Goal: Task Accomplishment & Management: Complete application form

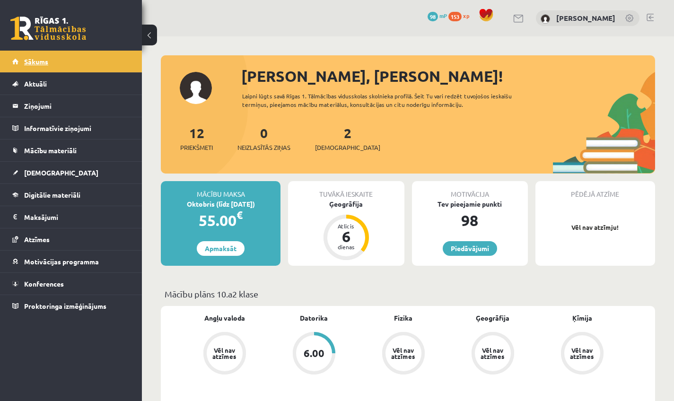
click at [117, 61] on link "Sākums" at bounding box center [71, 62] width 118 height 22
click at [416, 142] on div "12 Priekšmeti 0 Neizlasītās ziņas 2 Ieskaites" at bounding box center [408, 148] width 495 height 51
click at [148, 32] on button at bounding box center [149, 35] width 15 height 21
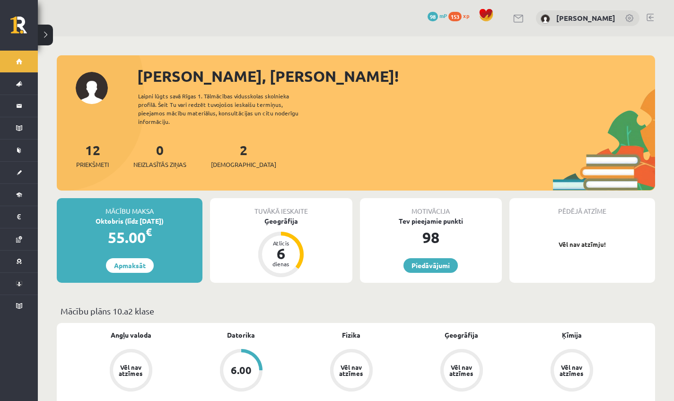
click at [650, 17] on link at bounding box center [650, 18] width 7 height 8
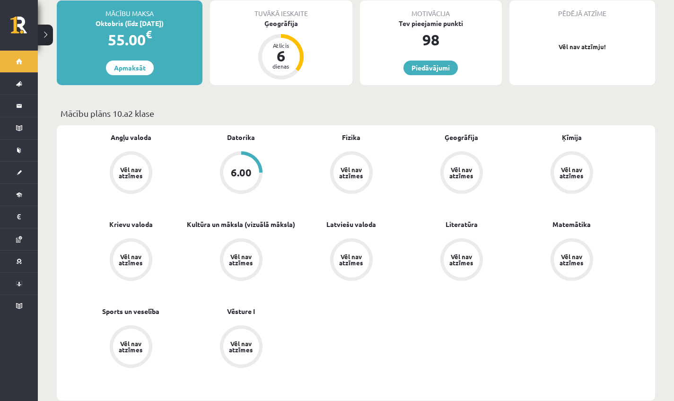
scroll to position [158, 0]
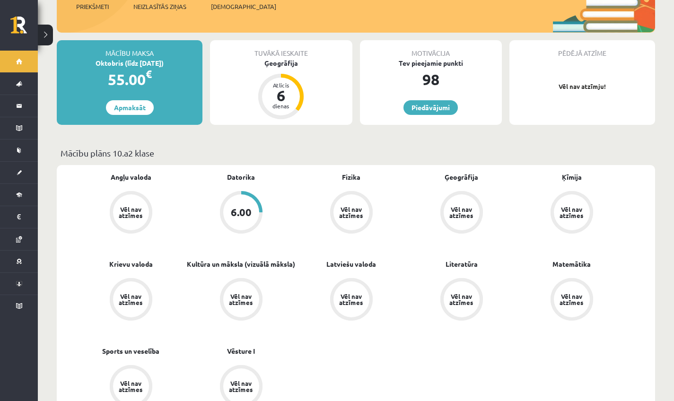
click at [236, 207] on div "6.00" at bounding box center [241, 212] width 21 height 10
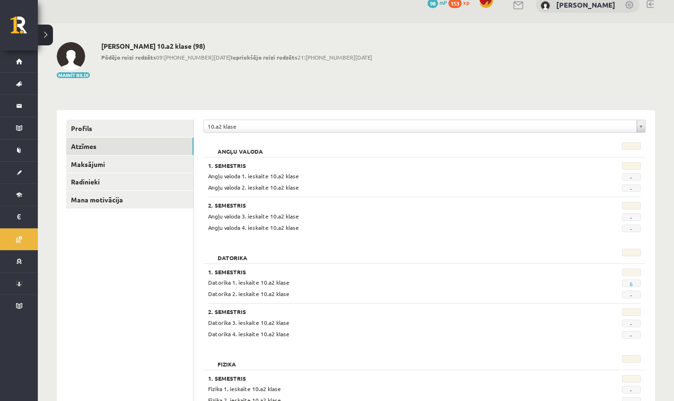
scroll to position [11, 0]
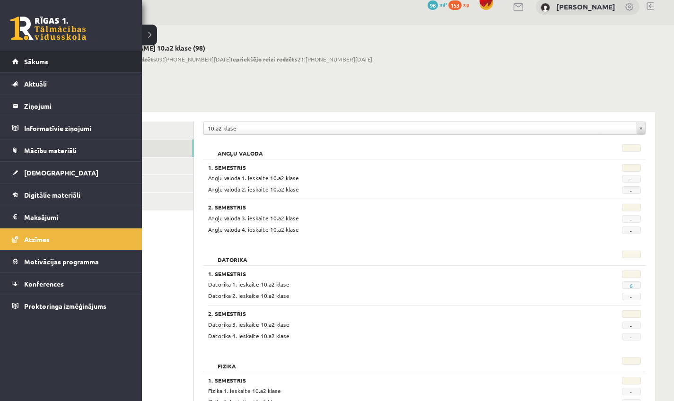
drag, startPoint x: 44, startPoint y: 57, endPoint x: 37, endPoint y: 53, distance: 7.9
click at [44, 58] on link "Sākums" at bounding box center [71, 62] width 118 height 22
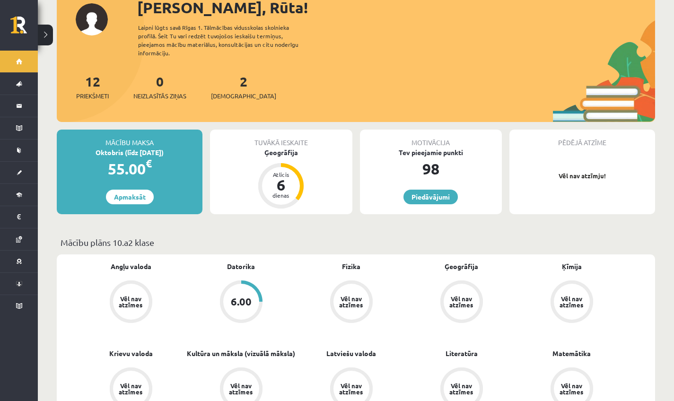
scroll to position [73, 0]
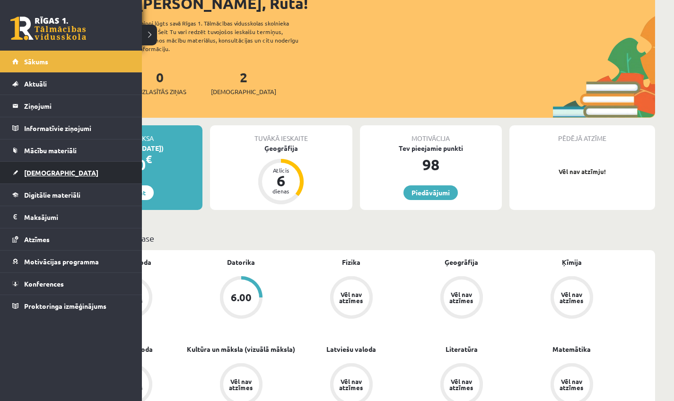
click at [40, 179] on link "[DEMOGRAPHIC_DATA]" at bounding box center [71, 173] width 118 height 22
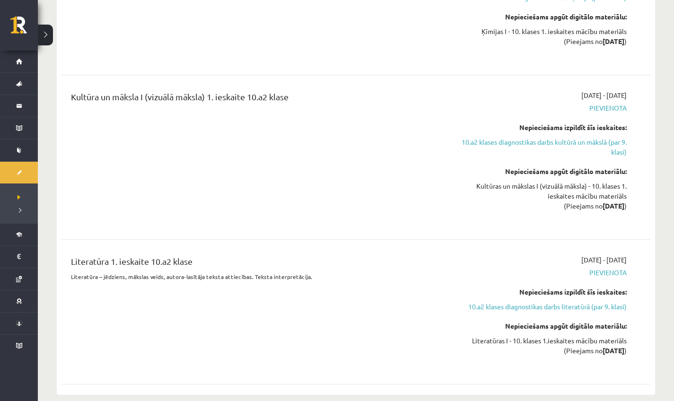
scroll to position [620, 0]
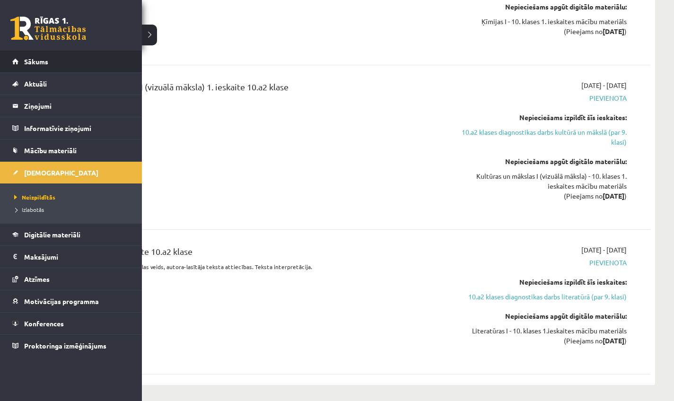
click at [9, 60] on li "Sākums" at bounding box center [71, 62] width 142 height 22
click at [43, 53] on link "Sākums" at bounding box center [71, 62] width 118 height 22
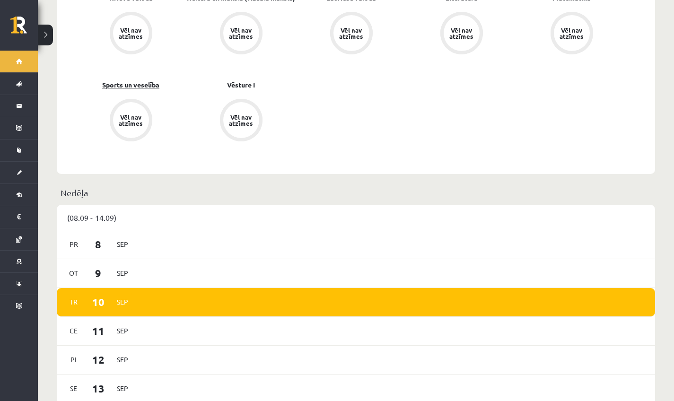
scroll to position [407, 0]
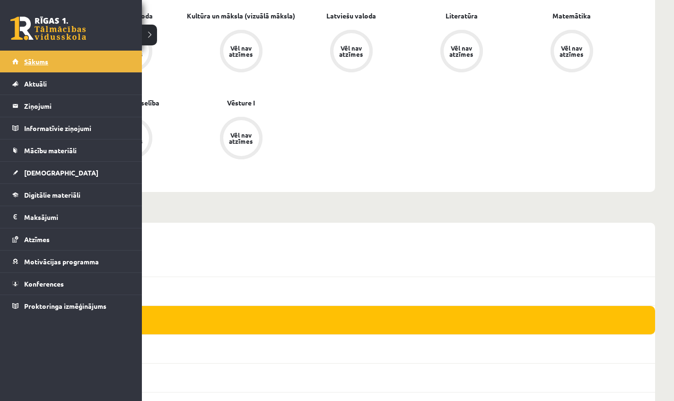
click at [42, 59] on span "Sākums" at bounding box center [36, 61] width 24 height 9
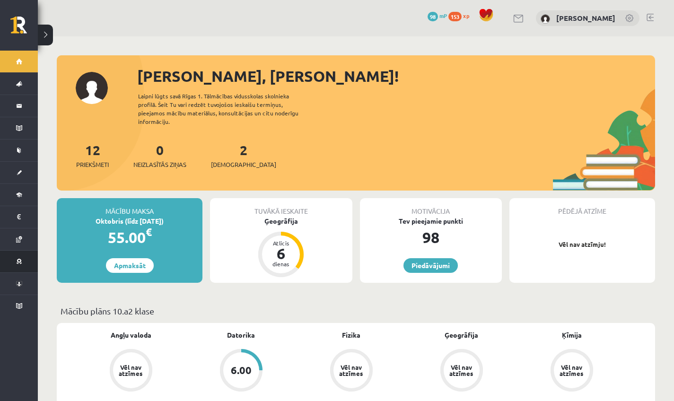
scroll to position [2, 0]
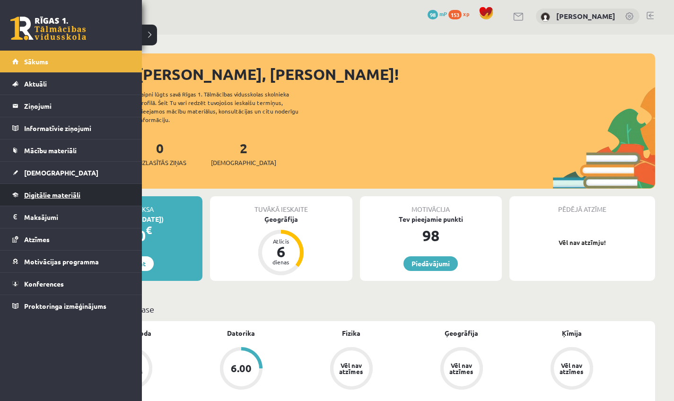
click at [57, 192] on span "Digitālie materiāli" at bounding box center [52, 195] width 56 height 9
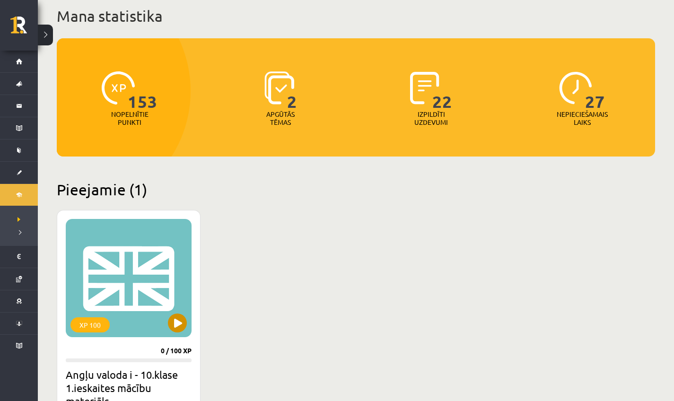
scroll to position [69, 0]
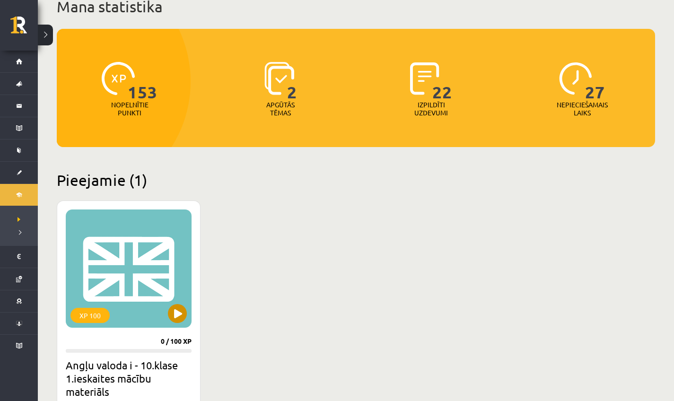
click at [179, 320] on button at bounding box center [177, 313] width 19 height 19
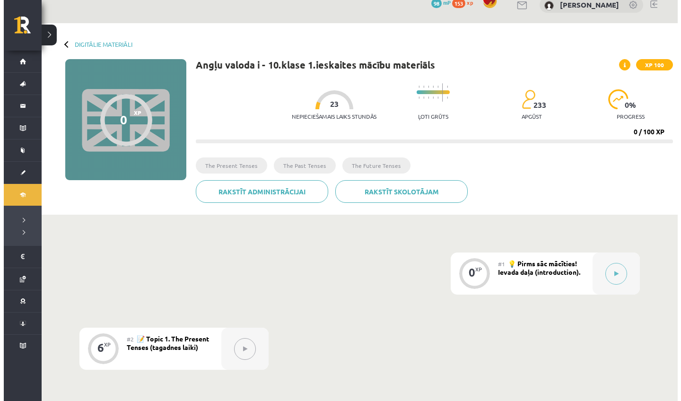
scroll to position [55, 0]
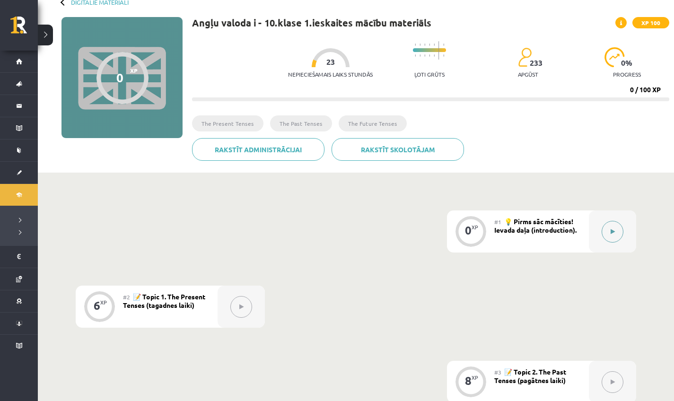
click at [618, 239] on button at bounding box center [613, 232] width 22 height 22
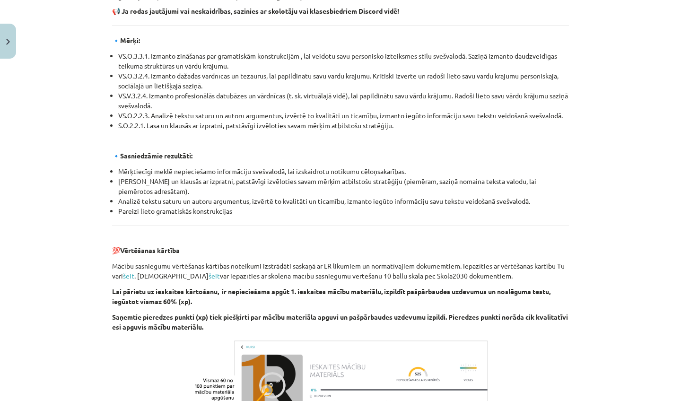
scroll to position [1024, 0]
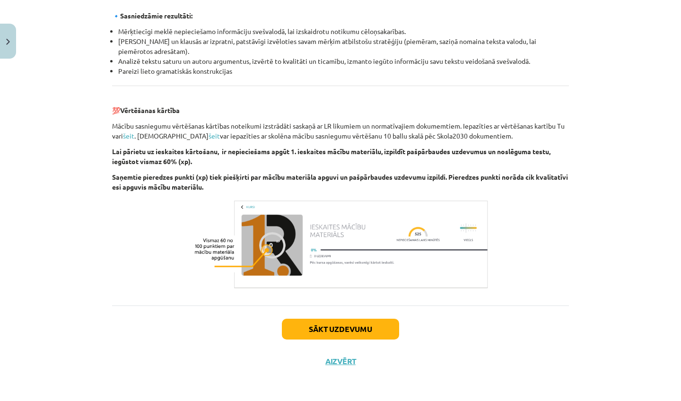
click at [322, 323] on button "Sākt uzdevumu" at bounding box center [340, 329] width 117 height 21
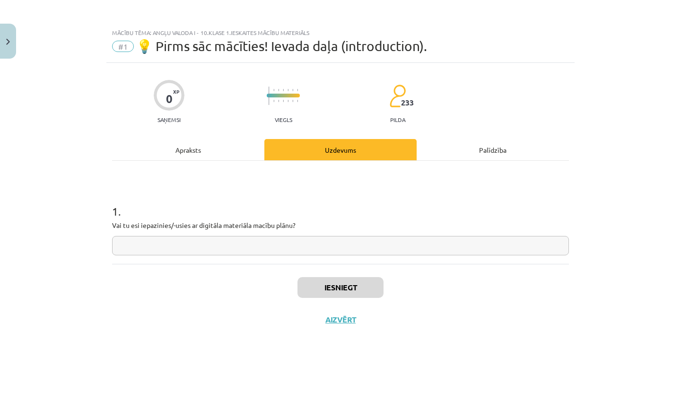
scroll to position [0, 0]
click at [289, 249] on input "text" at bounding box center [340, 245] width 457 height 19
type input "**"
click at [350, 292] on button "Iesniegt" at bounding box center [341, 287] width 86 height 21
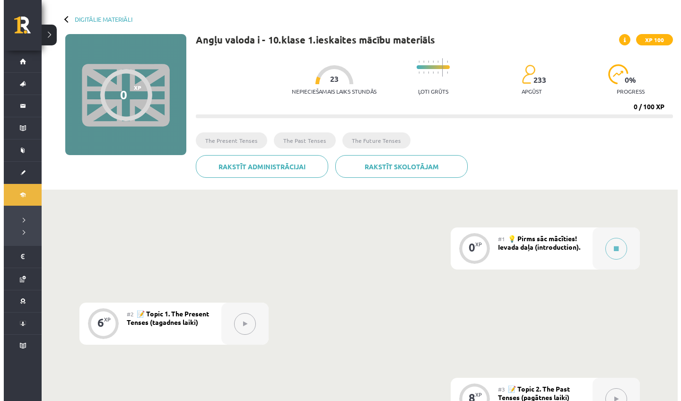
scroll to position [40, 0]
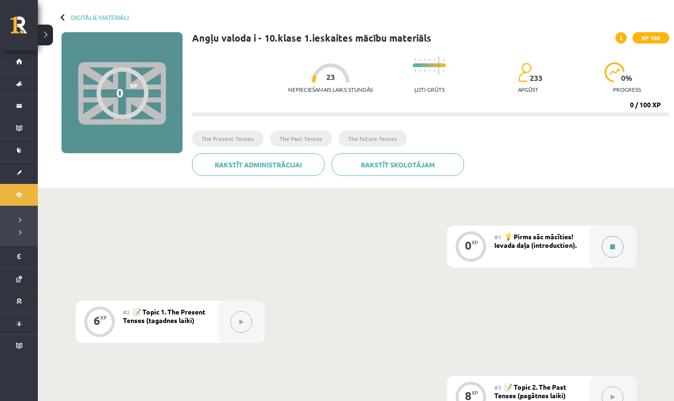
click at [611, 251] on button at bounding box center [613, 247] width 22 height 22
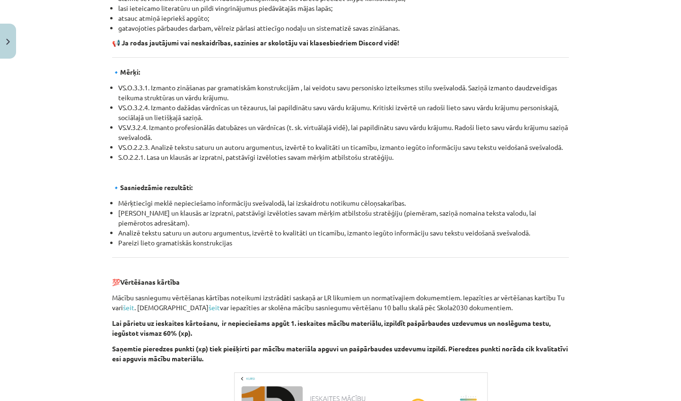
scroll to position [1024, 0]
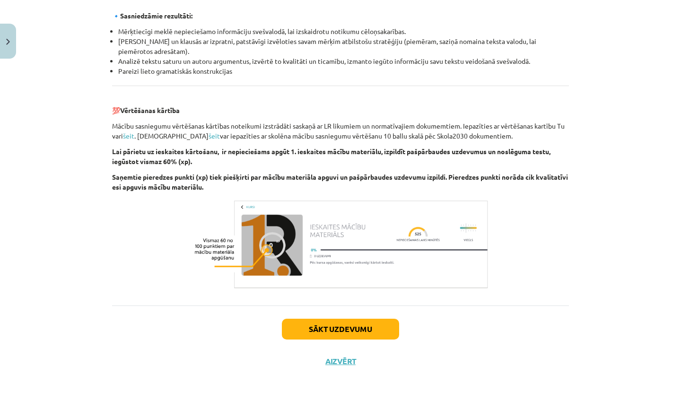
click at [384, 327] on button "Sākt uzdevumu" at bounding box center [340, 329] width 117 height 21
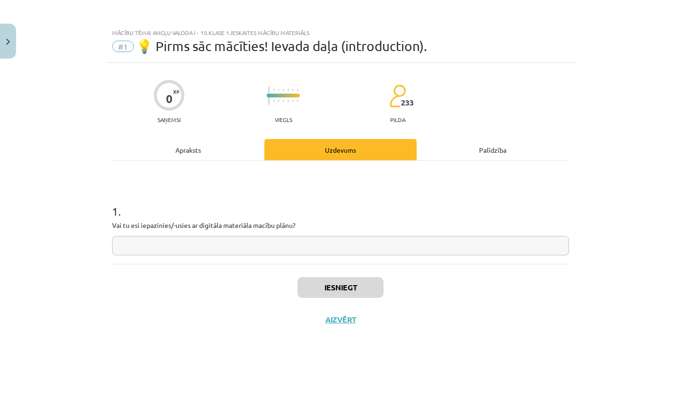
scroll to position [0, 0]
click at [328, 254] on input "text" at bounding box center [340, 245] width 457 height 19
type input "**"
click at [383, 283] on button "Iesniegt" at bounding box center [341, 287] width 86 height 21
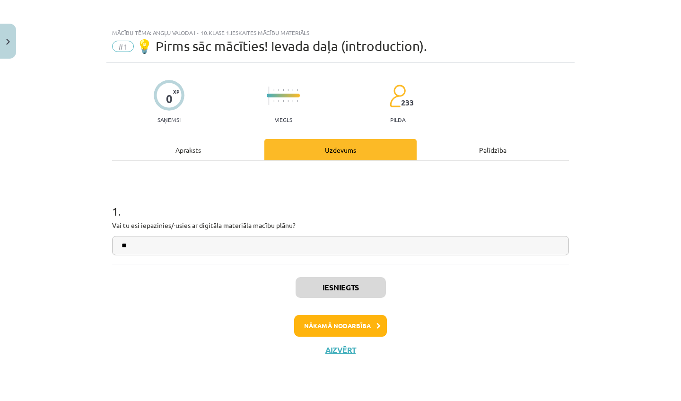
click at [363, 328] on button "Nākamā nodarbība" at bounding box center [340, 326] width 93 height 22
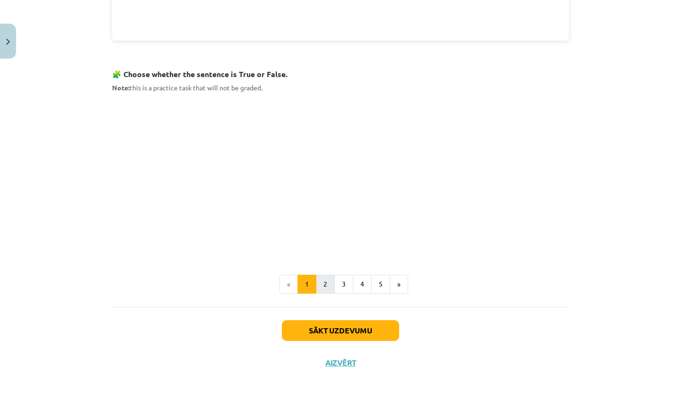
scroll to position [575, 0]
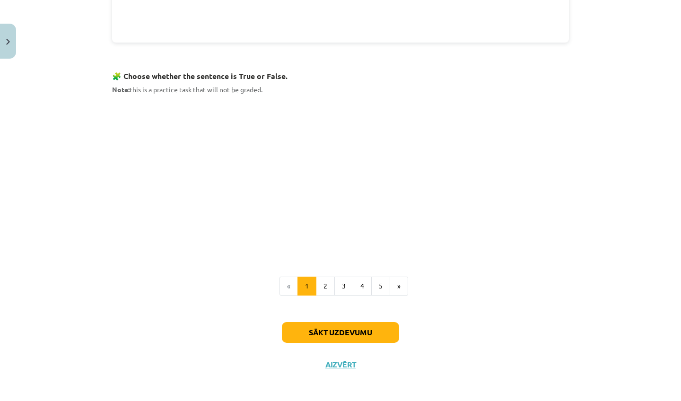
click at [338, 337] on button "Sākt uzdevumu" at bounding box center [340, 332] width 117 height 21
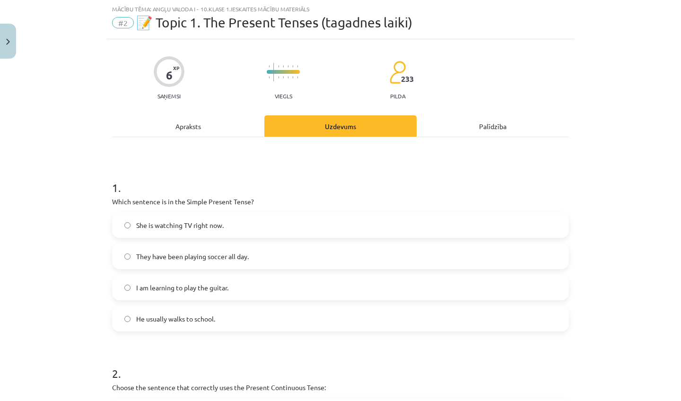
scroll to position [26, 0]
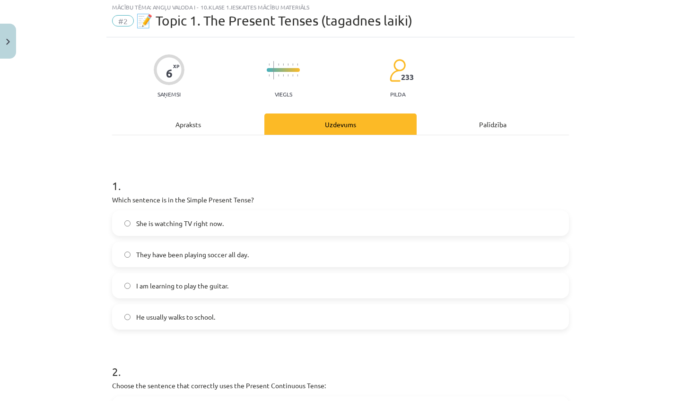
click at [184, 129] on div "Apraksts" at bounding box center [188, 124] width 152 height 21
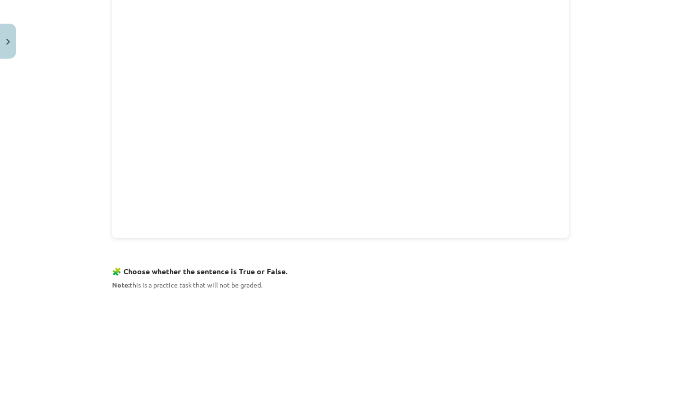
scroll to position [545, 0]
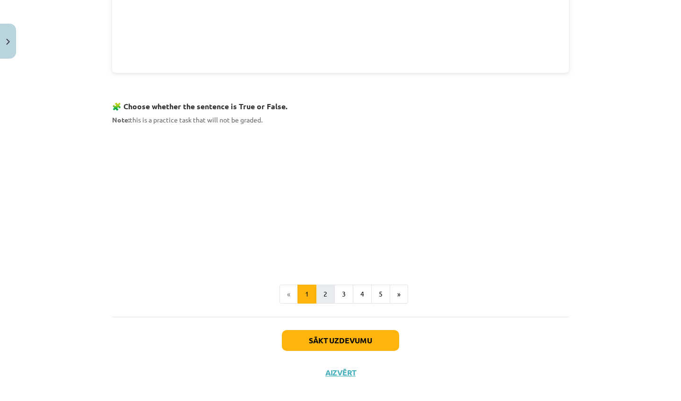
click at [317, 286] on button "2" at bounding box center [325, 294] width 19 height 19
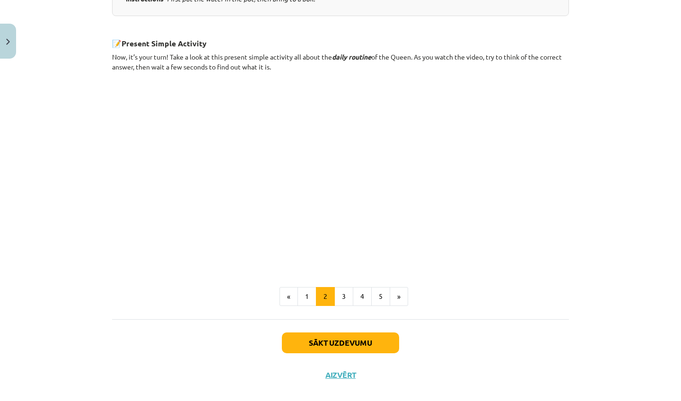
scroll to position [531, 0]
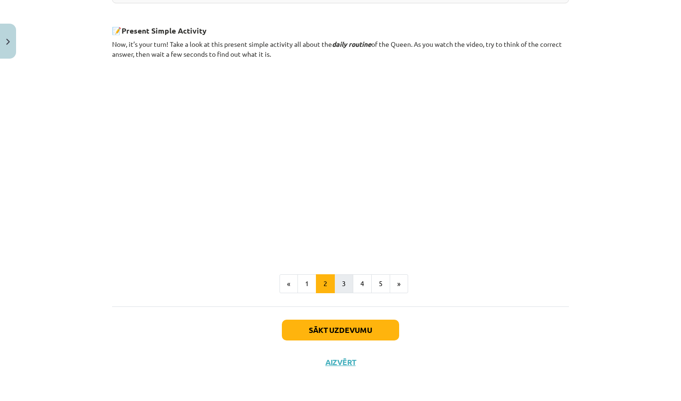
click at [339, 282] on button "3" at bounding box center [344, 283] width 19 height 19
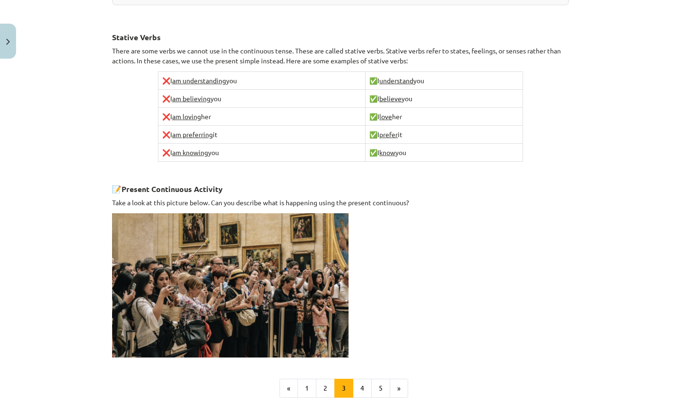
scroll to position [602, 0]
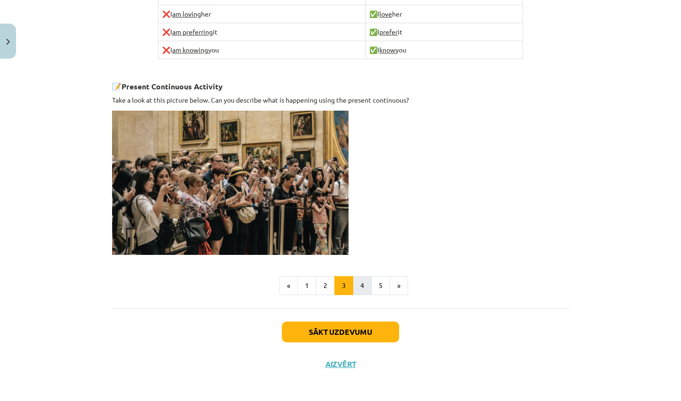
click at [353, 277] on button "4" at bounding box center [362, 285] width 19 height 19
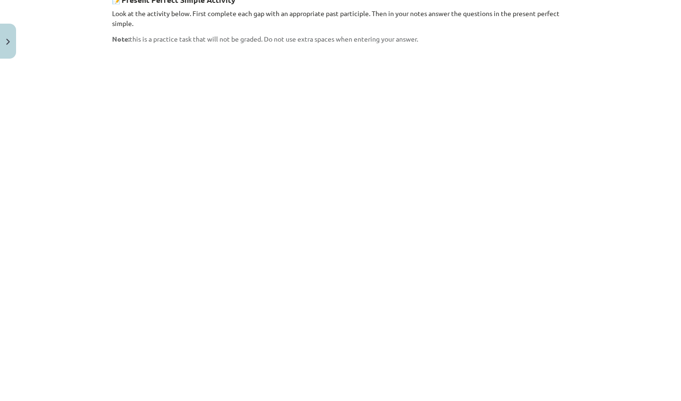
scroll to position [706, 0]
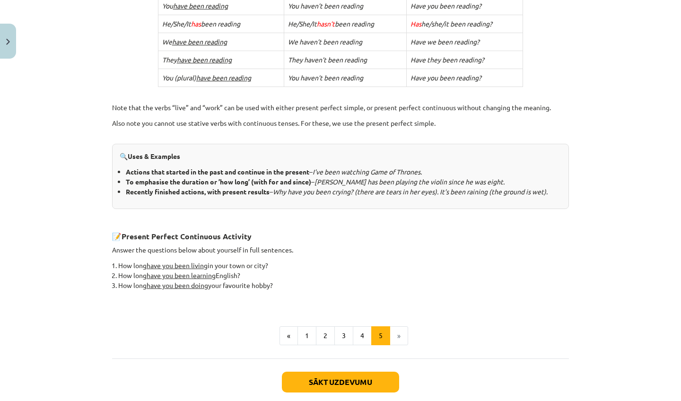
scroll to position [308, 0]
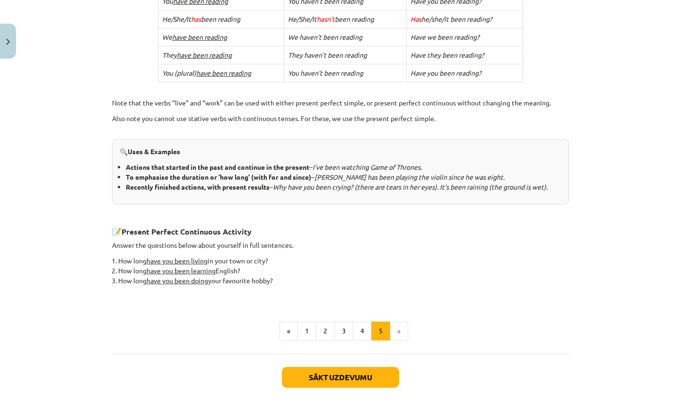
click at [367, 374] on button "Sākt uzdevumu" at bounding box center [340, 377] width 117 height 21
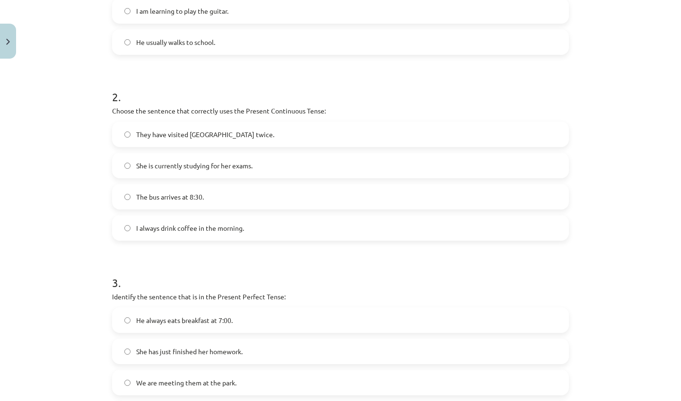
scroll to position [24, 0]
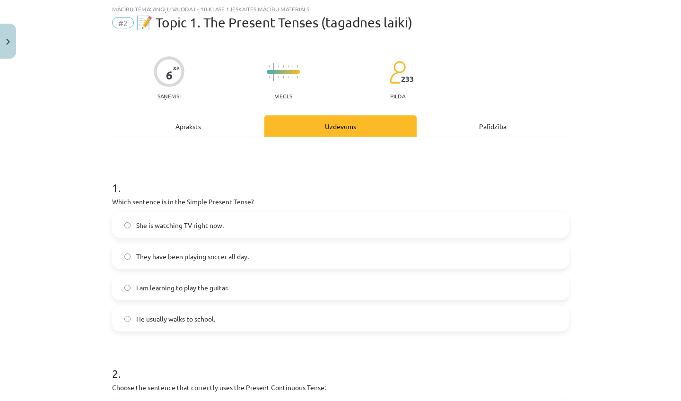
click at [220, 316] on label "He usually walks to school." at bounding box center [340, 319] width 455 height 24
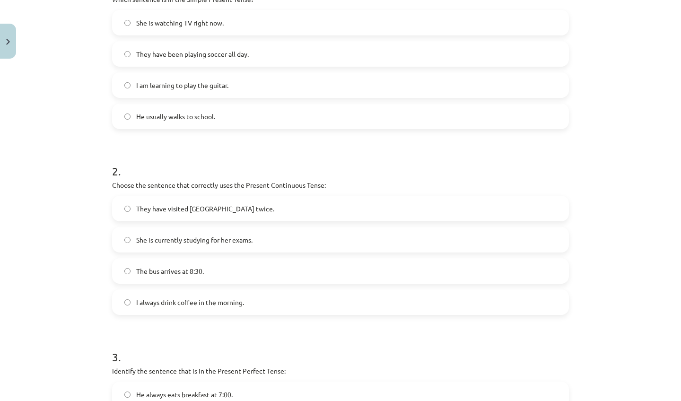
scroll to position [228, 0]
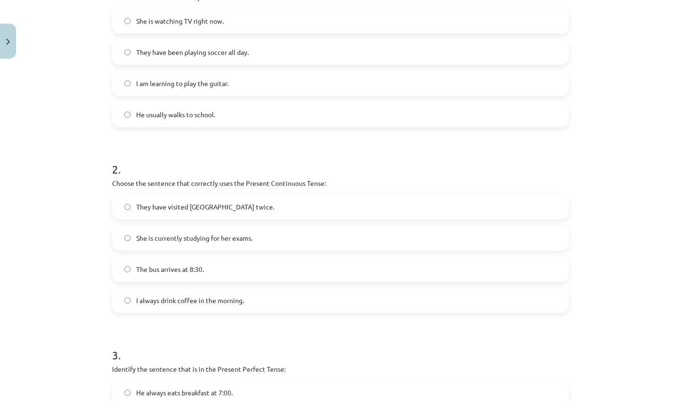
click at [186, 206] on span "They have visited Paris twice." at bounding box center [205, 207] width 138 height 10
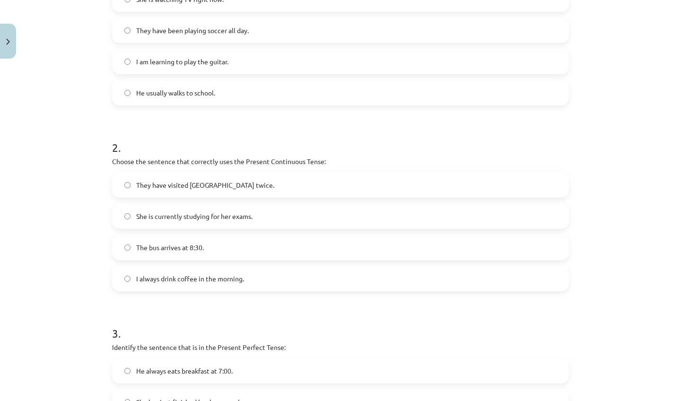
scroll to position [279, 0]
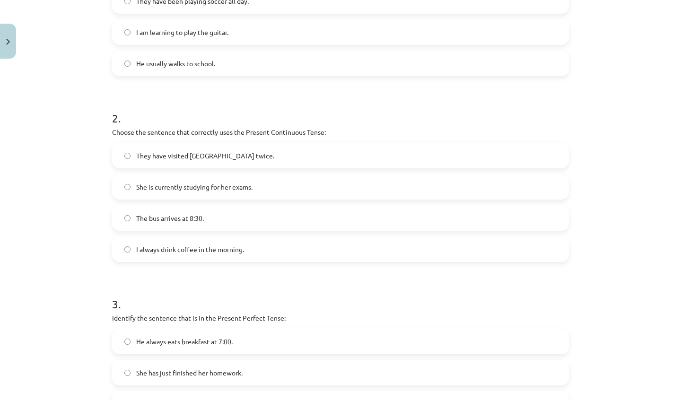
click at [201, 193] on label "She is currently studying for her exams." at bounding box center [340, 187] width 455 height 24
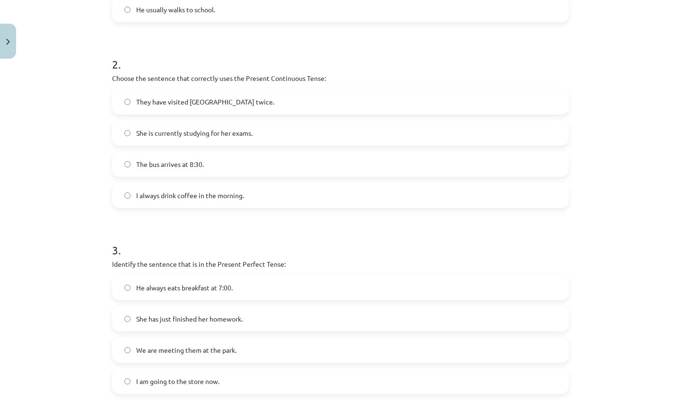
scroll to position [380, 0]
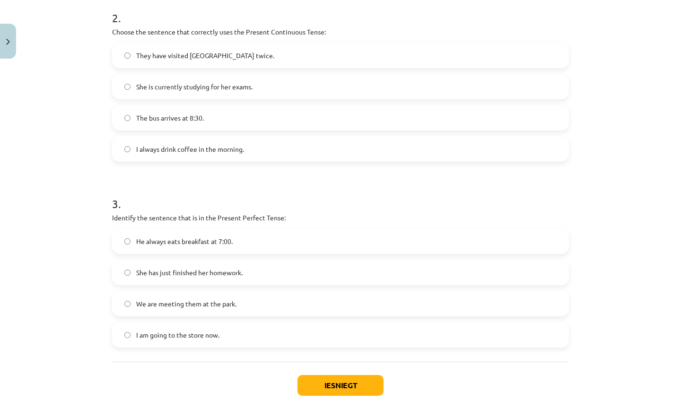
click at [234, 275] on span "She has just finished her homework." at bounding box center [189, 273] width 106 height 10
click at [327, 388] on button "Iesniegt" at bounding box center [341, 385] width 86 height 21
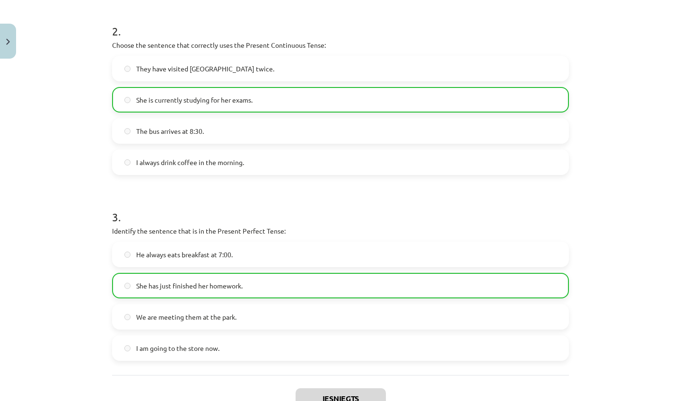
scroll to position [467, 0]
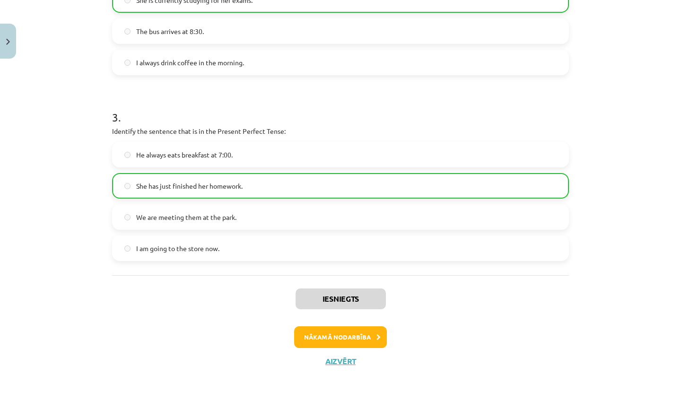
click at [336, 333] on button "Nākamā nodarbība" at bounding box center [340, 338] width 93 height 22
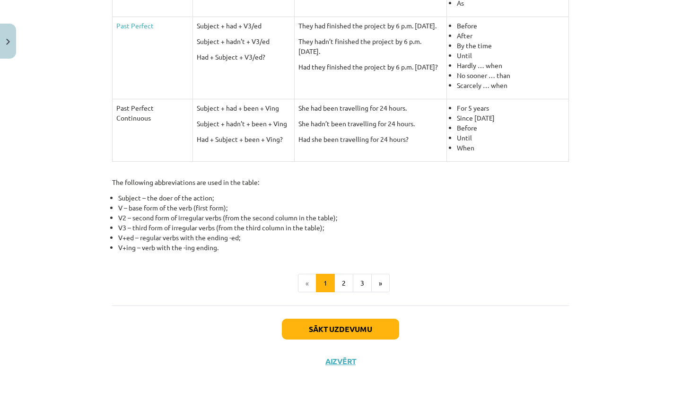
scroll to position [24, 0]
click at [335, 281] on button "2" at bounding box center [344, 283] width 19 height 19
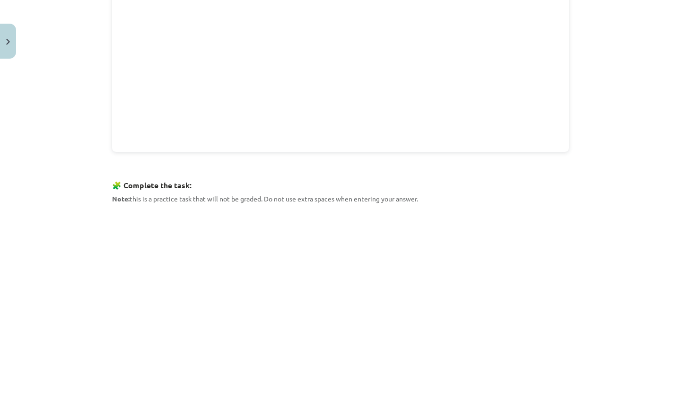
scroll to position [322, 0]
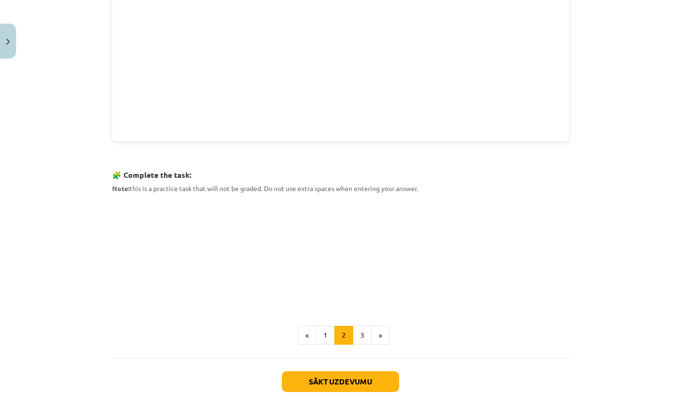
click at [351, 380] on button "Sākt uzdevumu" at bounding box center [340, 382] width 117 height 21
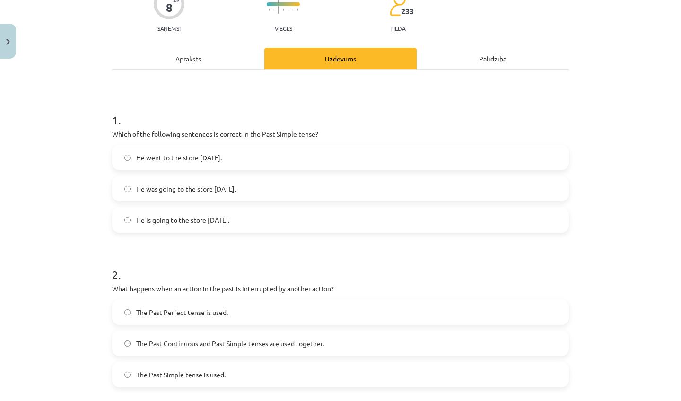
scroll to position [80, 0]
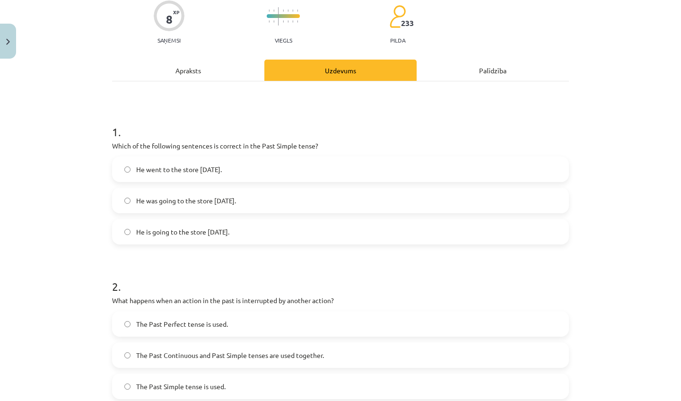
click at [207, 64] on div "Apraksts" at bounding box center [188, 70] width 152 height 21
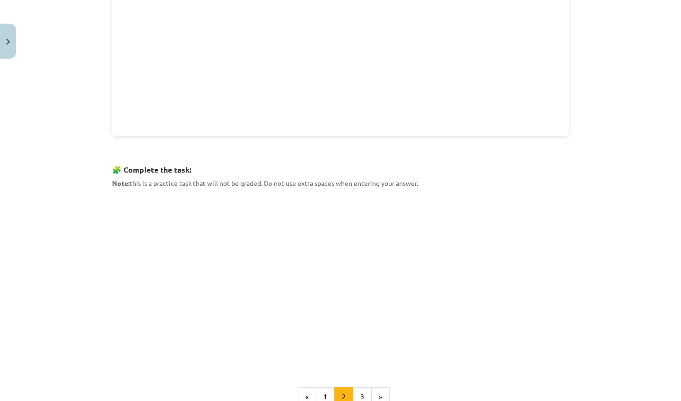
scroll to position [442, 0]
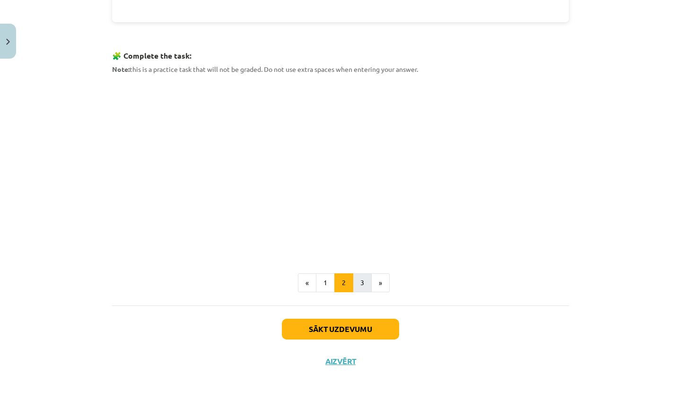
click at [357, 277] on button "3" at bounding box center [362, 283] width 19 height 19
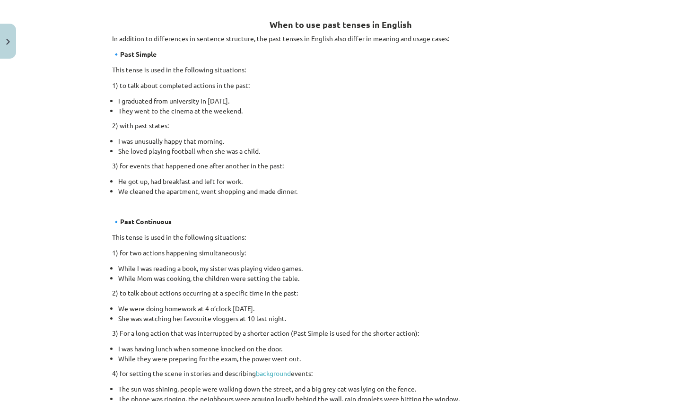
scroll to position [160, 0]
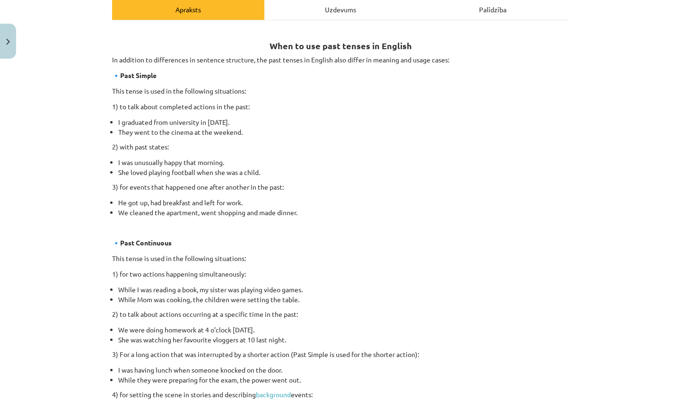
click at [345, 11] on div "Uzdevums" at bounding box center [341, 9] width 152 height 21
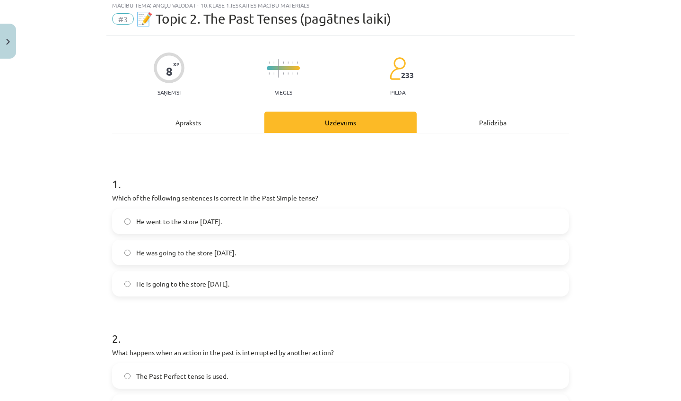
scroll to position [29, 0]
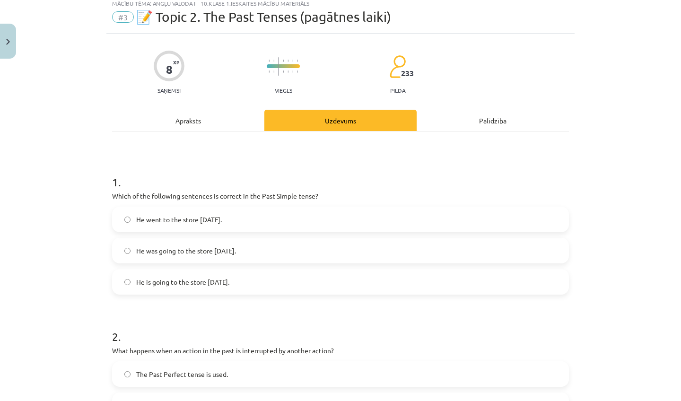
click at [189, 119] on div "Apraksts" at bounding box center [188, 120] width 152 height 21
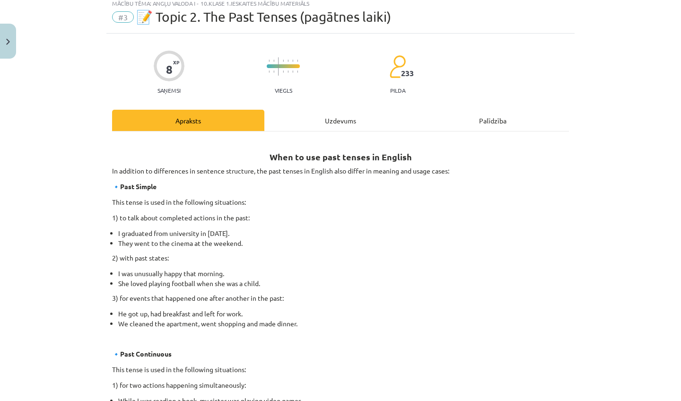
scroll to position [24, 0]
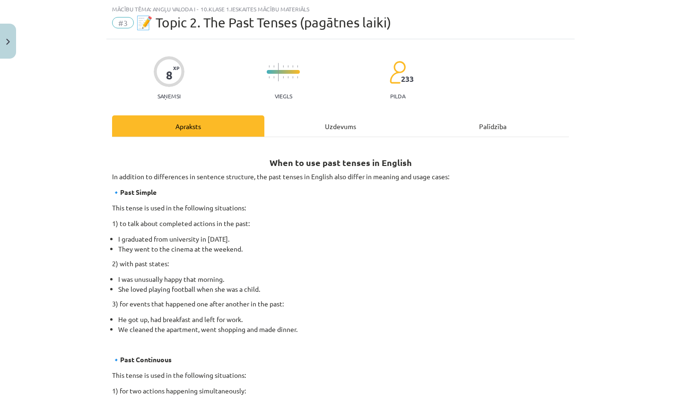
drag, startPoint x: 349, startPoint y: 130, endPoint x: 342, endPoint y: 129, distance: 7.2
click at [349, 130] on div "Uzdevums" at bounding box center [341, 125] width 152 height 21
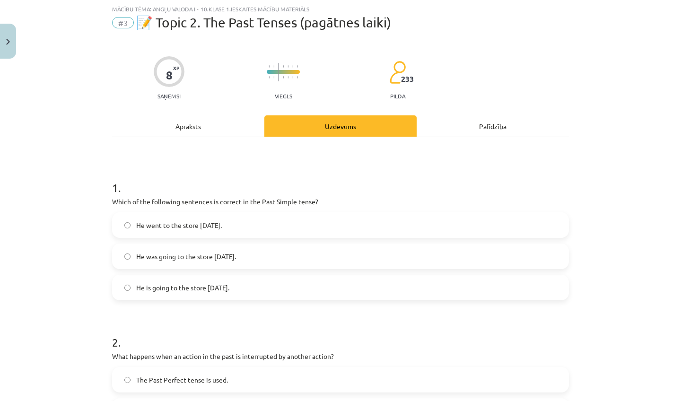
click at [199, 229] on span "He went to the store yesterday." at bounding box center [179, 226] width 86 height 10
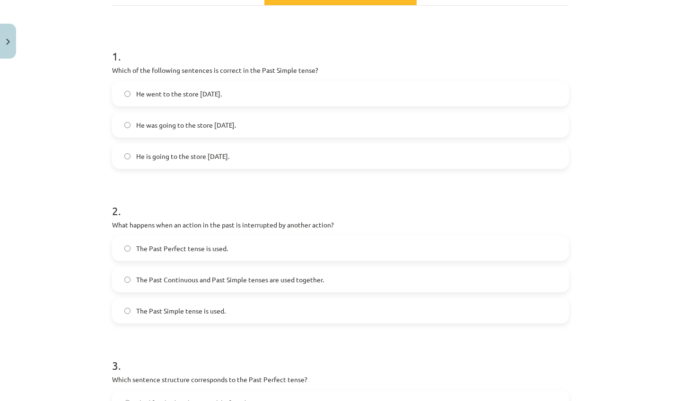
scroll to position [157, 0]
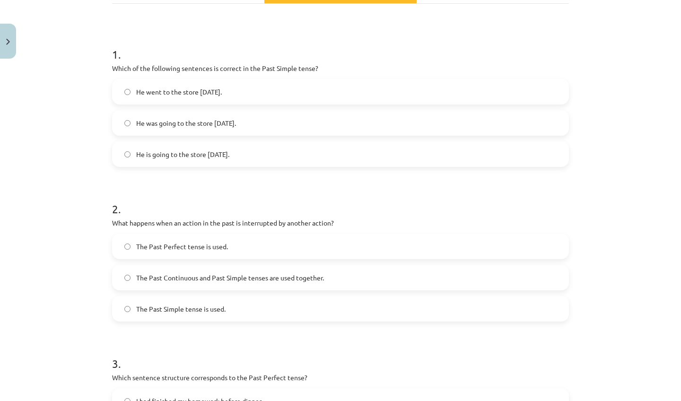
click at [265, 292] on div "The Past Perfect tense is used. The Past Continuous and Past Simple tenses are …" at bounding box center [340, 278] width 457 height 88
click at [258, 275] on span "The Past Continuous and Past Simple tenses are used together." at bounding box center [230, 278] width 188 height 10
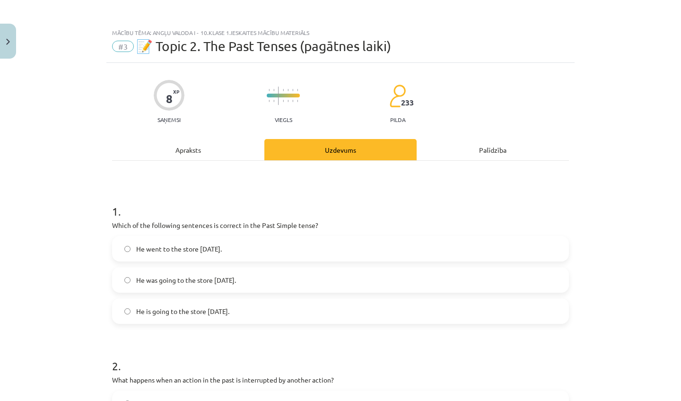
scroll to position [4, 0]
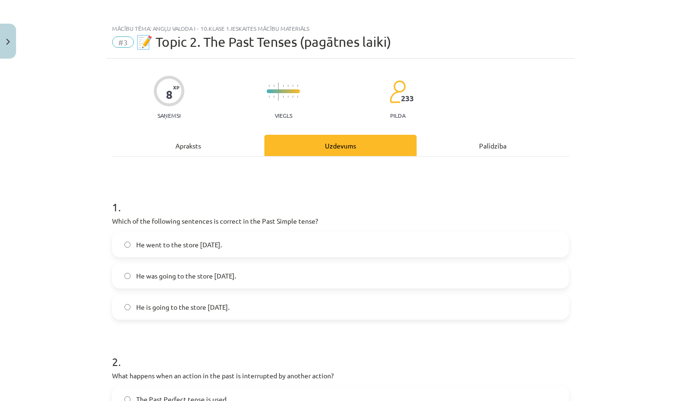
click at [191, 150] on div "Apraksts" at bounding box center [188, 145] width 152 height 21
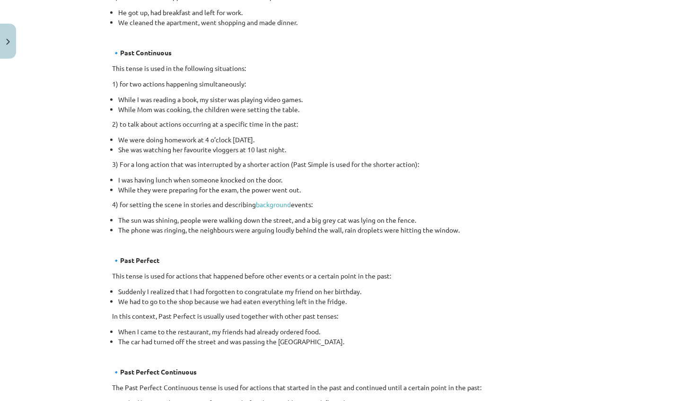
scroll to position [0, 0]
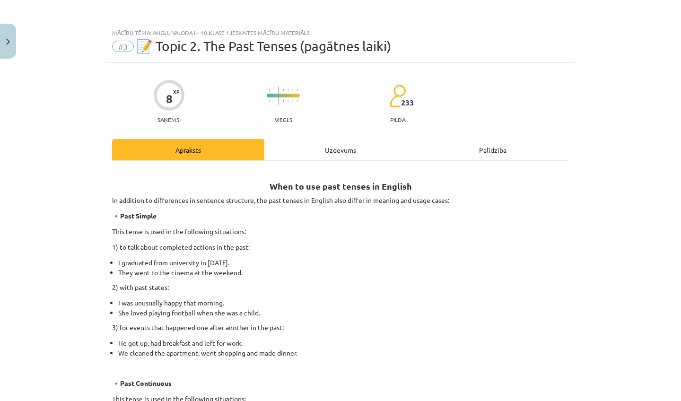
click at [326, 156] on div "Uzdevums" at bounding box center [341, 149] width 152 height 21
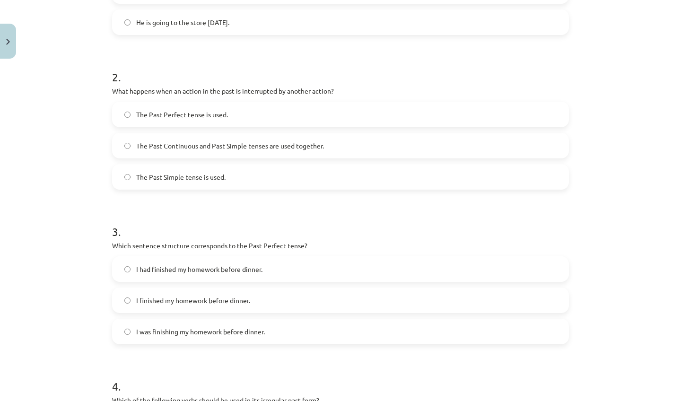
scroll to position [347, 0]
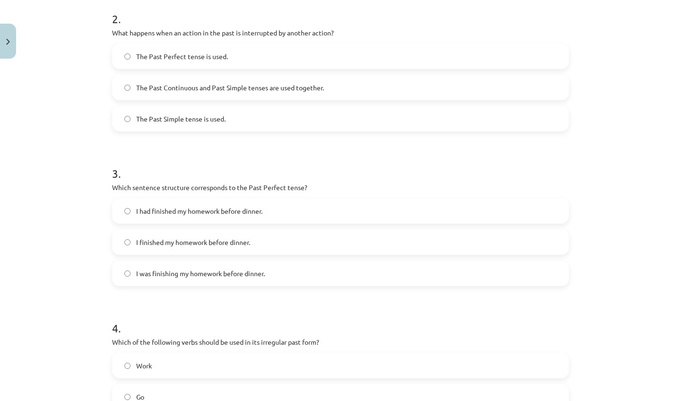
click at [250, 212] on span "I had finished my homework before dinner." at bounding box center [199, 211] width 126 height 10
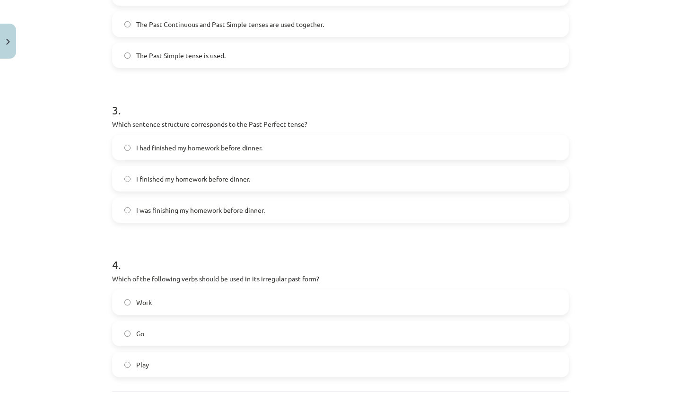
scroll to position [498, 0]
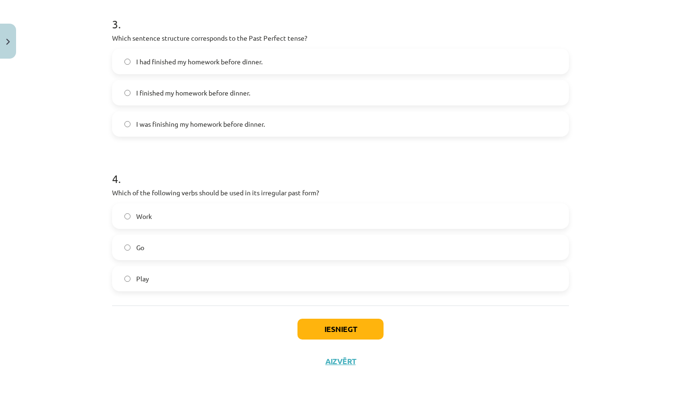
click at [240, 254] on label "Go" at bounding box center [340, 248] width 455 height 24
click at [339, 328] on button "Iesniegt" at bounding box center [341, 329] width 86 height 21
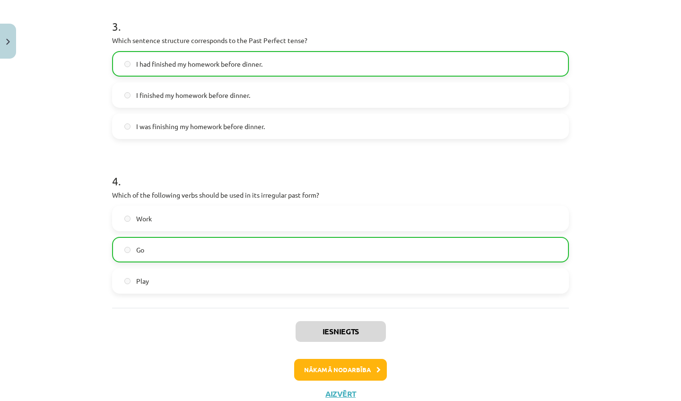
scroll to position [528, 0]
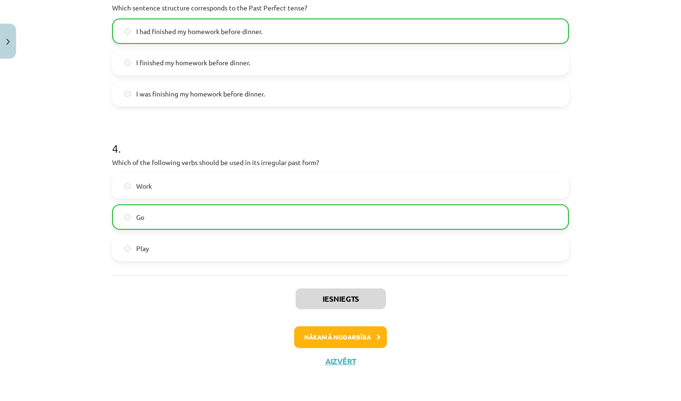
click at [337, 329] on button "Nākamā nodarbība" at bounding box center [340, 338] width 93 height 22
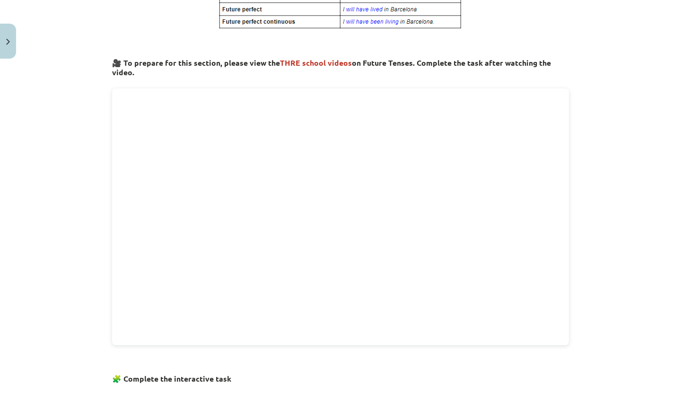
scroll to position [495, 0]
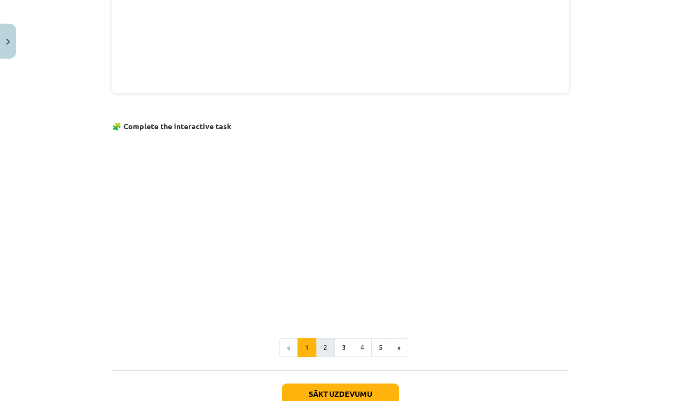
click at [326, 344] on button "2" at bounding box center [325, 347] width 19 height 19
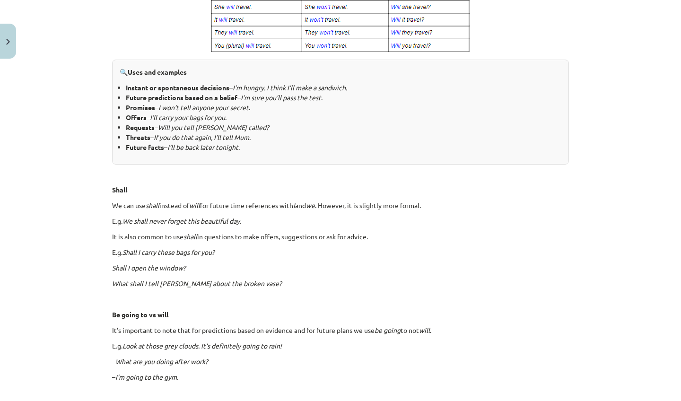
scroll to position [505, 0]
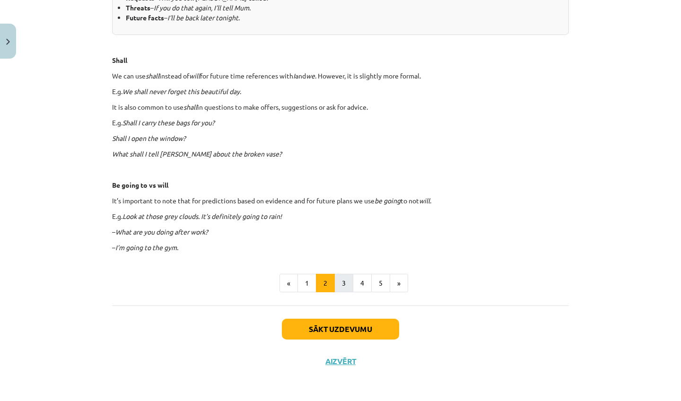
click at [341, 282] on button "3" at bounding box center [344, 283] width 19 height 19
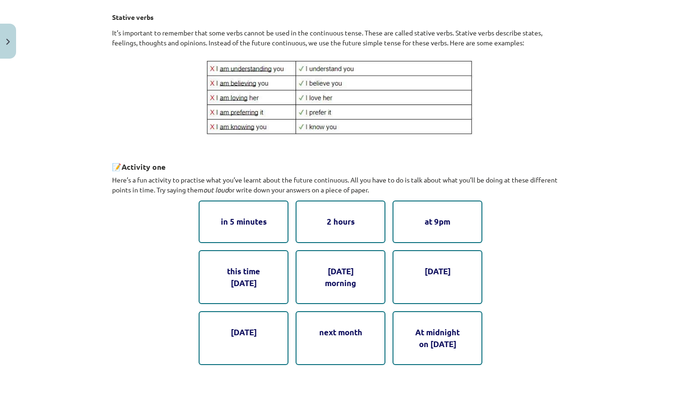
scroll to position [491, 0]
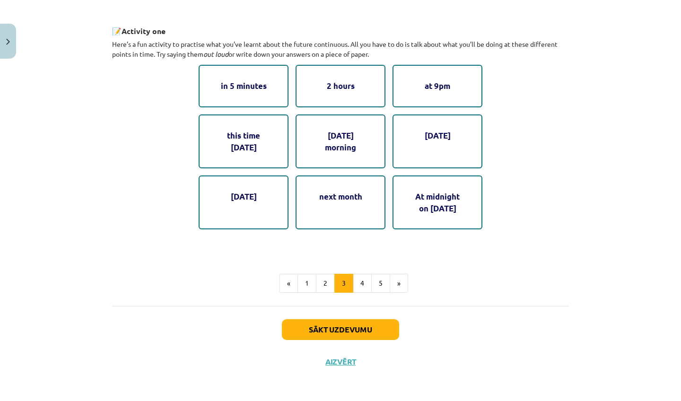
click at [216, 133] on div "this time tomorrow" at bounding box center [244, 142] width 90 height 54
click at [353, 284] on button "4" at bounding box center [362, 283] width 19 height 19
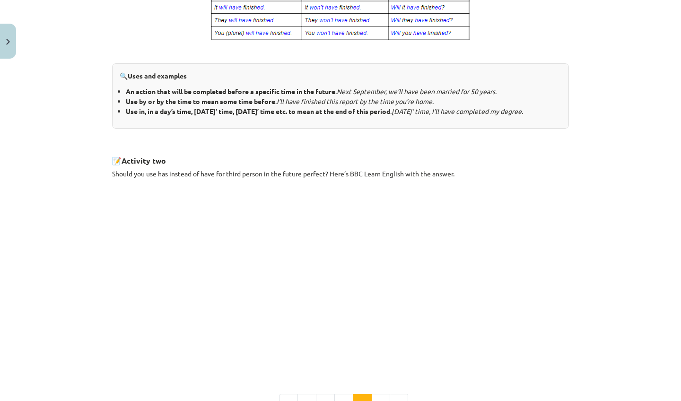
scroll to position [484, 0]
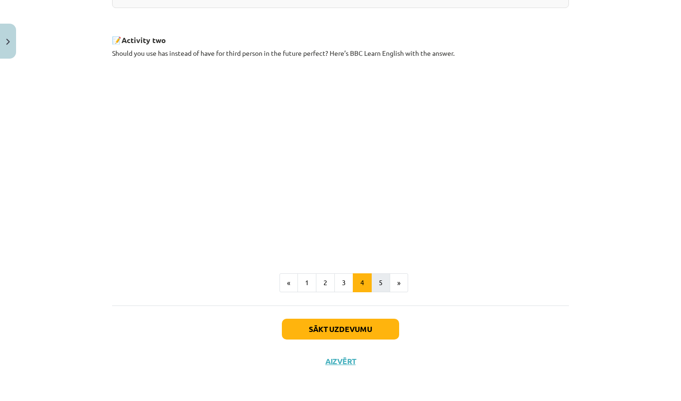
click at [382, 285] on button "5" at bounding box center [381, 283] width 19 height 19
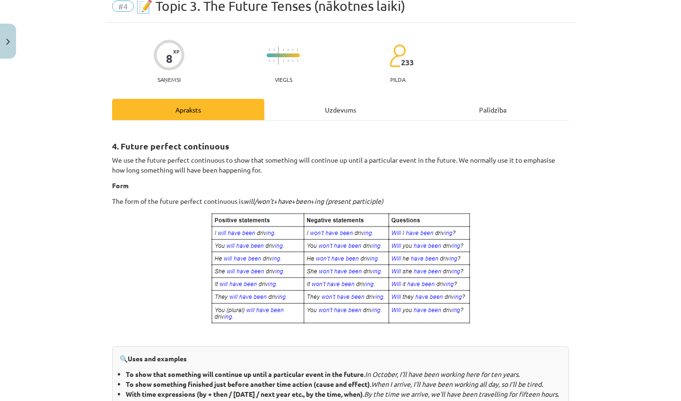
scroll to position [0, 0]
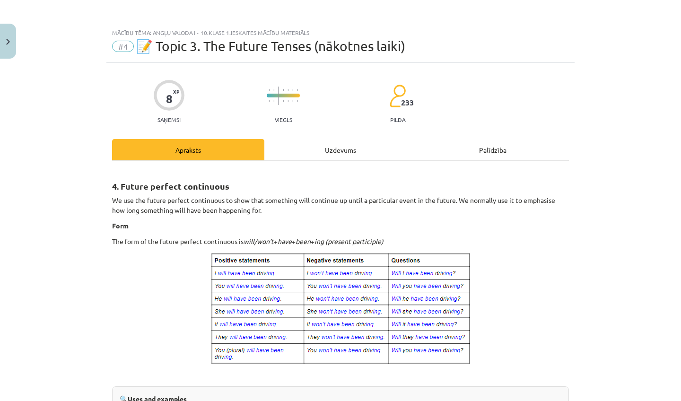
click at [326, 152] on div "Uzdevums" at bounding box center [341, 149] width 152 height 21
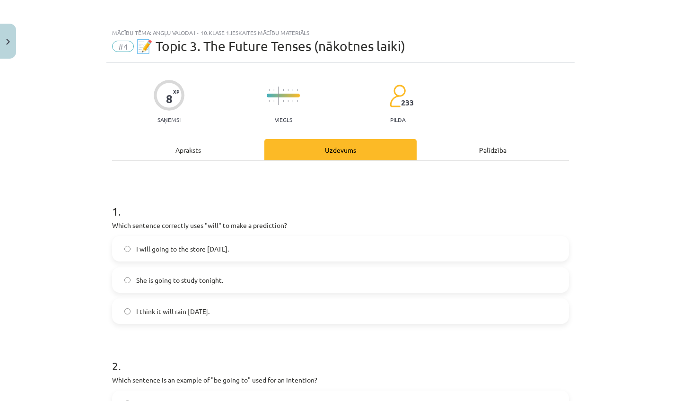
scroll to position [24, 0]
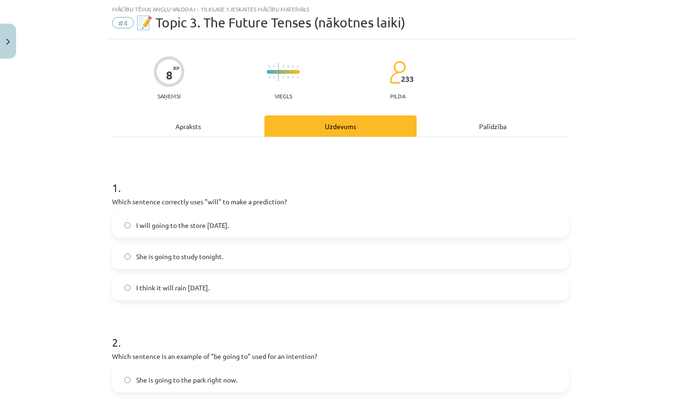
click at [240, 282] on label "I think it will rain tomorrow." at bounding box center [340, 288] width 455 height 24
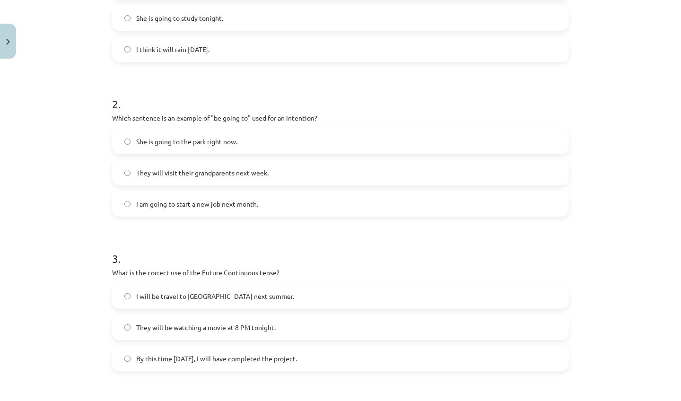
scroll to position [264, 0]
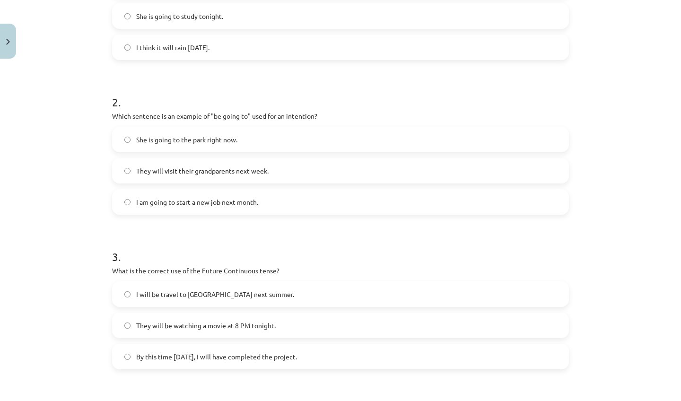
click at [251, 172] on span "They will visit their grandparents next week." at bounding box center [202, 171] width 133 height 10
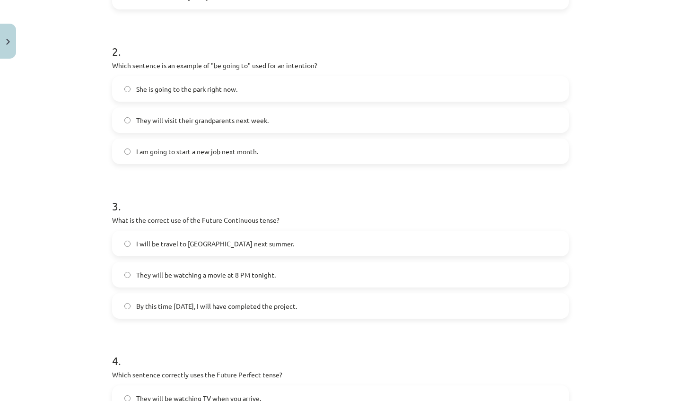
scroll to position [317, 0]
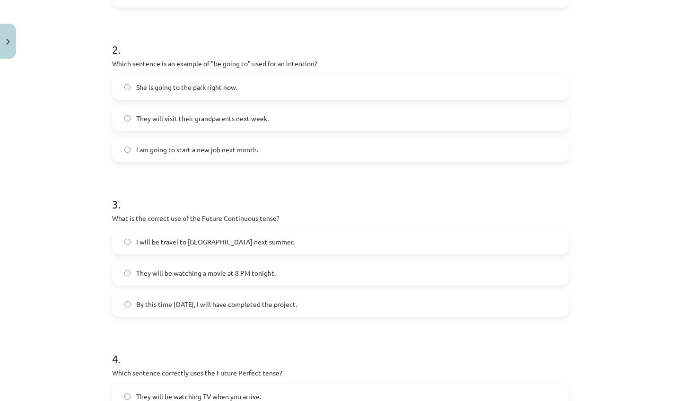
click at [253, 278] on span "They will be watching a movie at 8 PM tonight." at bounding box center [206, 273] width 140 height 10
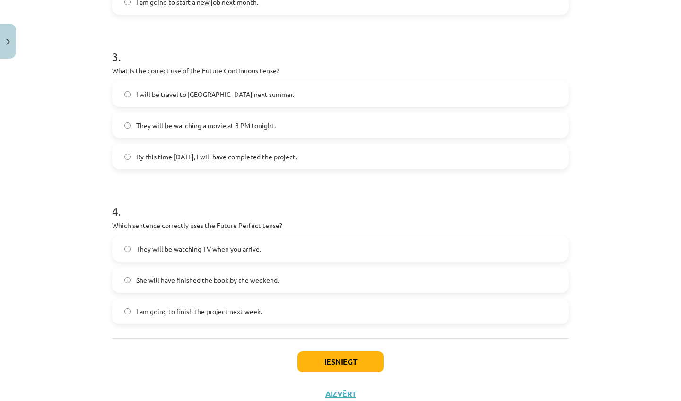
scroll to position [466, 0]
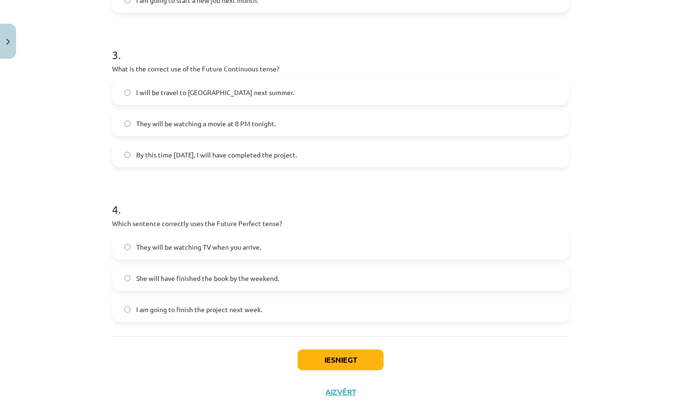
click at [263, 281] on span "She will have finished the book by the weekend." at bounding box center [207, 279] width 143 height 10
click at [337, 354] on button "Iesniegt" at bounding box center [341, 360] width 86 height 21
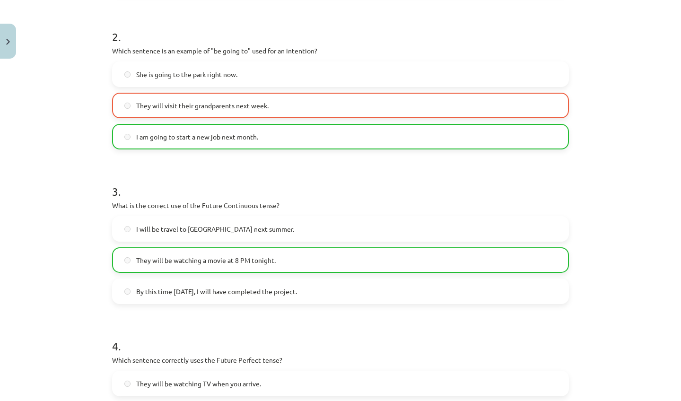
scroll to position [528, 0]
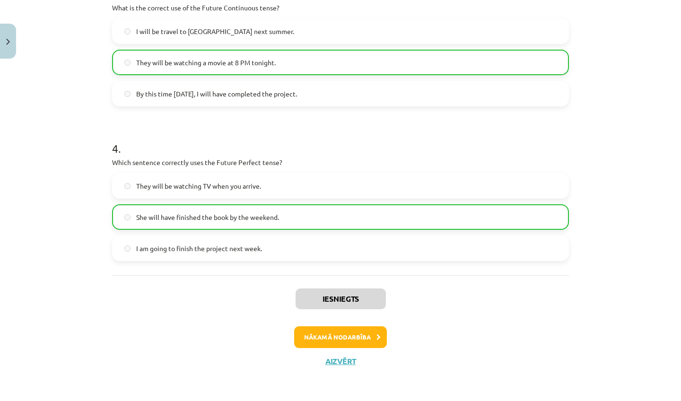
click at [372, 336] on button "Nākamā nodarbība" at bounding box center [340, 338] width 93 height 22
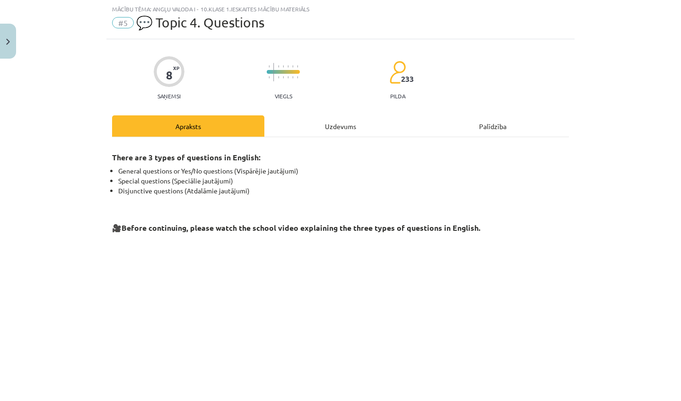
scroll to position [181, 0]
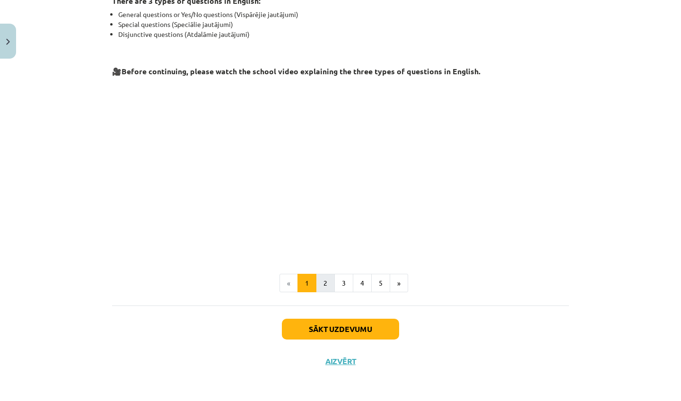
click at [319, 278] on button "2" at bounding box center [325, 283] width 19 height 19
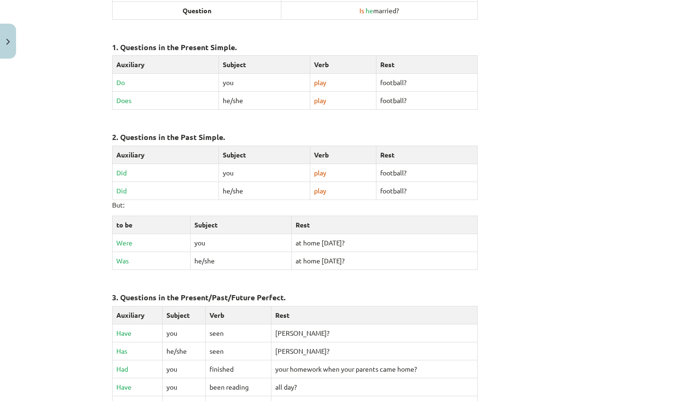
scroll to position [400, 0]
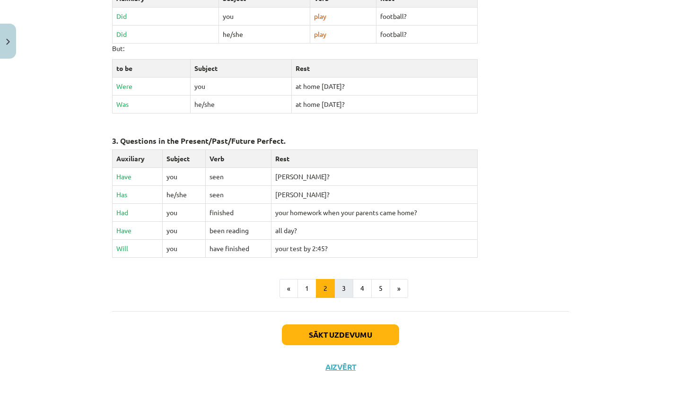
click at [343, 283] on button "3" at bounding box center [344, 288] width 19 height 19
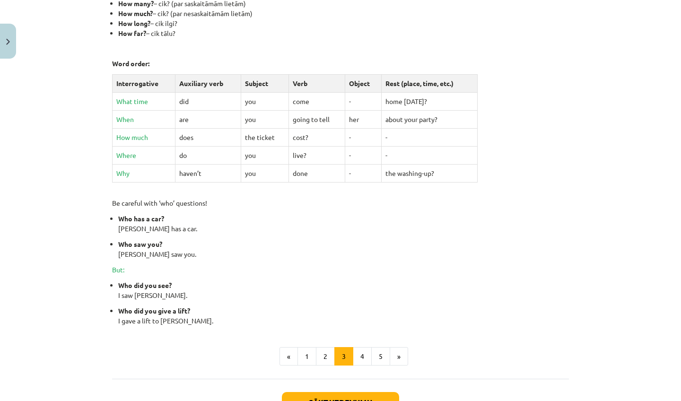
scroll to position [365, 0]
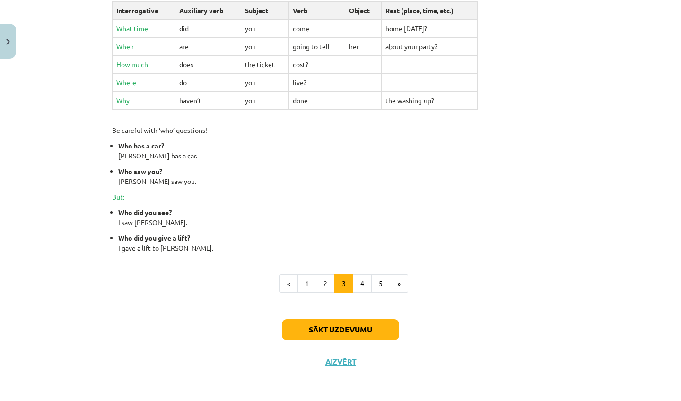
click at [357, 291] on div "Special Questions (Wh-questions) Most of the Special Questions start with a que…" at bounding box center [340, 51] width 457 height 510
click at [357, 285] on button "4" at bounding box center [362, 283] width 19 height 19
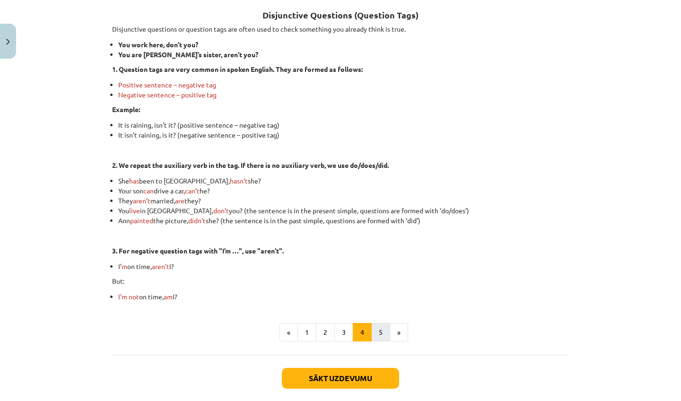
click at [381, 332] on button "5" at bounding box center [381, 332] width 19 height 19
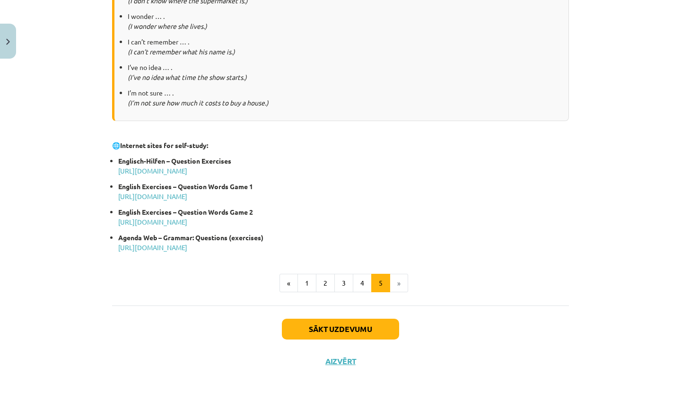
click at [339, 333] on button "Sākt uzdevumu" at bounding box center [340, 329] width 117 height 21
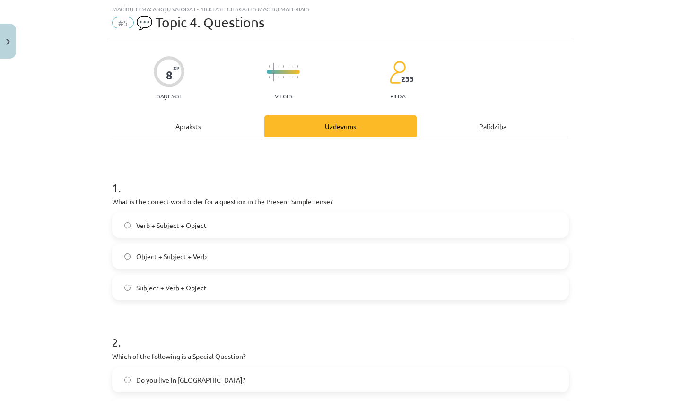
click at [196, 231] on label "Verb + Subject + Object" at bounding box center [340, 225] width 455 height 24
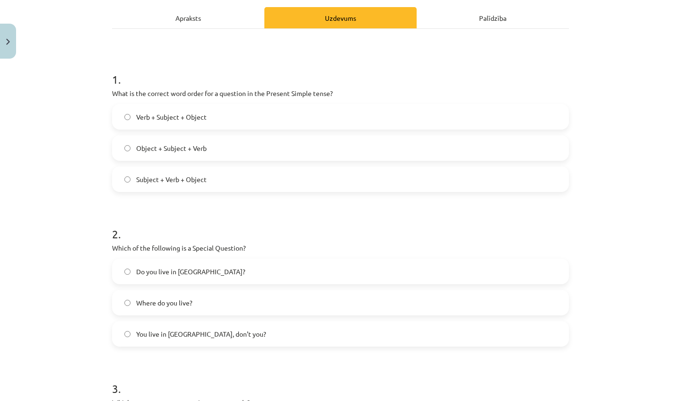
scroll to position [152, 0]
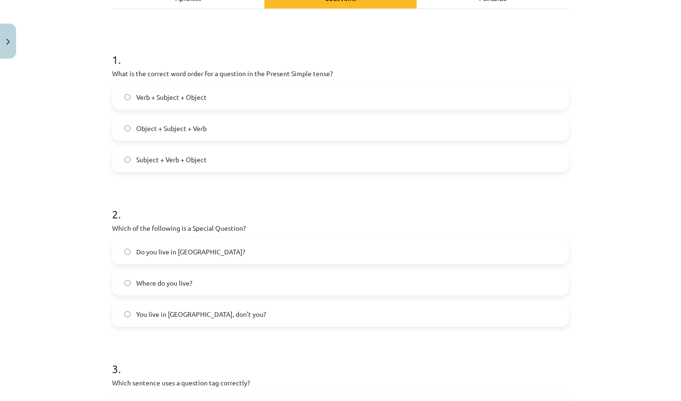
click at [199, 285] on label "Where do you live?" at bounding box center [340, 283] width 455 height 24
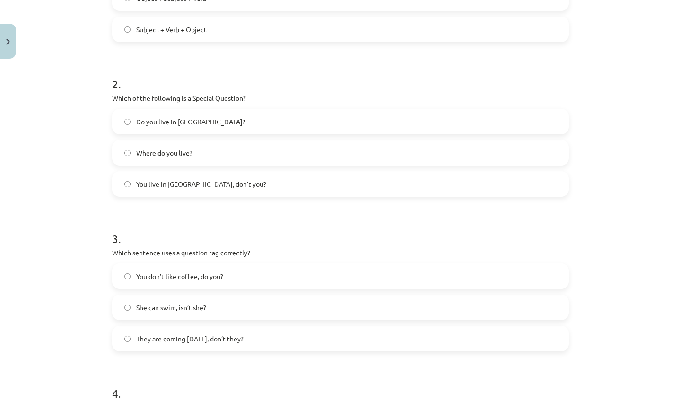
scroll to position [284, 0]
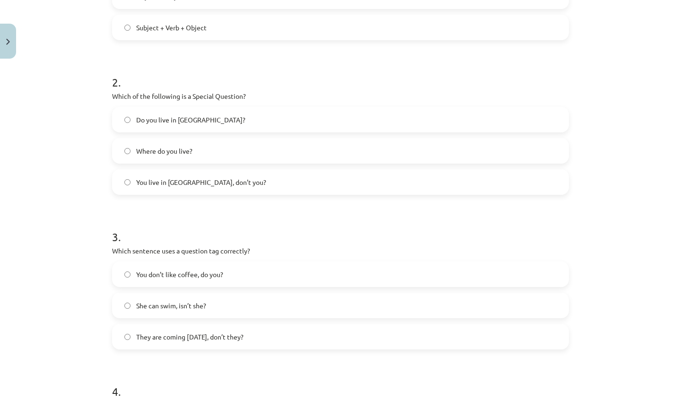
click at [212, 276] on span "You don’t like coffee, do you?" at bounding box center [179, 275] width 87 height 10
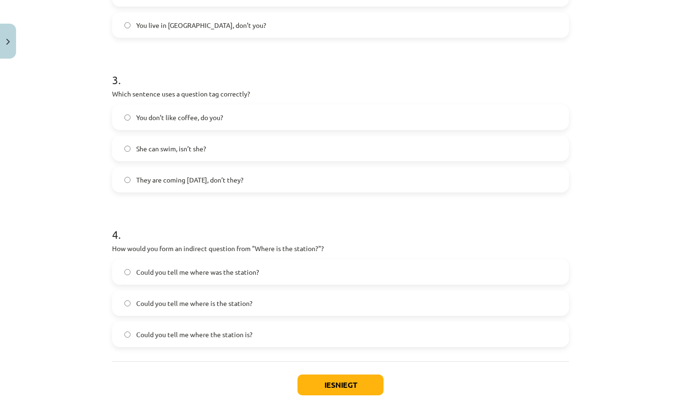
scroll to position [443, 0]
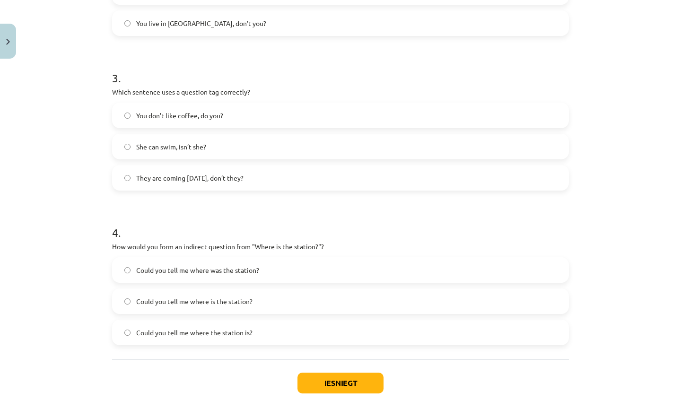
click at [296, 327] on label "Could you tell me where the station is?" at bounding box center [340, 333] width 455 height 24
drag, startPoint x: 319, startPoint y: 368, endPoint x: 320, endPoint y: 376, distance: 7.6
click at [319, 370] on div "Iesniegt Aizvērt" at bounding box center [340, 393] width 457 height 66
click at [320, 380] on button "Iesniegt" at bounding box center [341, 383] width 86 height 21
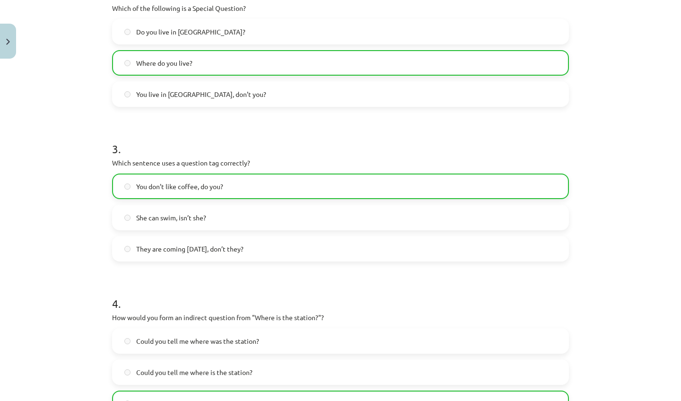
scroll to position [528, 0]
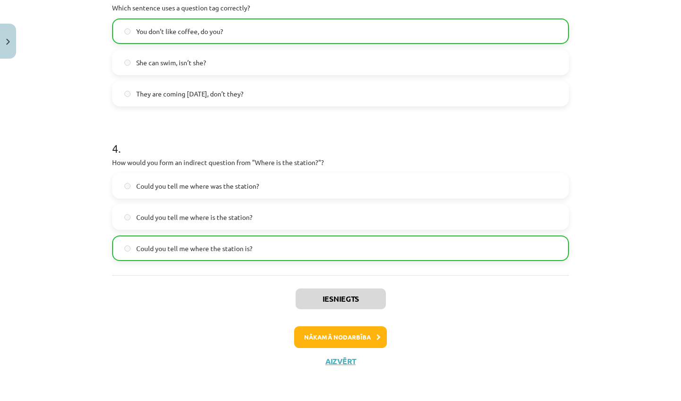
click at [305, 335] on button "Nākamā nodarbība" at bounding box center [340, 338] width 93 height 22
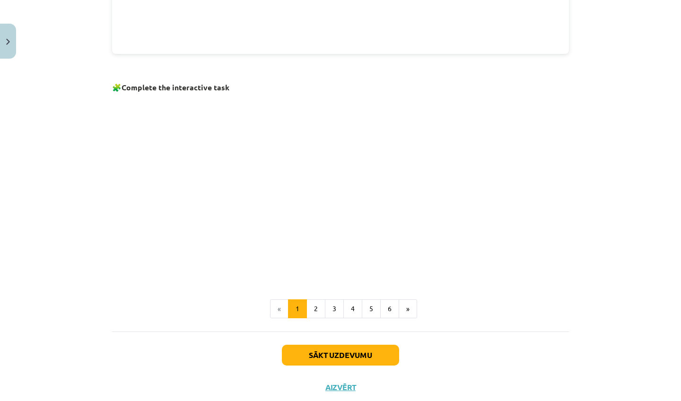
scroll to position [584, 0]
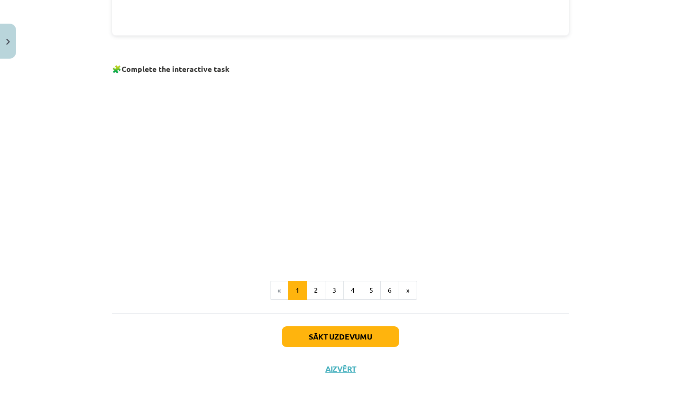
click at [319, 297] on button "2" at bounding box center [316, 290] width 19 height 19
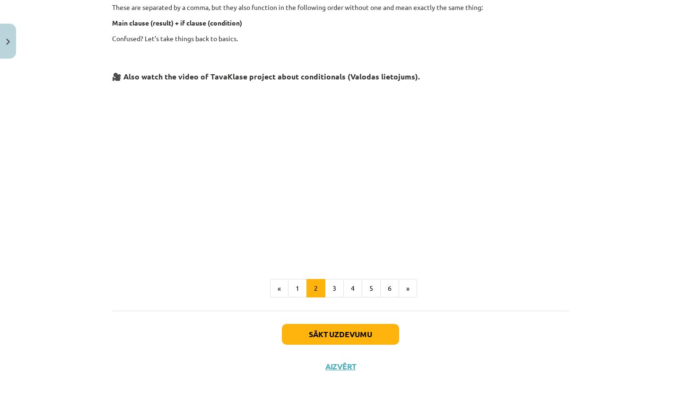
scroll to position [367, 0]
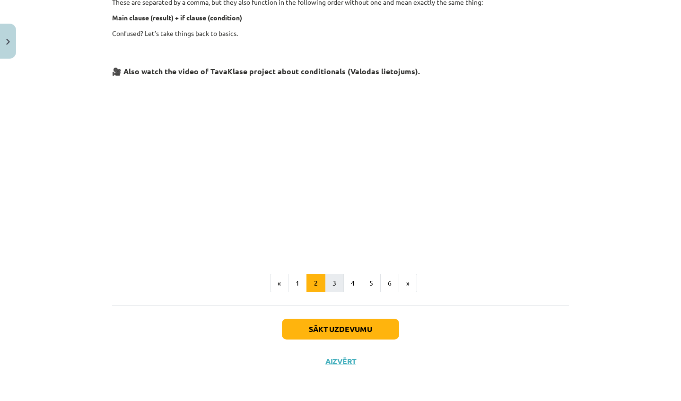
click at [333, 290] on button "3" at bounding box center [334, 283] width 19 height 19
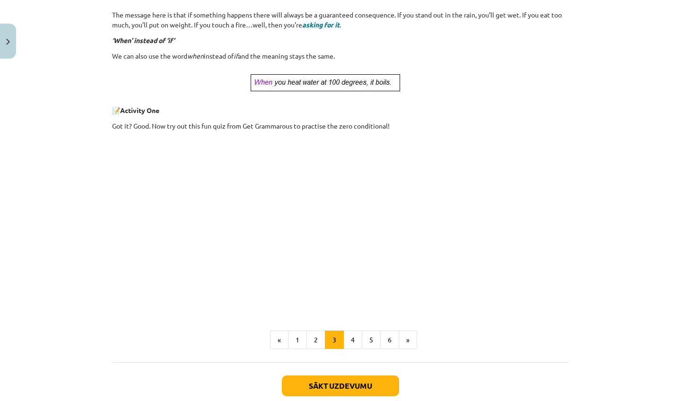
scroll to position [372, 0]
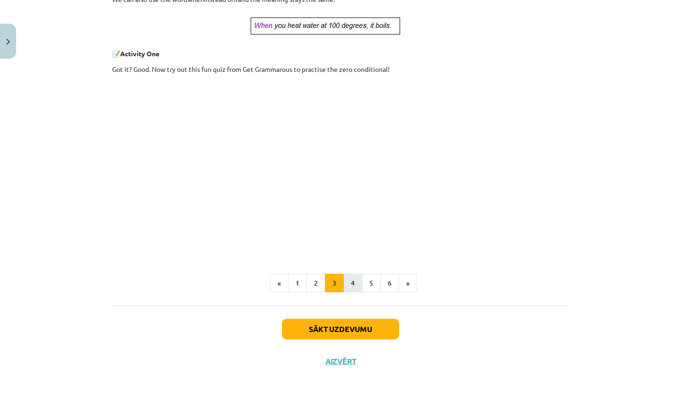
click at [353, 288] on button "4" at bounding box center [353, 283] width 19 height 19
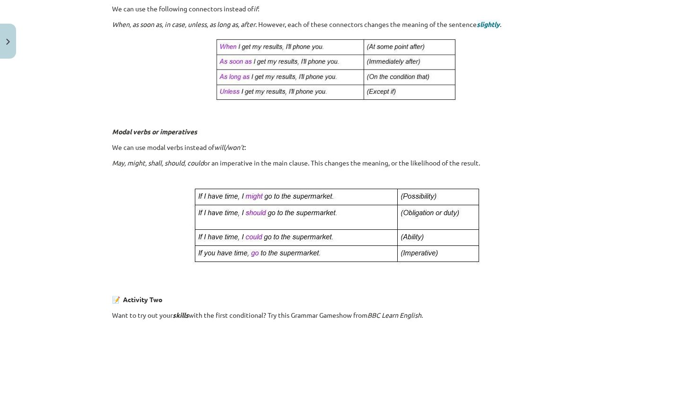
scroll to position [581, 0]
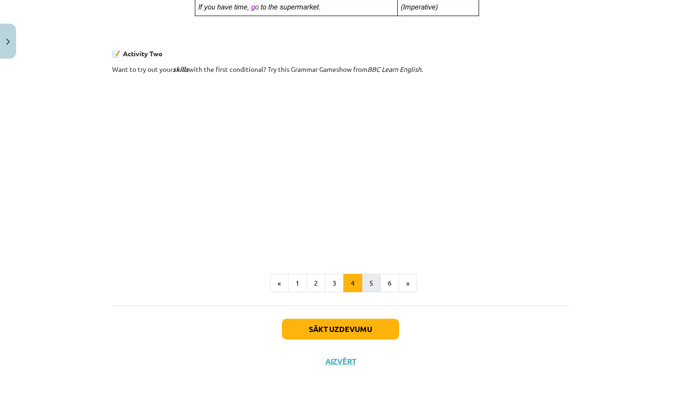
click at [367, 283] on button "5" at bounding box center [371, 283] width 19 height 19
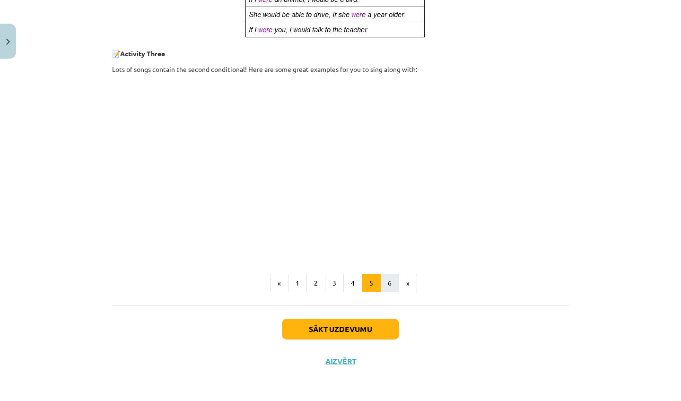
click at [394, 274] on button "6" at bounding box center [390, 283] width 19 height 19
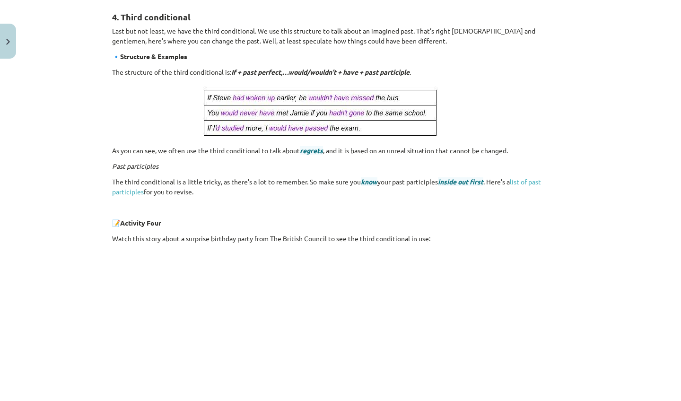
scroll to position [340, 0]
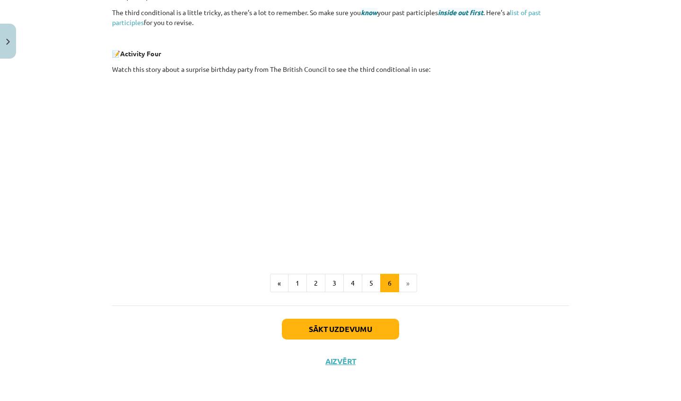
click at [366, 333] on button "Sākt uzdevumu" at bounding box center [340, 329] width 117 height 21
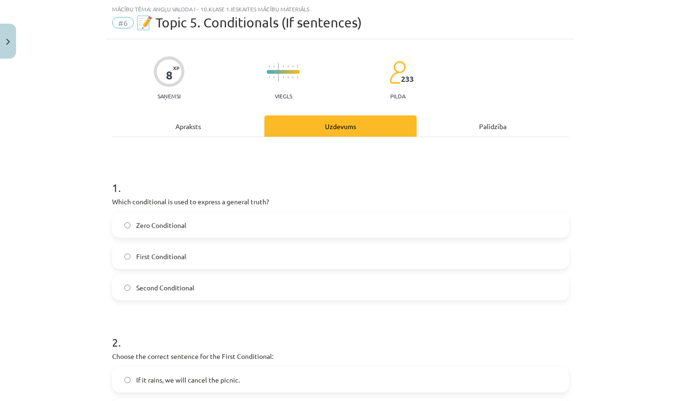
click at [198, 230] on label "Zero Conditional" at bounding box center [340, 225] width 455 height 24
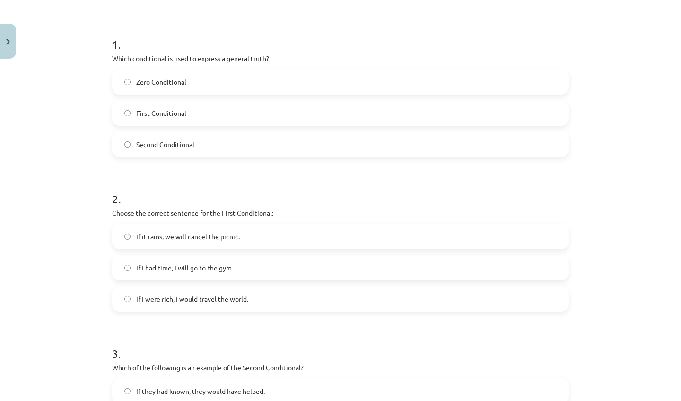
scroll to position [238, 0]
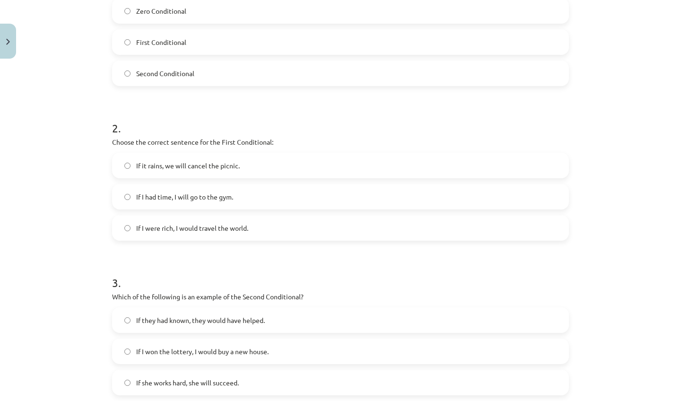
click at [218, 197] on span "If I had time, I will go to the gym." at bounding box center [184, 197] width 97 height 10
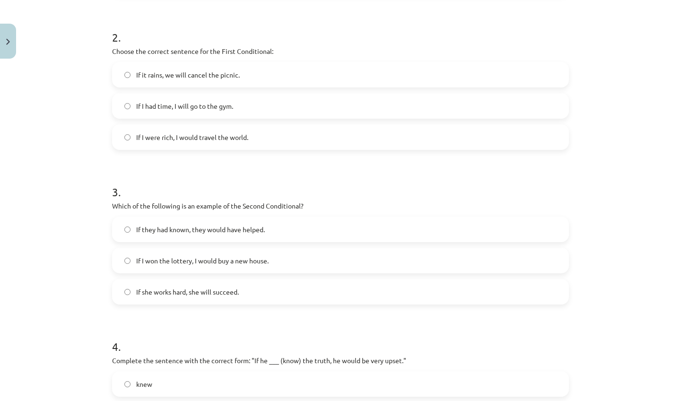
scroll to position [331, 0]
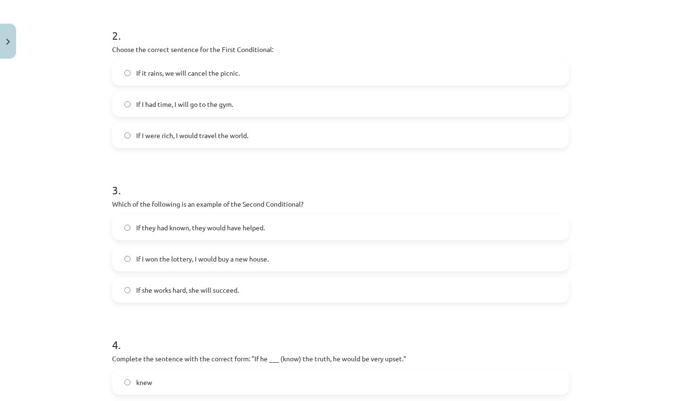
click at [256, 252] on label "If I won the lottery, I would buy a new house." at bounding box center [340, 259] width 455 height 24
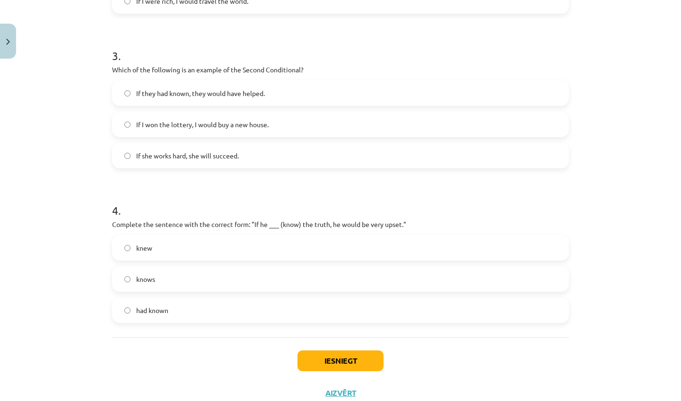
scroll to position [467, 0]
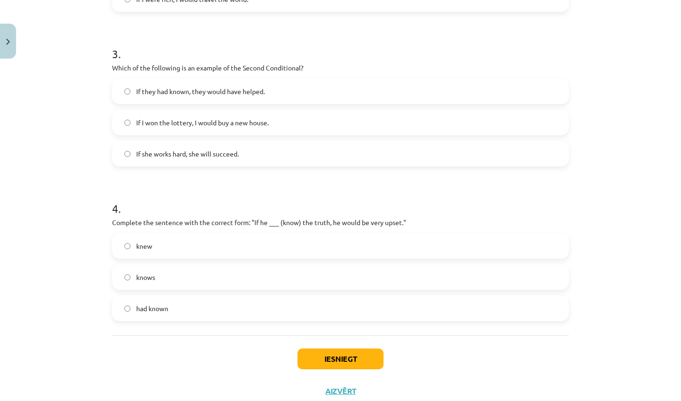
click at [230, 242] on label "knew" at bounding box center [340, 246] width 455 height 24
click at [371, 354] on button "Iesniegt" at bounding box center [341, 359] width 86 height 21
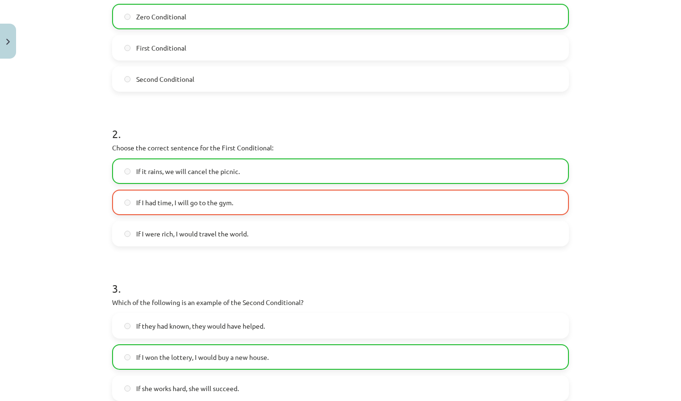
scroll to position [198, 0]
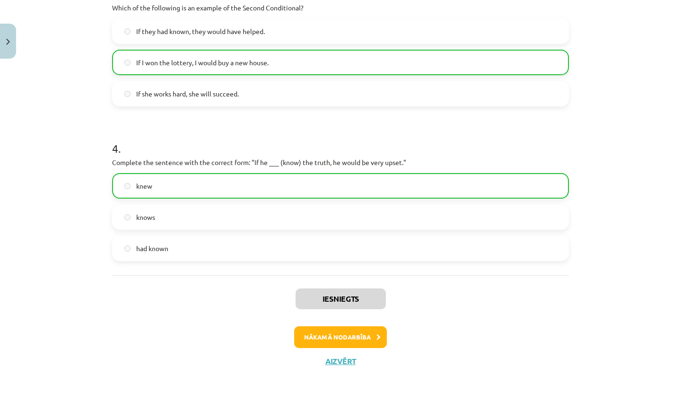
click at [346, 341] on button "Nākamā nodarbība" at bounding box center [340, 338] width 93 height 22
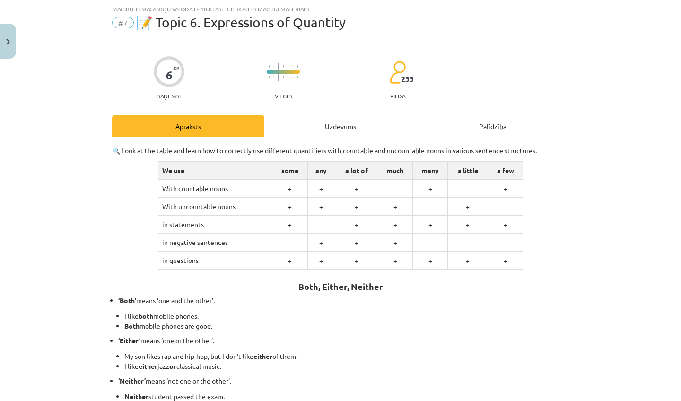
scroll to position [182, 0]
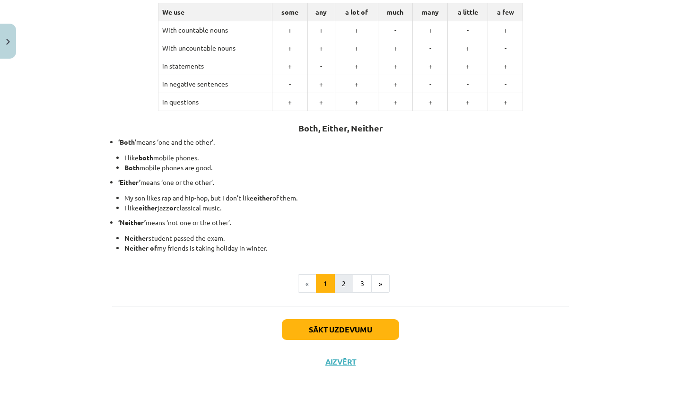
click at [336, 282] on button "2" at bounding box center [344, 283] width 19 height 19
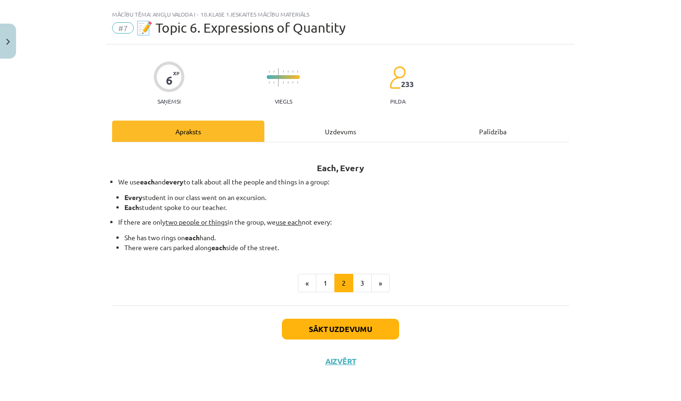
scroll to position [19, 0]
click at [353, 279] on button "3" at bounding box center [362, 283] width 19 height 19
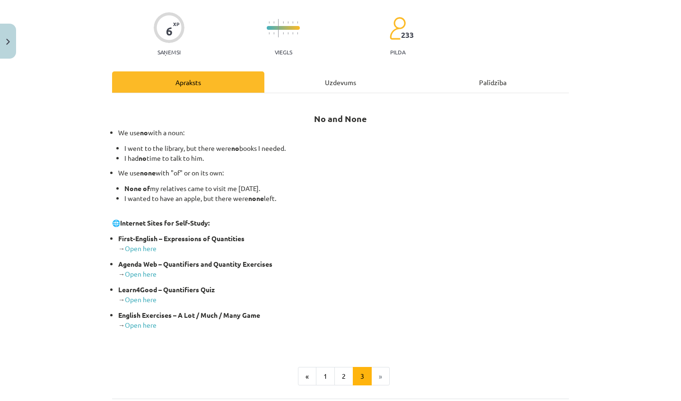
click at [328, 76] on div "Uzdevums" at bounding box center [341, 81] width 152 height 21
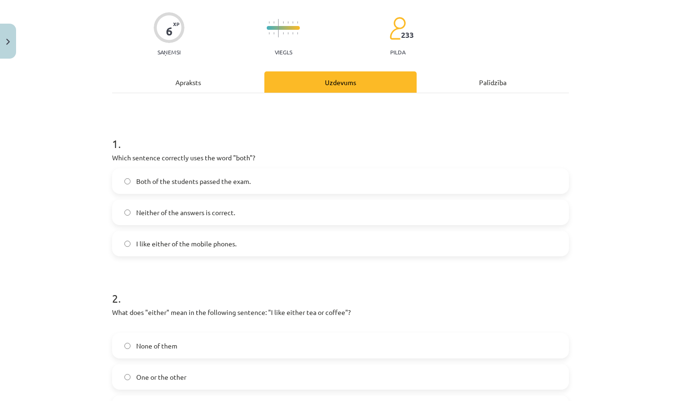
scroll to position [24, 0]
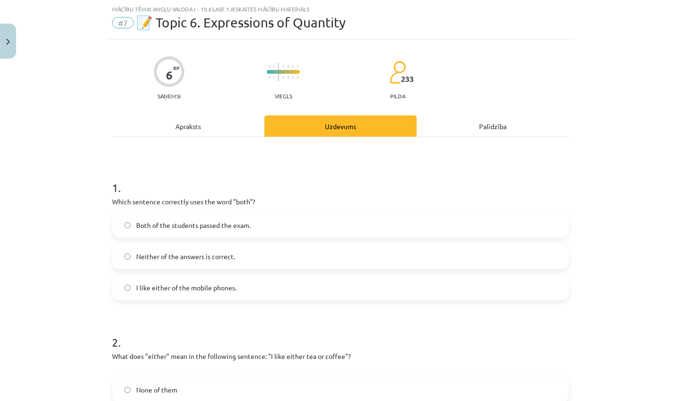
click at [214, 230] on span "Both of the students passed the exam." at bounding box center [193, 226] width 115 height 10
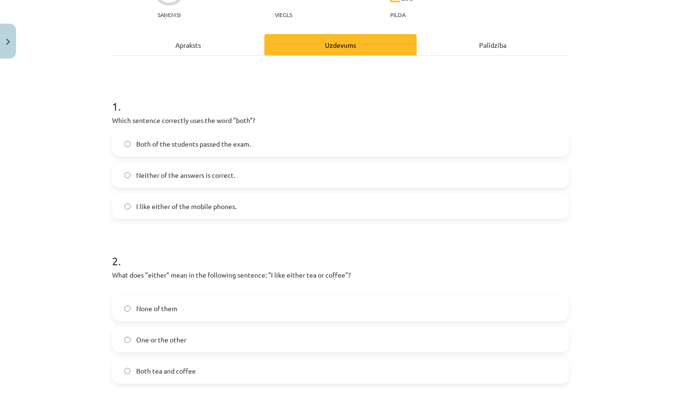
scroll to position [118, 0]
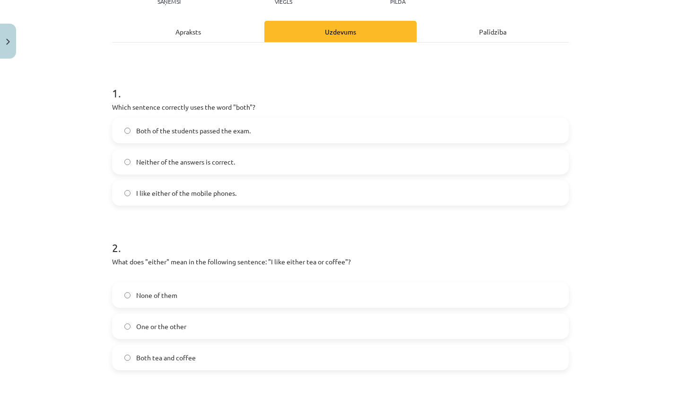
click at [206, 327] on label "One or the other" at bounding box center [340, 327] width 455 height 24
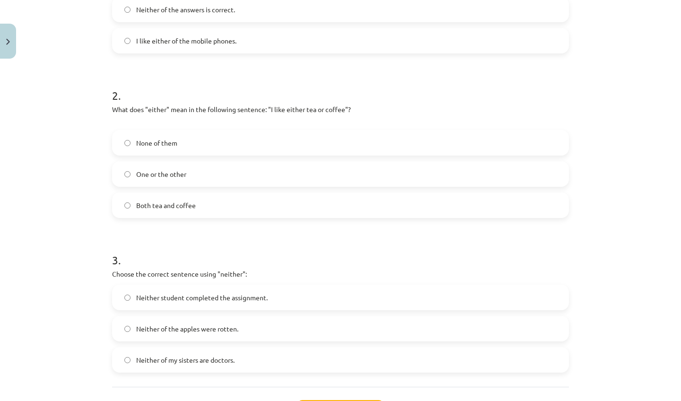
scroll to position [282, 0]
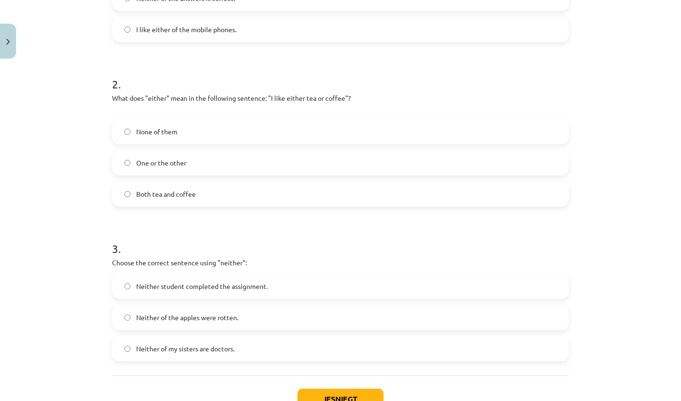
click at [255, 290] on span "Neither student completed the assignment." at bounding box center [202, 287] width 132 height 10
click at [344, 397] on button "Iesniegt" at bounding box center [341, 399] width 86 height 21
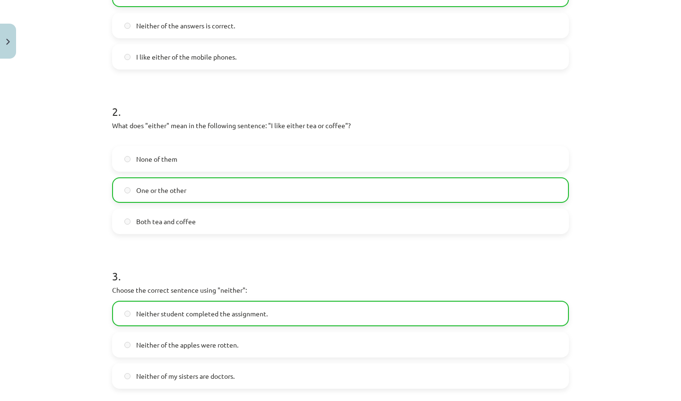
scroll to position [383, 0]
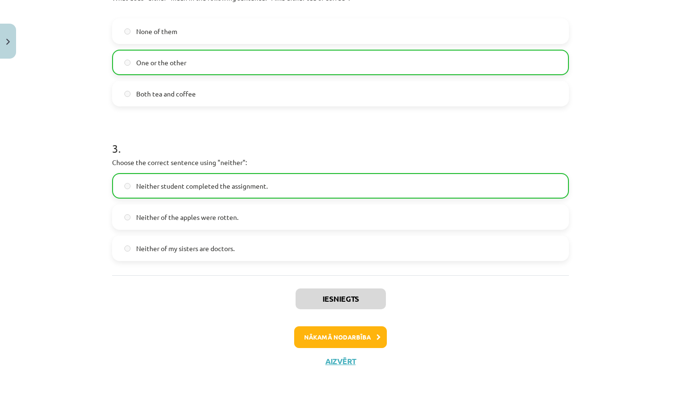
click at [345, 340] on button "Nākamā nodarbība" at bounding box center [340, 338] width 93 height 22
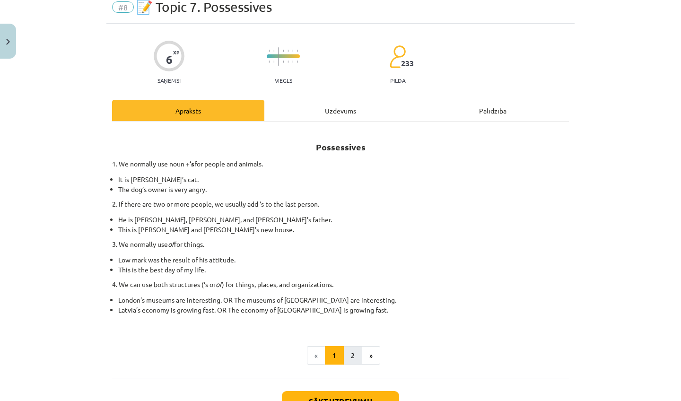
click at [349, 355] on button "2" at bounding box center [353, 355] width 19 height 19
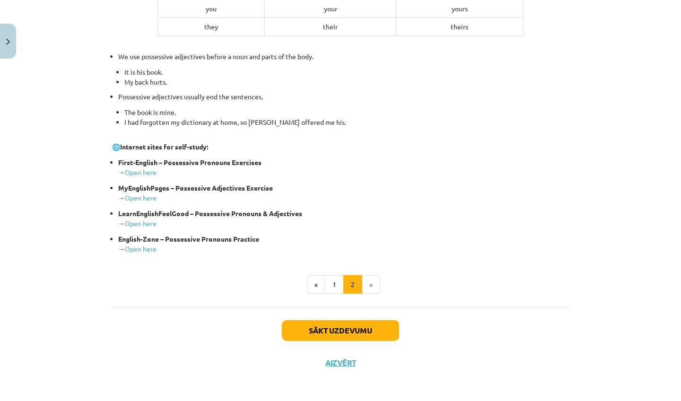
click at [330, 324] on button "Sākt uzdevumu" at bounding box center [340, 330] width 117 height 21
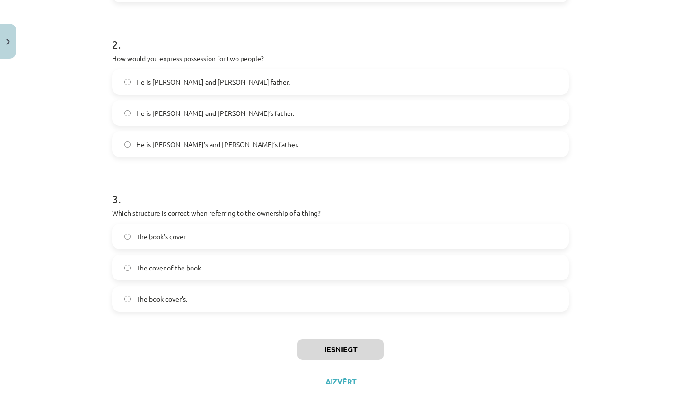
scroll to position [24, 0]
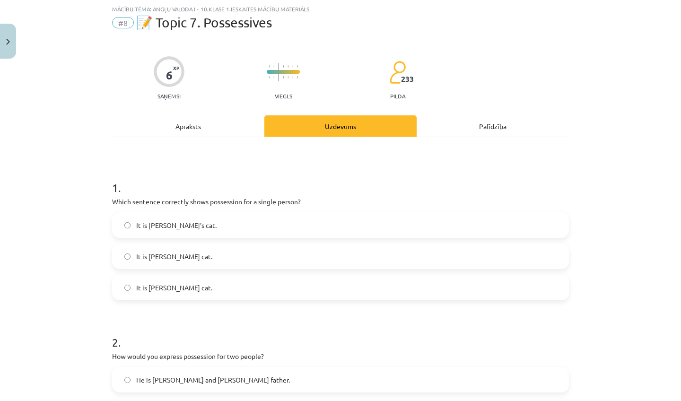
click at [196, 235] on label "It is Jane’s cat." at bounding box center [340, 225] width 455 height 24
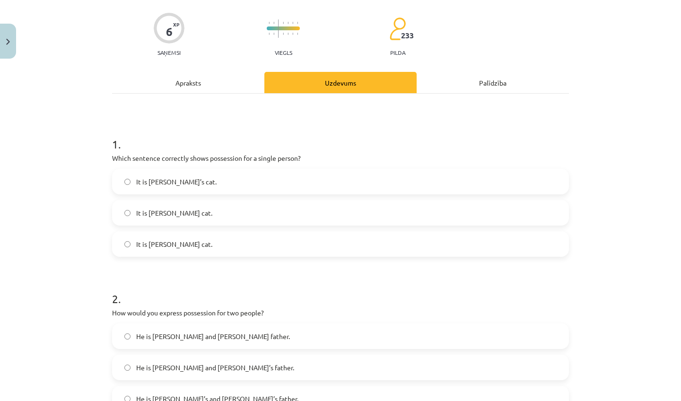
scroll to position [69, 0]
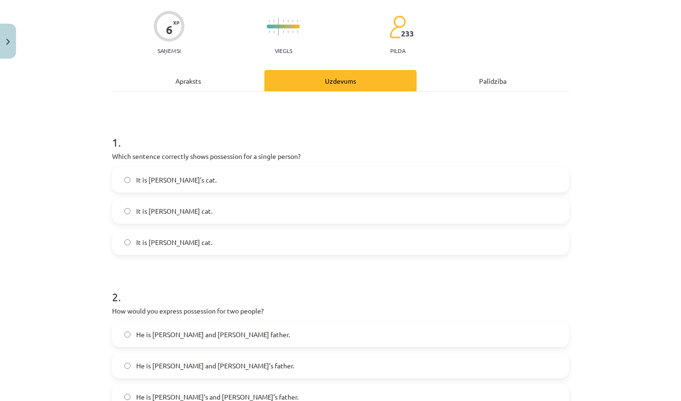
click at [213, 362] on span "He is Alice and James’s father." at bounding box center [215, 366] width 158 height 10
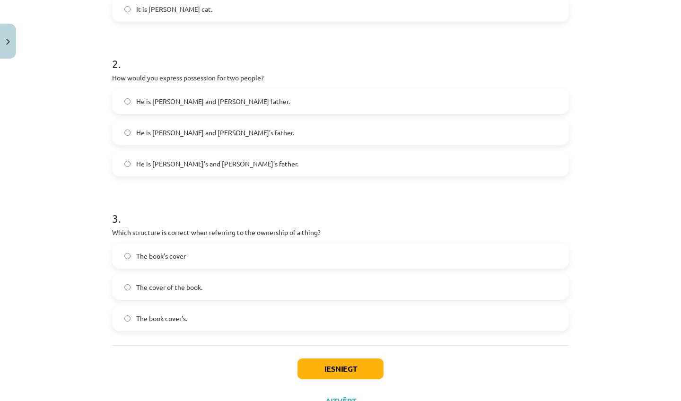
scroll to position [304, 0]
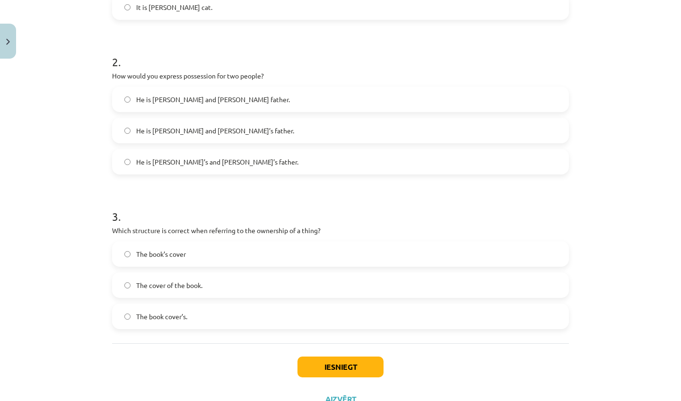
click at [168, 316] on span "The book cover’s." at bounding box center [161, 317] width 51 height 10
click at [199, 289] on span "The cover of the book." at bounding box center [169, 286] width 66 height 10
click at [351, 365] on button "Iesniegt" at bounding box center [341, 367] width 86 height 21
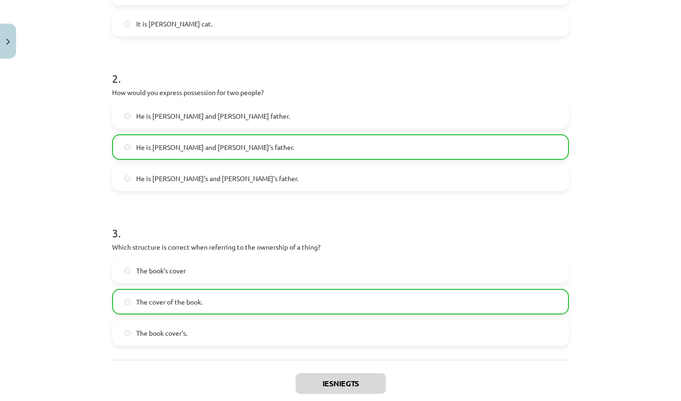
scroll to position [373, 0]
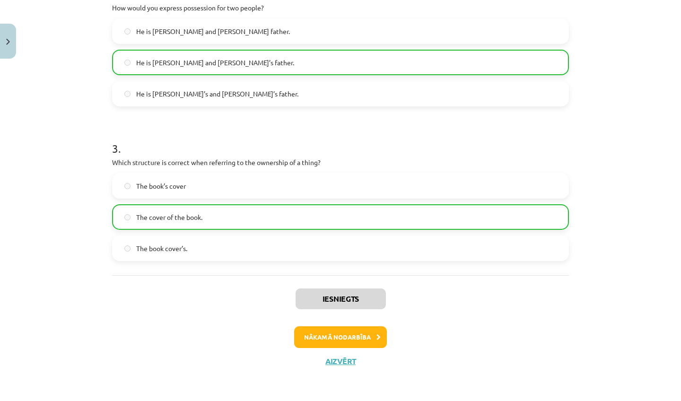
click at [345, 337] on button "Nākamā nodarbība" at bounding box center [340, 338] width 93 height 22
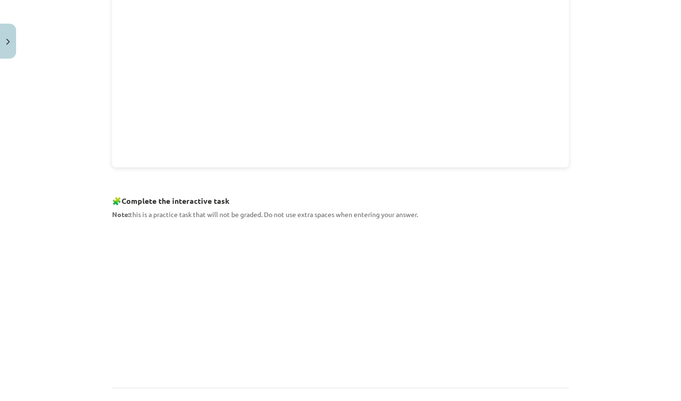
scroll to position [381, 0]
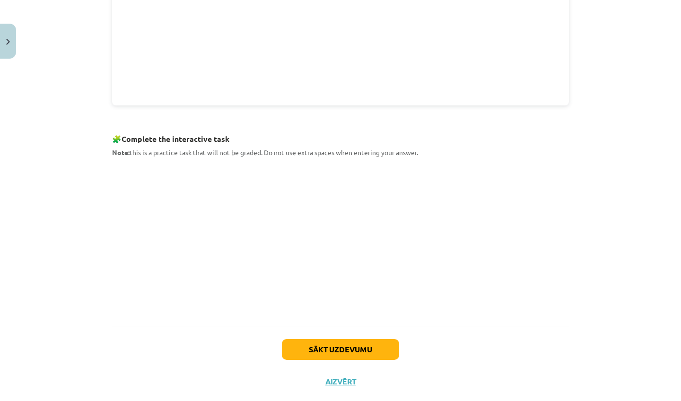
click at [333, 349] on button "Sākt uzdevumu" at bounding box center [340, 349] width 117 height 21
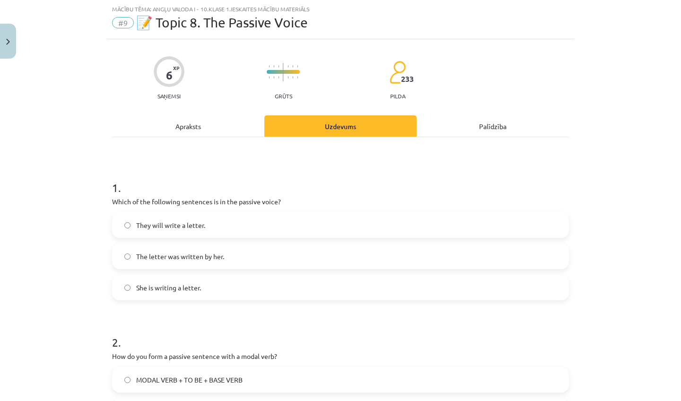
click at [204, 285] on label "She is writing a letter." at bounding box center [340, 288] width 455 height 24
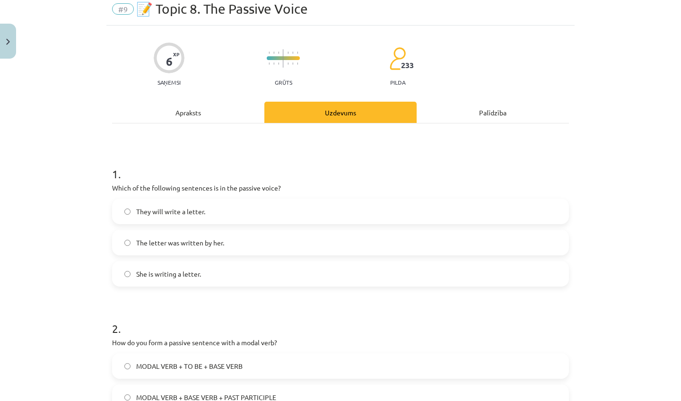
scroll to position [39, 0]
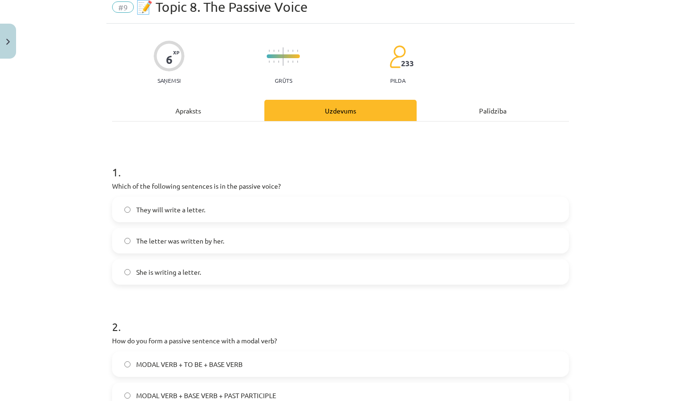
click at [184, 238] on span "The letter was written by her." at bounding box center [180, 241] width 88 height 10
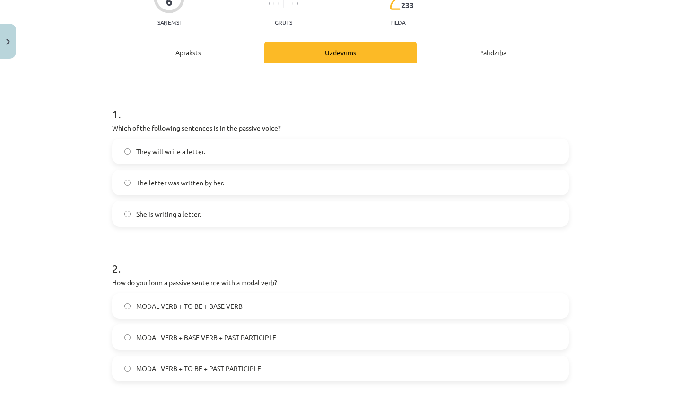
scroll to position [99, 0]
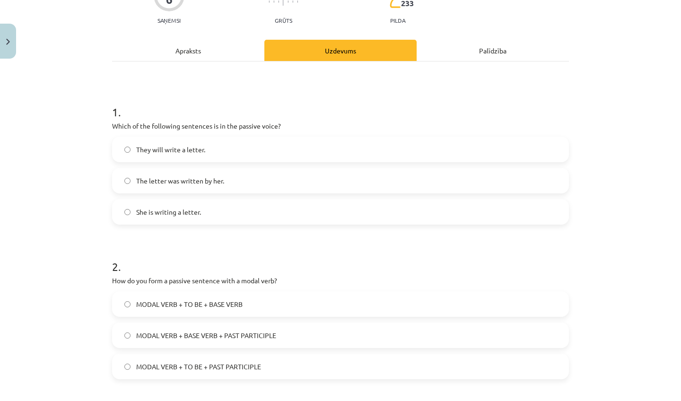
click at [232, 342] on label "MODAL VERB + BASE VERB + PAST PARTICIPLE" at bounding box center [340, 336] width 455 height 24
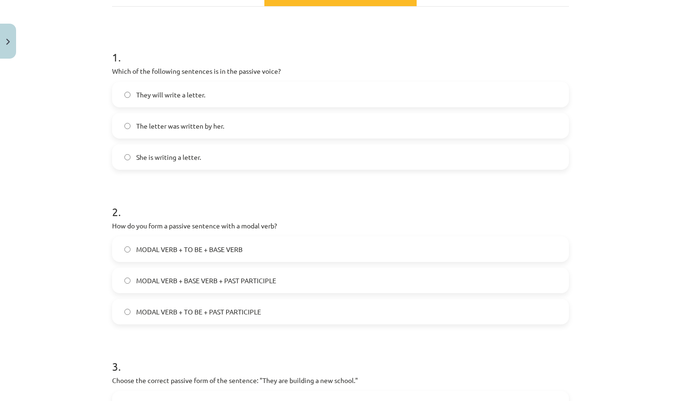
scroll to position [156, 0]
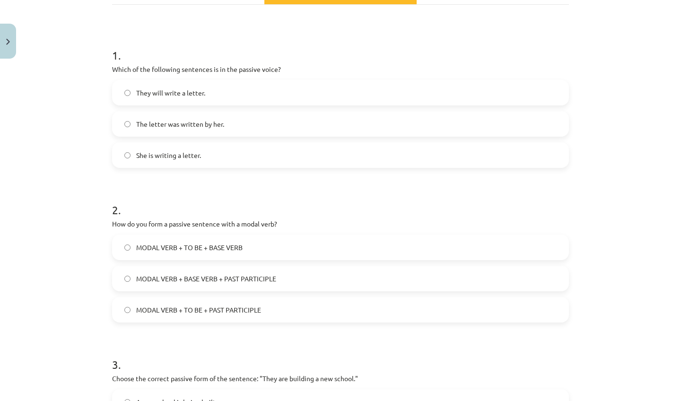
click at [215, 314] on span "MODAL VERB + TO BE + PAST PARTICIPLE" at bounding box center [198, 310] width 125 height 10
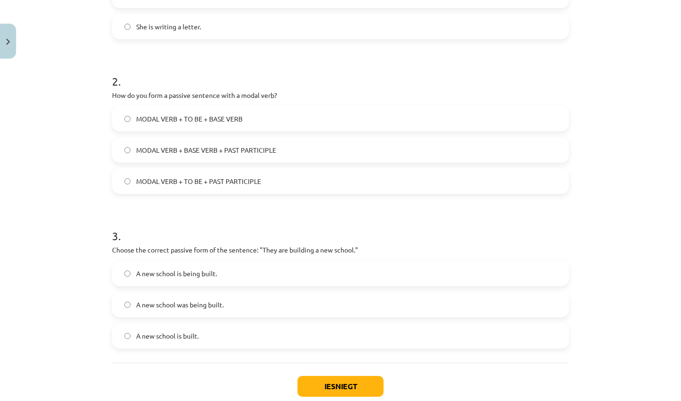
scroll to position [344, 0]
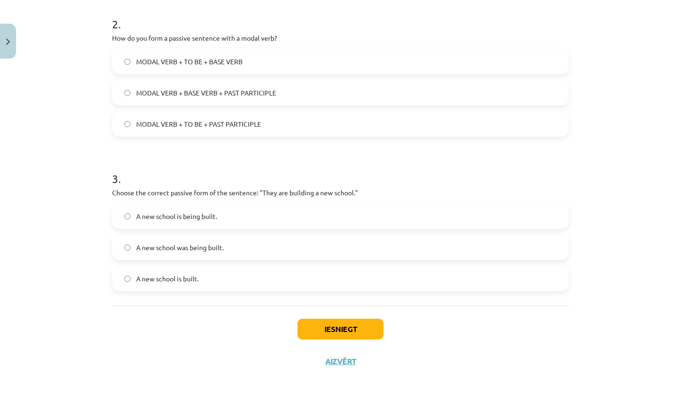
click at [164, 216] on span "A new school is being built." at bounding box center [176, 217] width 81 height 10
click at [341, 326] on button "Iesniegt" at bounding box center [341, 329] width 86 height 21
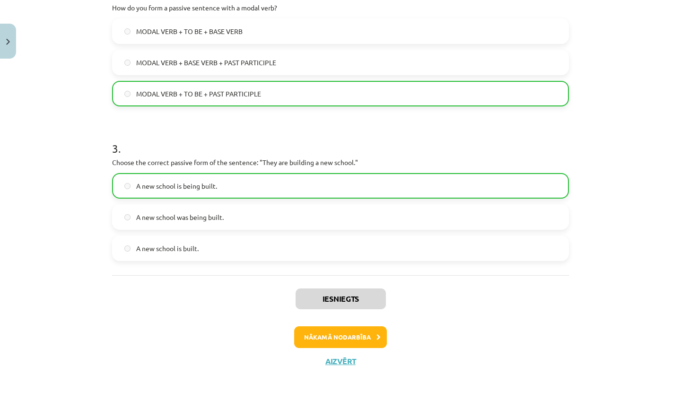
scroll to position [373, 0]
click at [364, 331] on button "Nākamā nodarbība" at bounding box center [340, 338] width 93 height 22
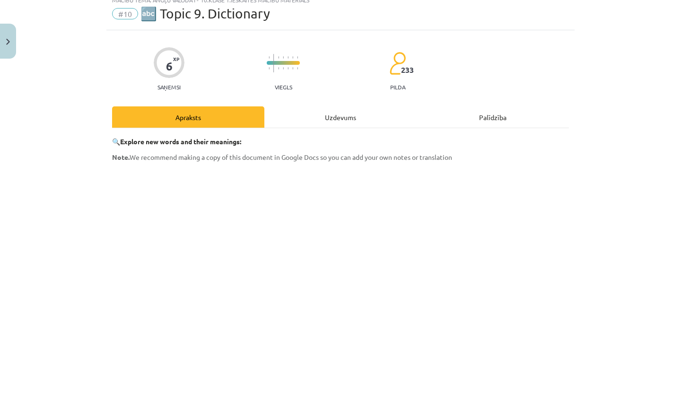
scroll to position [40, 0]
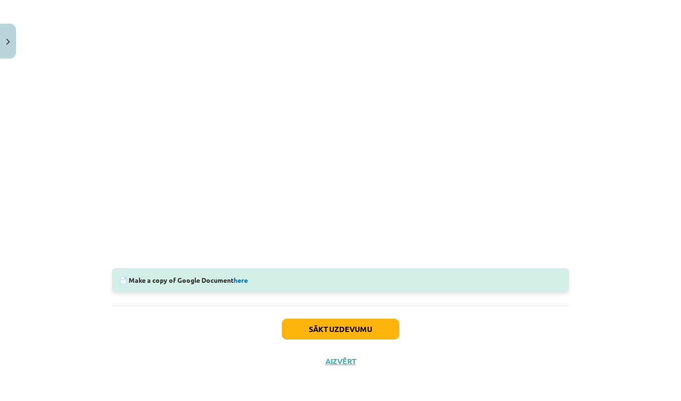
click at [335, 331] on button "Sākt uzdevumu" at bounding box center [340, 329] width 117 height 21
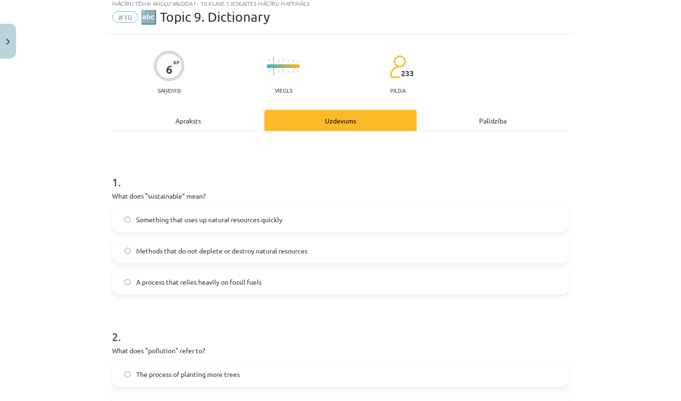
scroll to position [31, 0]
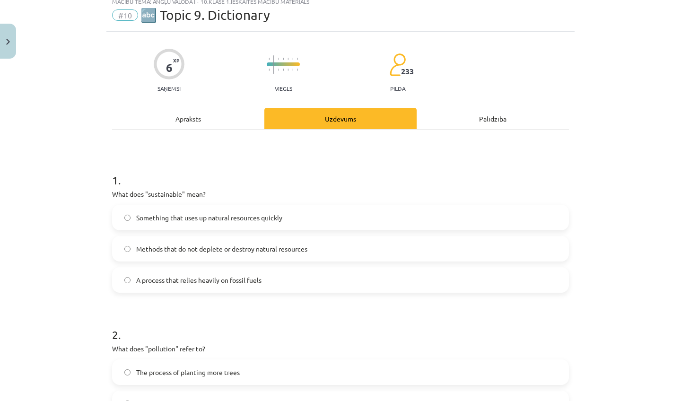
click at [252, 275] on span "A process that relies heavily on fossil fuels" at bounding box center [198, 280] width 125 height 10
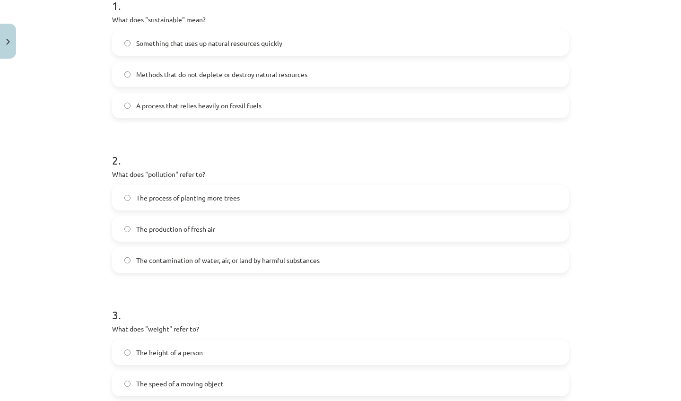
click at [238, 253] on label "The contamination of water, air, or land by harmful substances" at bounding box center [340, 260] width 455 height 24
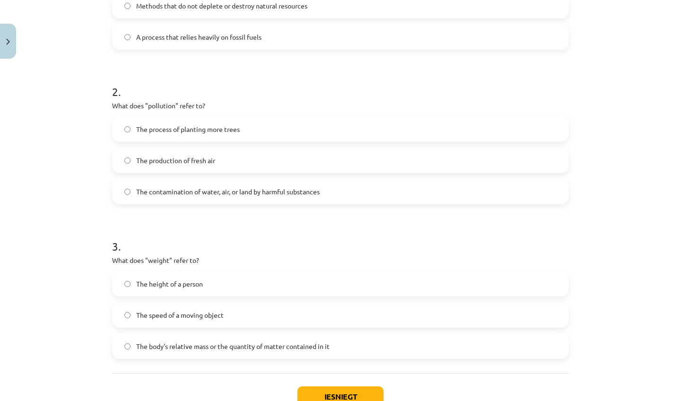
scroll to position [277, 0]
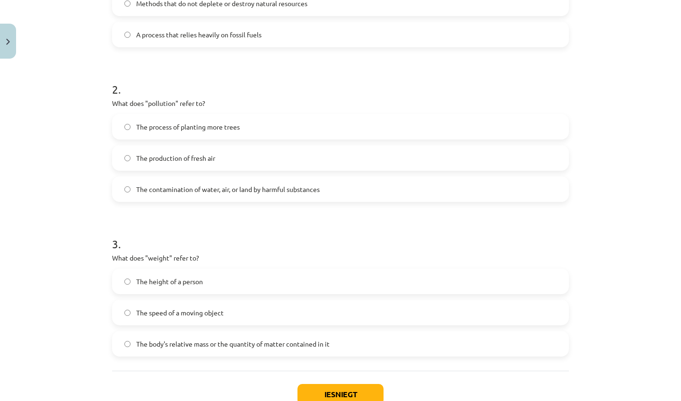
click at [275, 345] on span "The body's relative mass or the quantity of matter contained in it" at bounding box center [233, 344] width 194 height 10
click at [337, 392] on button "Iesniegt" at bounding box center [341, 394] width 86 height 21
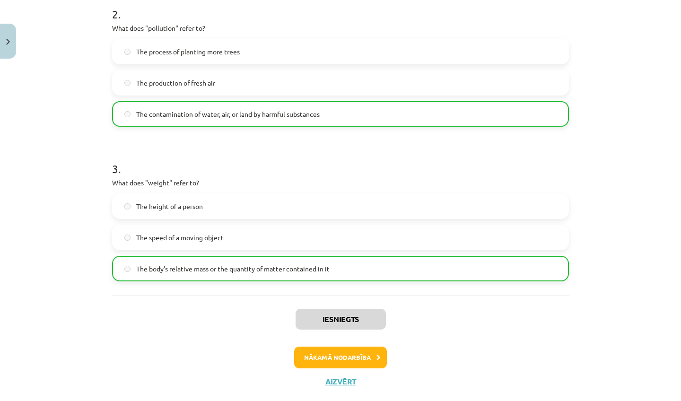
scroll to position [373, 0]
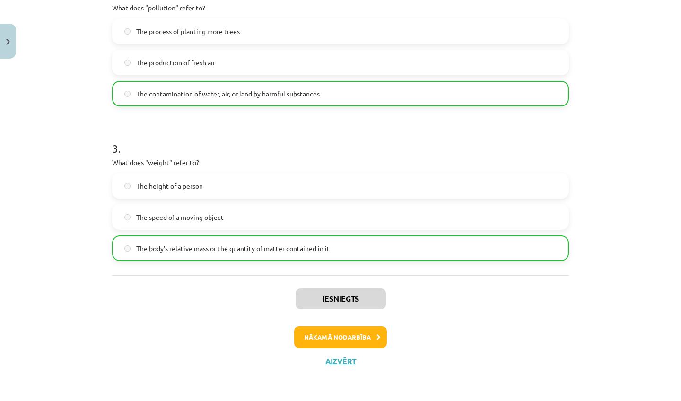
click at [331, 352] on div "Iesniegts Nākamā nodarbība Aizvērt" at bounding box center [340, 323] width 457 height 97
click at [327, 348] on div "Iesniegts Nākamā nodarbība Aizvērt" at bounding box center [340, 323] width 457 height 97
click at [319, 336] on button "Nākamā nodarbība" at bounding box center [340, 338] width 93 height 22
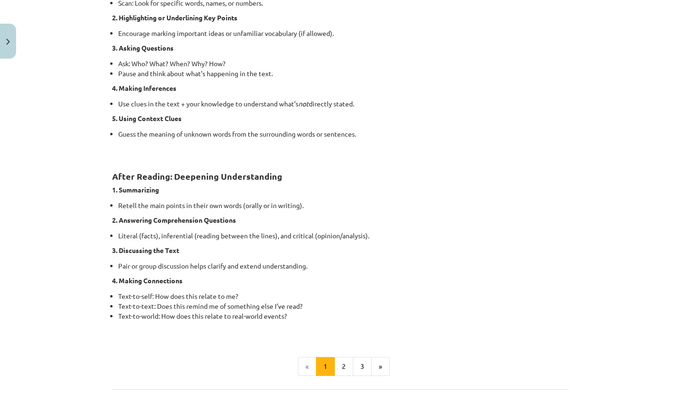
scroll to position [692, 0]
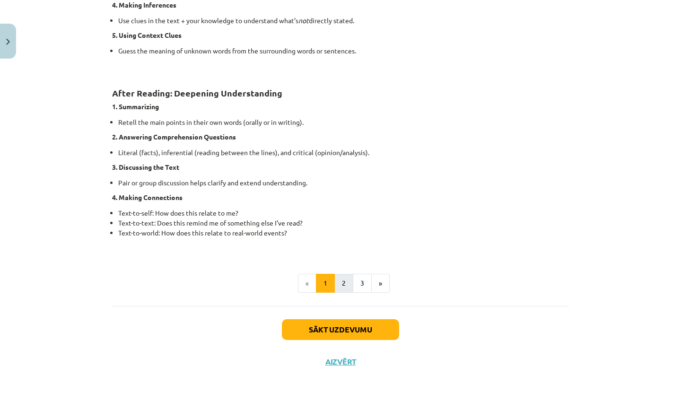
click at [335, 287] on button "2" at bounding box center [344, 283] width 19 height 19
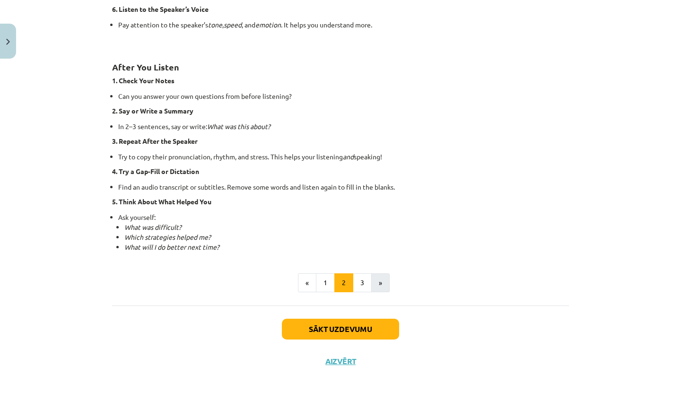
click at [372, 283] on button "»" at bounding box center [381, 283] width 18 height 19
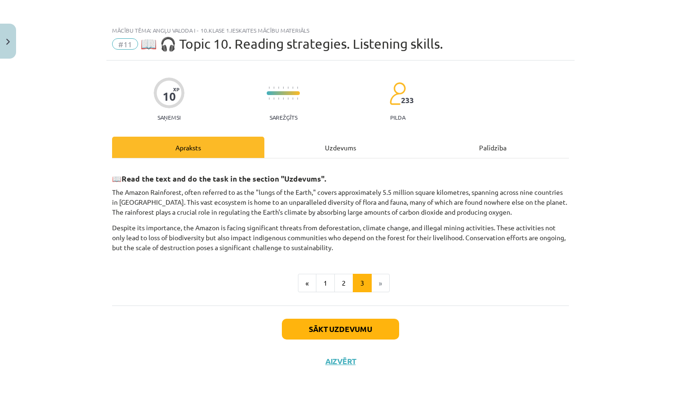
click at [346, 147] on div "Uzdevums" at bounding box center [341, 147] width 152 height 21
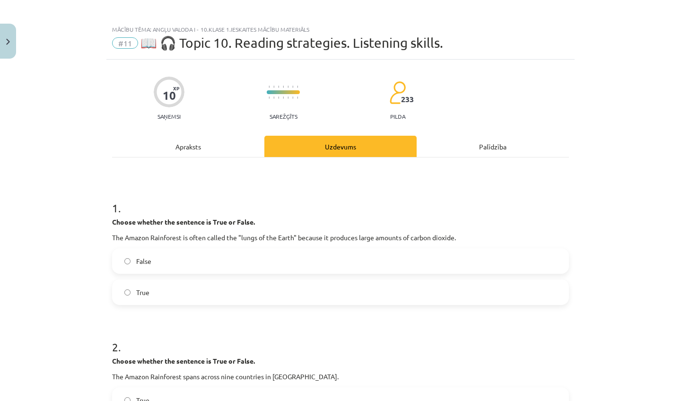
click at [185, 145] on div "Apraksts" at bounding box center [188, 146] width 152 height 21
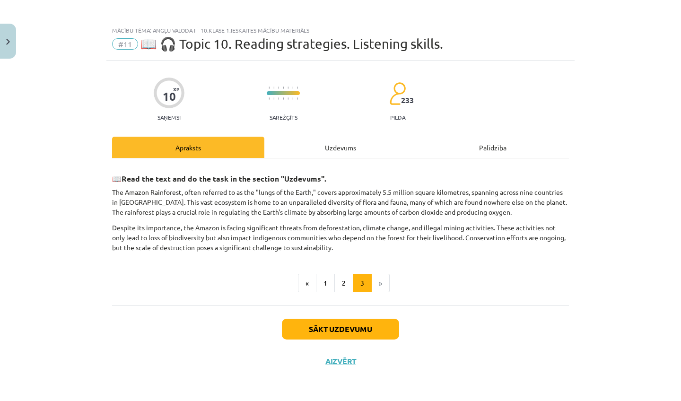
click at [331, 145] on div "Uzdevums" at bounding box center [341, 147] width 152 height 21
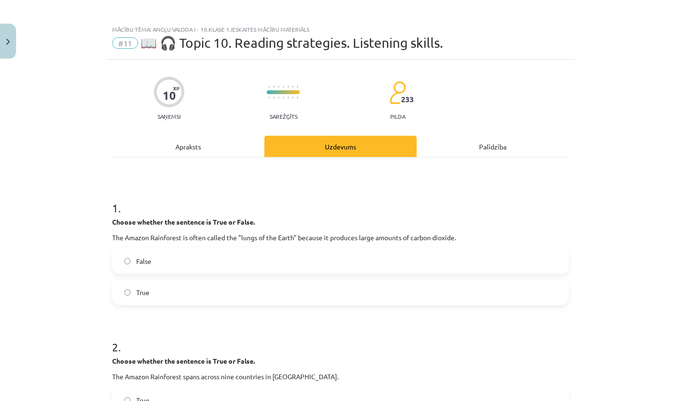
click at [174, 293] on label "True" at bounding box center [340, 293] width 455 height 24
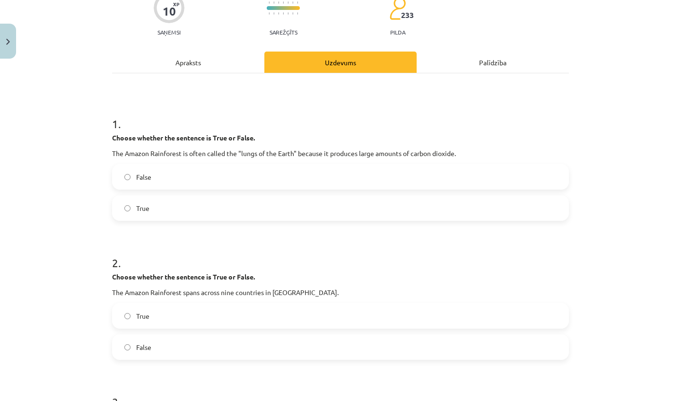
scroll to position [180, 0]
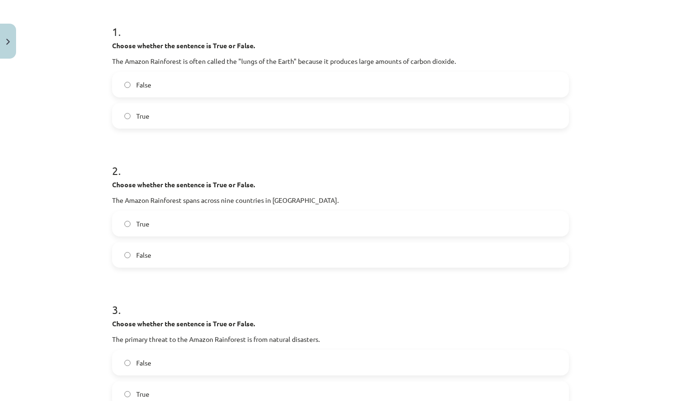
click at [167, 227] on label "True" at bounding box center [340, 224] width 455 height 24
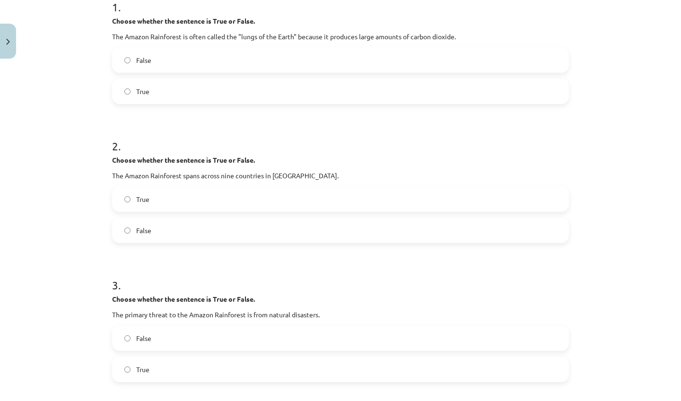
scroll to position [206, 0]
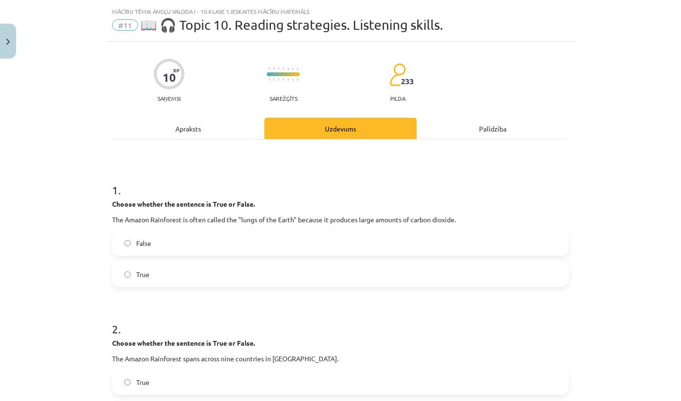
click at [178, 124] on div "Apraksts" at bounding box center [188, 128] width 152 height 21
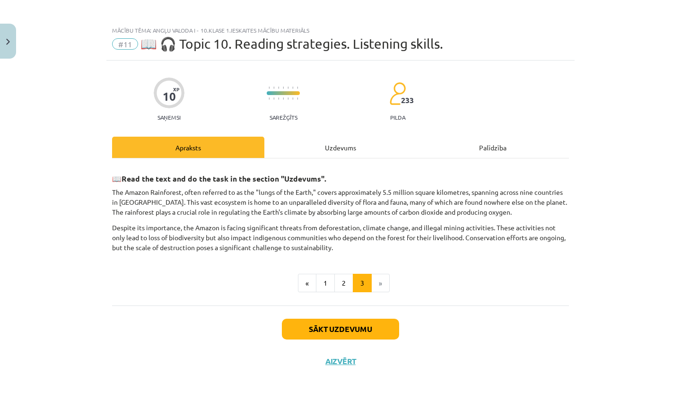
scroll to position [3, 0]
click at [325, 144] on div "Uzdevums" at bounding box center [341, 147] width 152 height 21
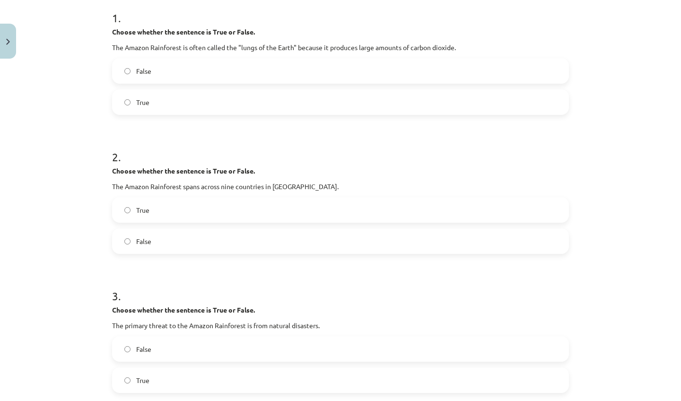
scroll to position [203, 0]
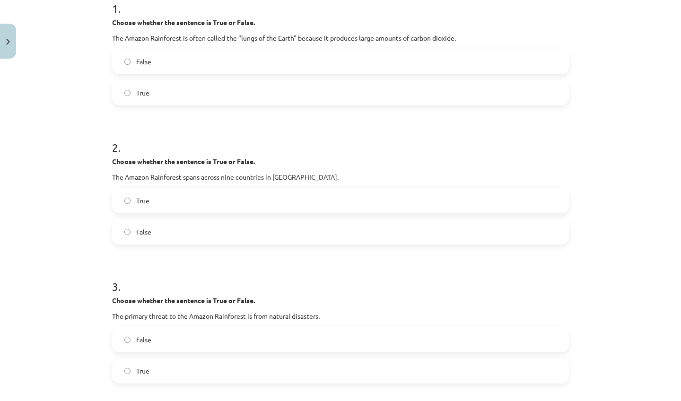
click at [165, 348] on label "False" at bounding box center [340, 340] width 455 height 24
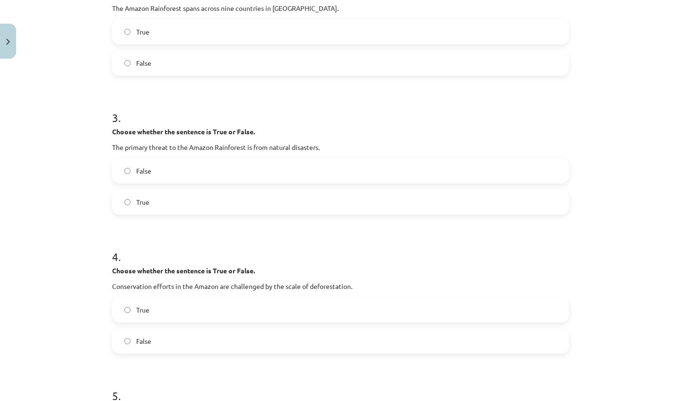
click at [159, 307] on label "True" at bounding box center [340, 310] width 455 height 24
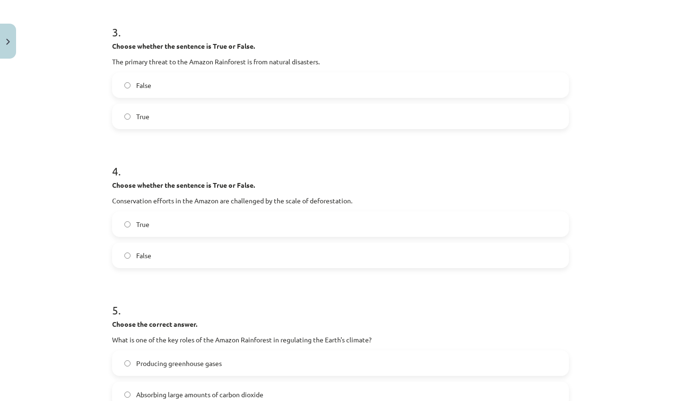
scroll to position [633, 0]
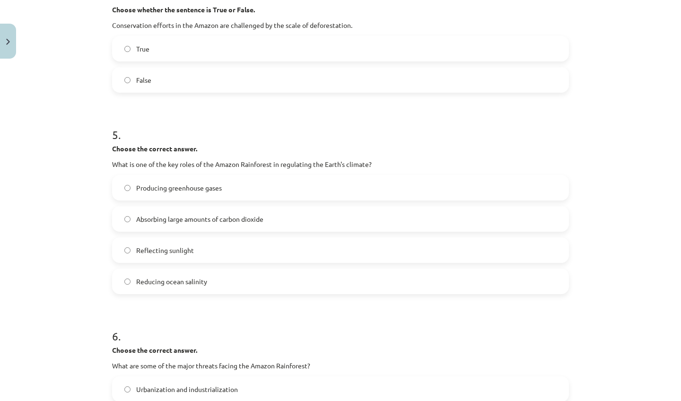
click at [209, 221] on span "Absorbing large amounts of carbon dioxide" at bounding box center [199, 219] width 127 height 10
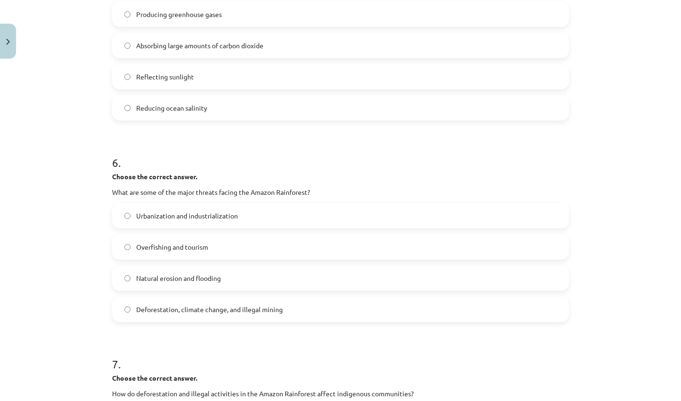
scroll to position [809, 0]
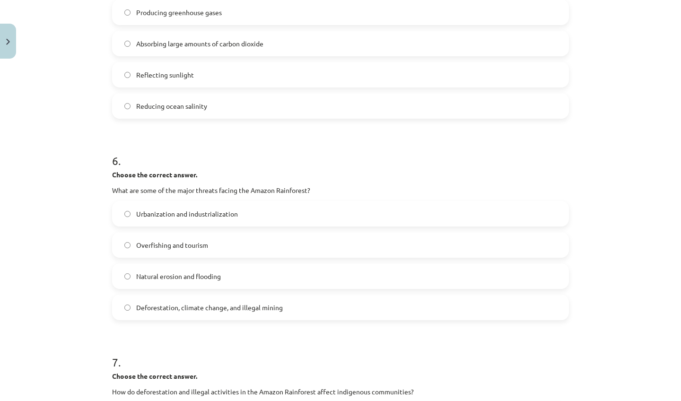
click at [227, 274] on label "Natural erosion and flooding" at bounding box center [340, 277] width 455 height 24
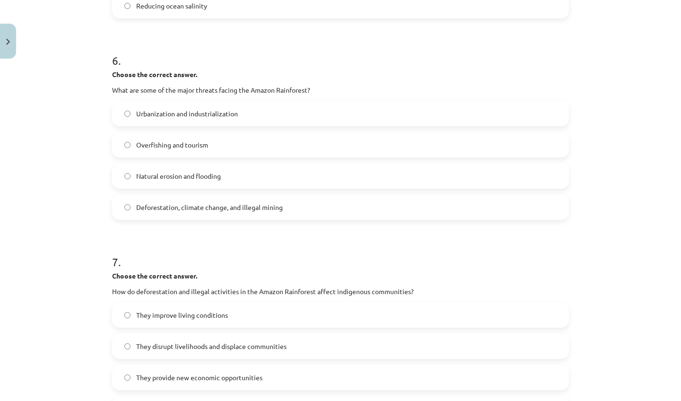
scroll to position [1041, 0]
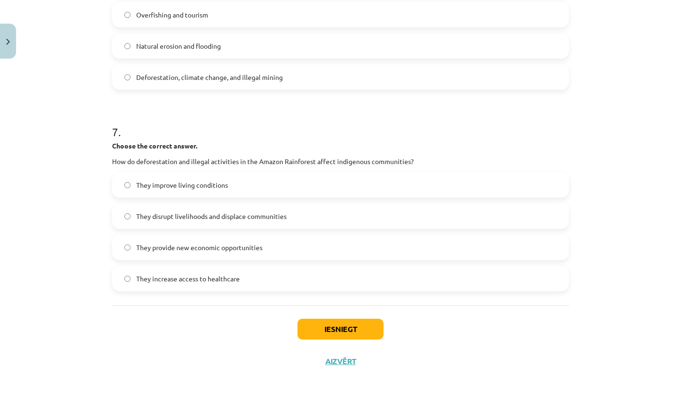
click at [227, 213] on span "They disrupt livelihoods and displace communities" at bounding box center [211, 217] width 150 height 10
click at [339, 322] on button "Iesniegt" at bounding box center [341, 329] width 86 height 21
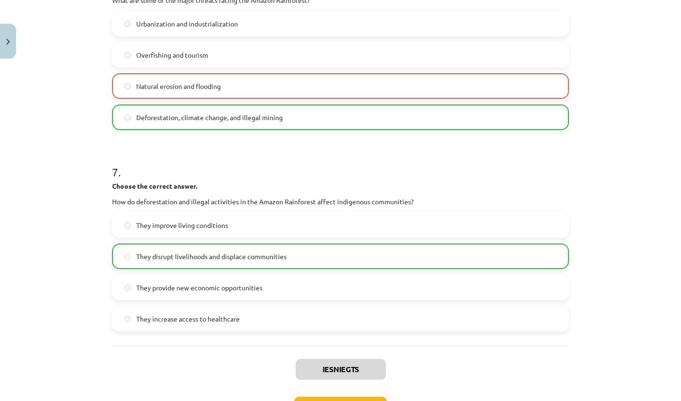
scroll to position [1071, 0]
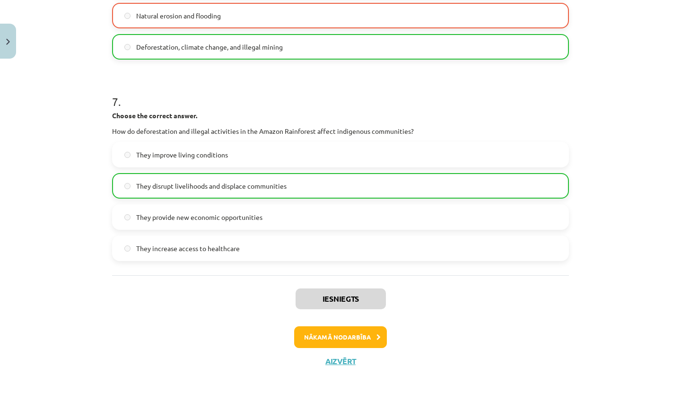
click at [362, 341] on button "Nākamā nodarbība" at bounding box center [340, 338] width 93 height 22
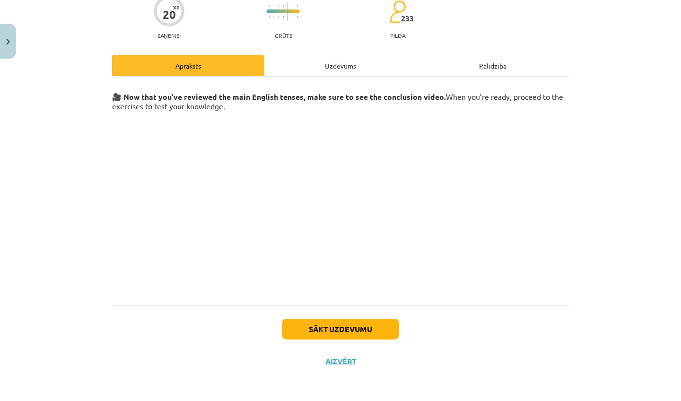
scroll to position [24, 0]
click at [348, 64] on div "Uzdevums" at bounding box center [341, 65] width 152 height 21
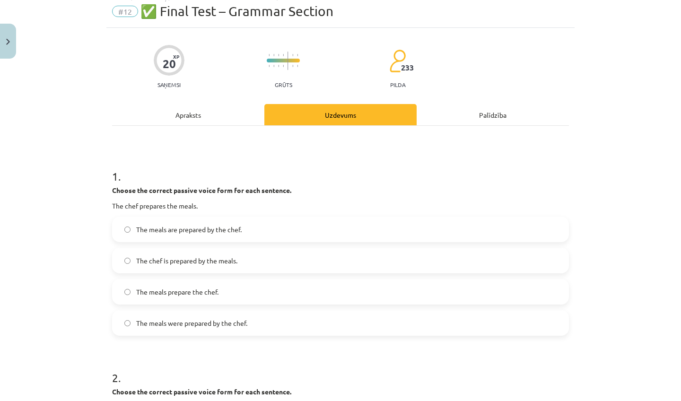
scroll to position [37, 0]
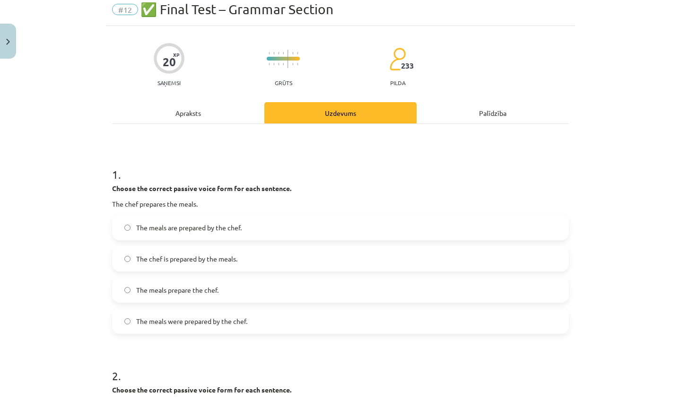
click at [214, 223] on span "The meals are prepared by the chef." at bounding box center [189, 228] width 106 height 10
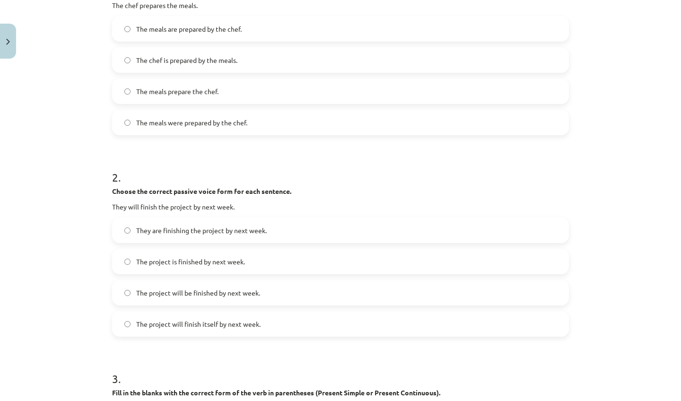
scroll to position [238, 0]
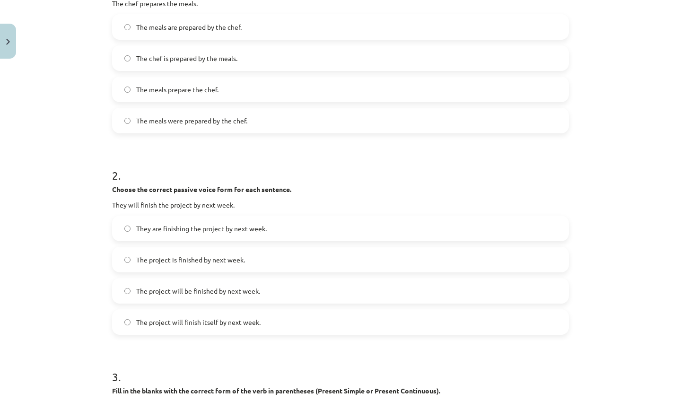
click at [195, 293] on span "The project will be finished by next week." at bounding box center [198, 291] width 124 height 10
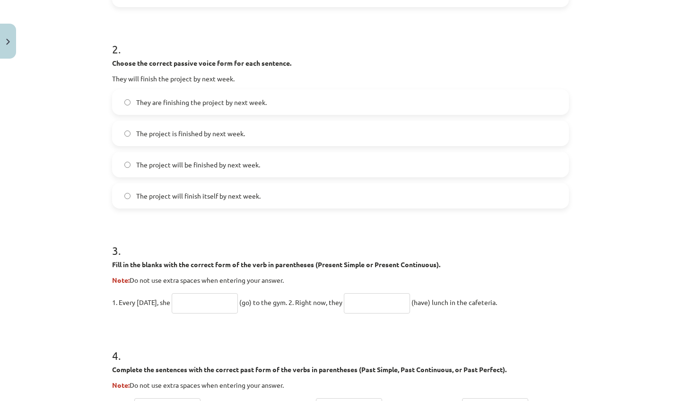
scroll to position [379, 0]
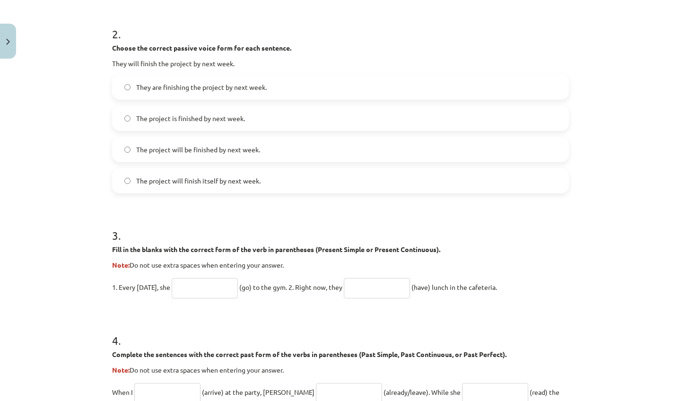
click at [224, 280] on input "text" at bounding box center [205, 288] width 66 height 20
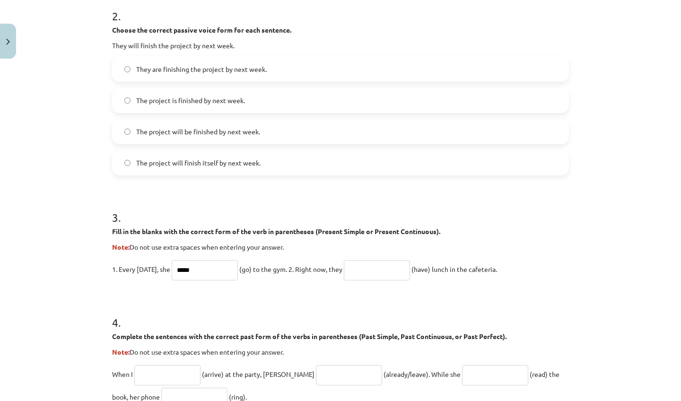
type input "*****"
click at [389, 278] on input "text" at bounding box center [377, 270] width 66 height 20
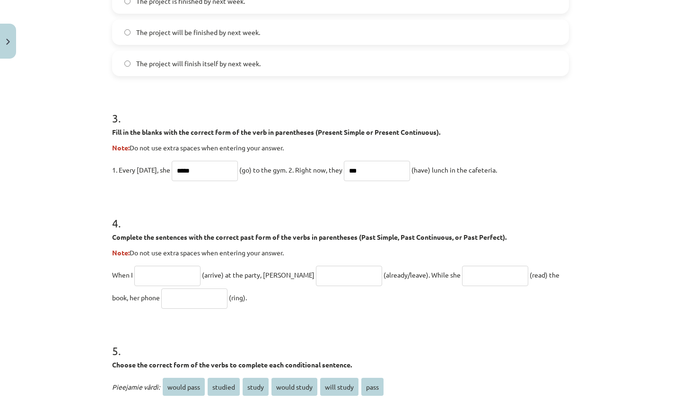
type input "***"
click at [159, 279] on input "text" at bounding box center [167, 276] width 66 height 20
type input "*******"
click at [316, 278] on input "text" at bounding box center [349, 276] width 66 height 20
drag, startPoint x: 338, startPoint y: 280, endPoint x: 347, endPoint y: 270, distance: 13.5
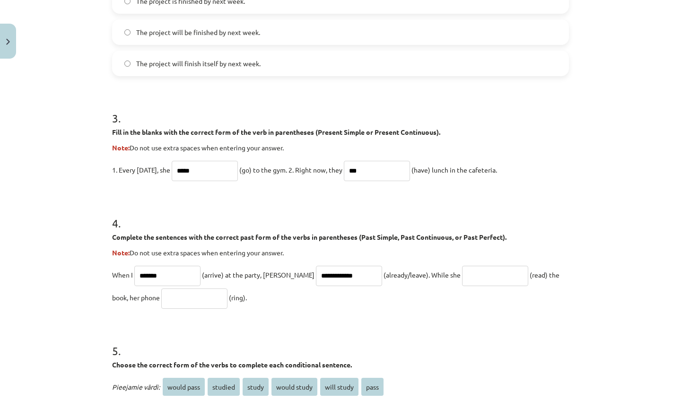
click at [347, 270] on input "**********" at bounding box center [349, 276] width 66 height 20
drag, startPoint x: 319, startPoint y: 276, endPoint x: 315, endPoint y: 277, distance: 4.9
click at [316, 277] on input "**********" at bounding box center [349, 276] width 66 height 20
click at [316, 276] on input "**********" at bounding box center [349, 276] width 66 height 20
type input "**********"
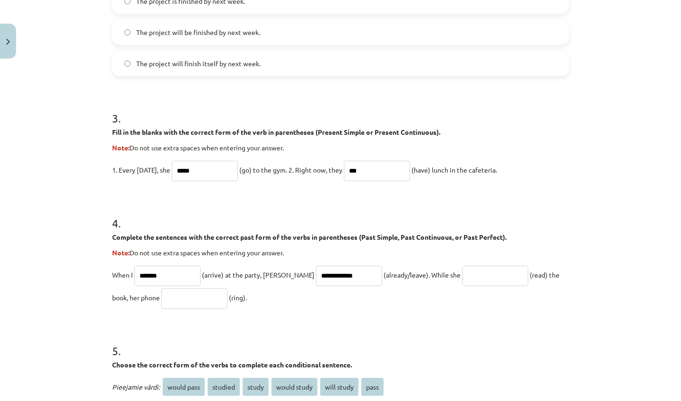
click at [462, 274] on input "text" at bounding box center [495, 276] width 66 height 20
type input "****"
click at [161, 296] on input "text" at bounding box center [194, 299] width 66 height 20
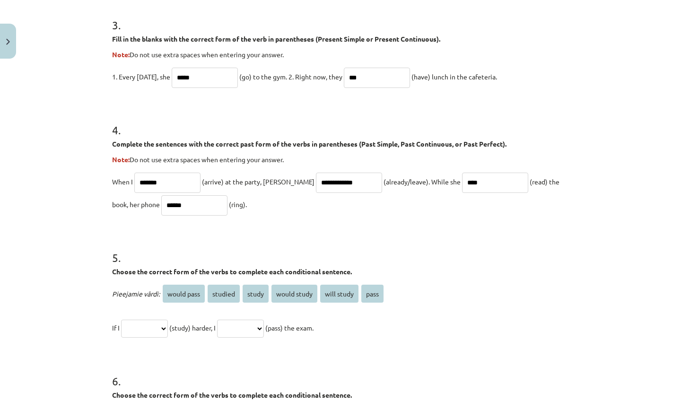
scroll to position [680, 0]
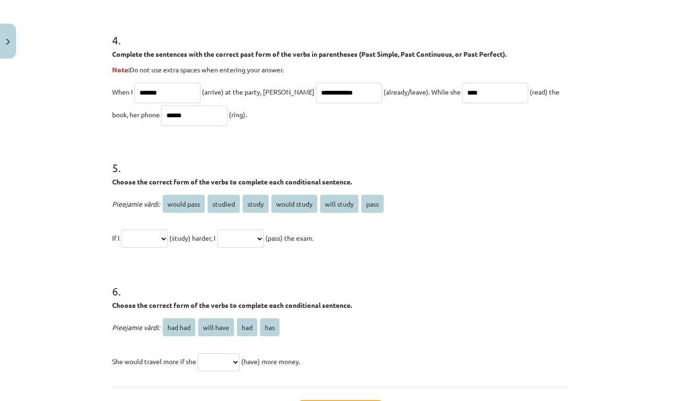
type input "******"
drag, startPoint x: 336, startPoint y: 207, endPoint x: 289, endPoint y: 240, distance: 57.4
click at [289, 240] on div "**********" at bounding box center [340, 221] width 457 height 57
select select "**********"
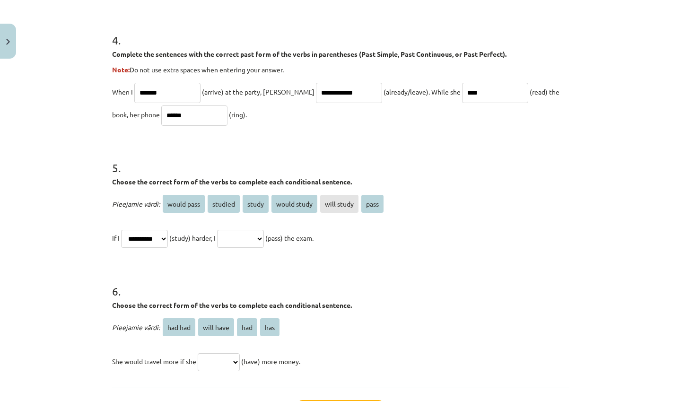
select select "**********"
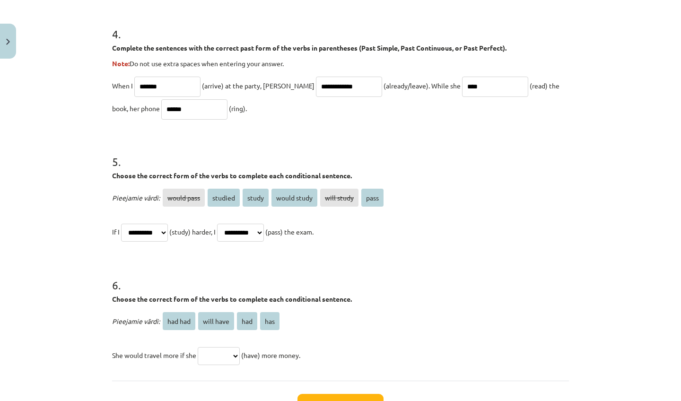
scroll to position [735, 0]
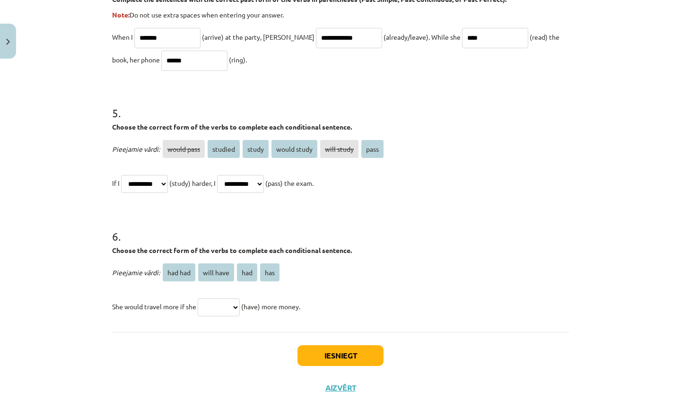
click at [245, 270] on span "had" at bounding box center [247, 273] width 20 height 18
select select "***"
click at [324, 351] on button "Iesniegt" at bounding box center [341, 355] width 86 height 21
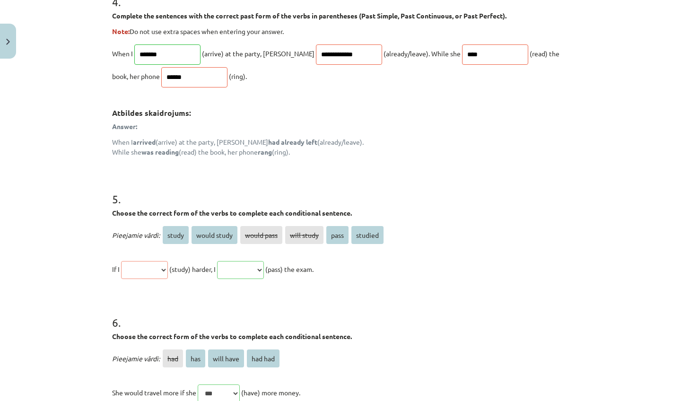
scroll to position [773, 0]
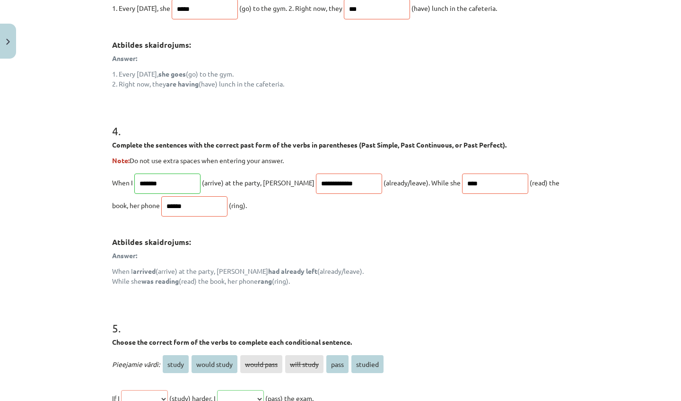
scroll to position [931, 0]
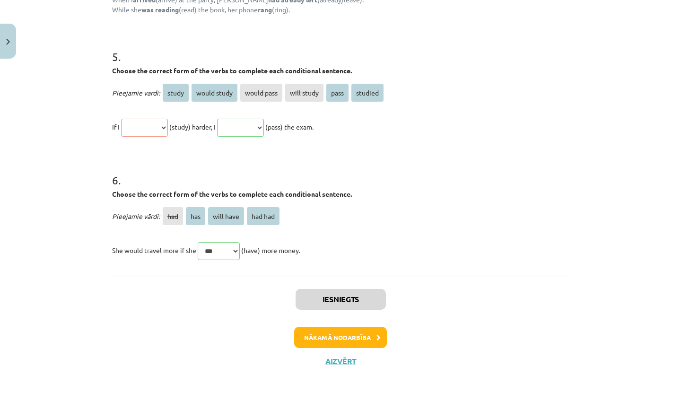
click at [341, 335] on button "Nākamā nodarbība" at bounding box center [340, 338] width 93 height 22
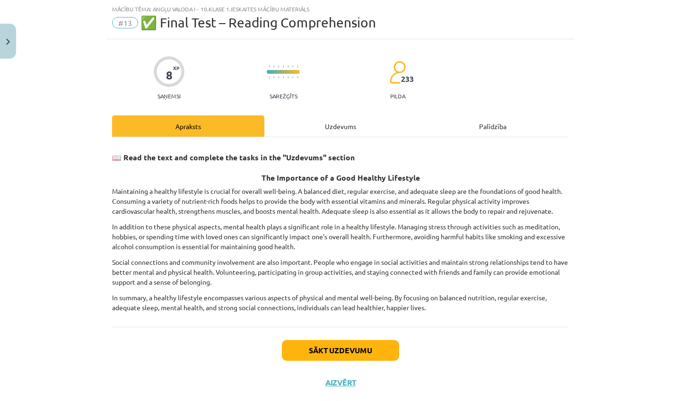
click at [327, 120] on div "Uzdevums" at bounding box center [341, 125] width 152 height 21
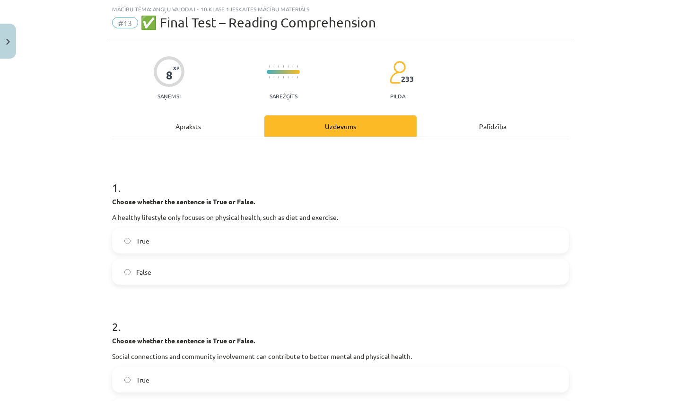
click at [195, 123] on div "Apraksts" at bounding box center [188, 125] width 152 height 21
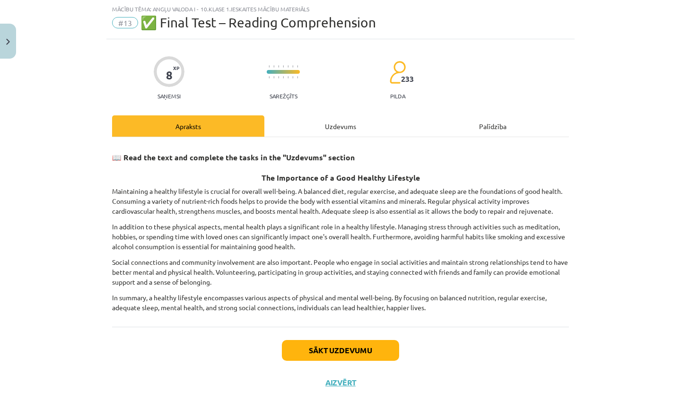
click at [341, 128] on div "Uzdevums" at bounding box center [341, 125] width 152 height 21
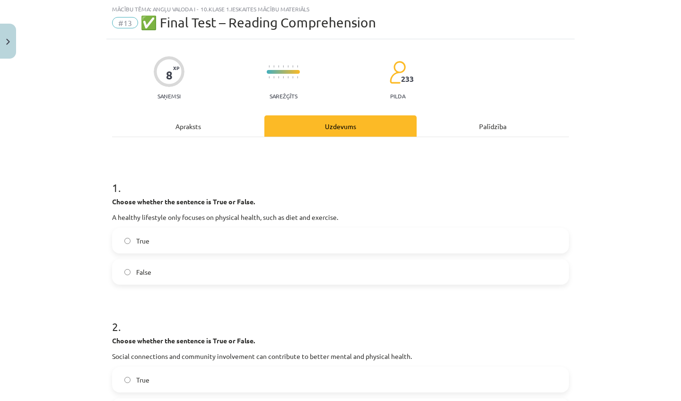
click at [233, 236] on label "True" at bounding box center [340, 241] width 455 height 24
click at [191, 124] on div "Apraksts" at bounding box center [188, 125] width 152 height 21
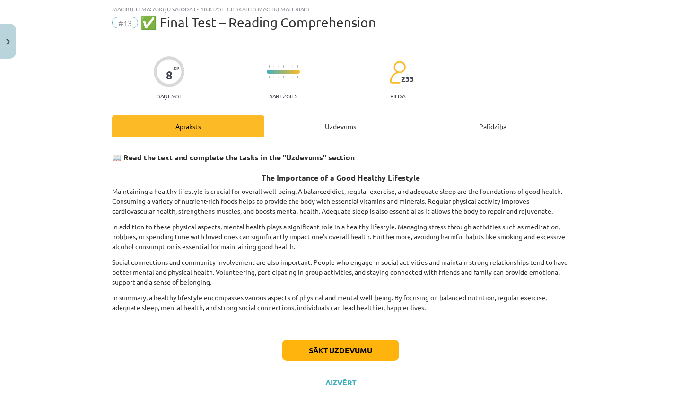
click at [306, 131] on div "Uzdevums" at bounding box center [341, 125] width 152 height 21
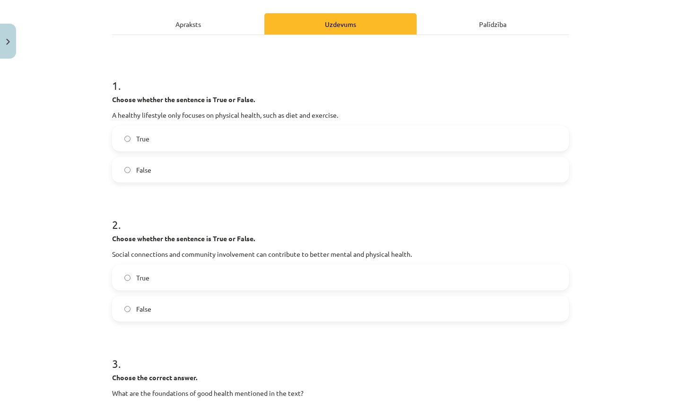
scroll to position [166, 0]
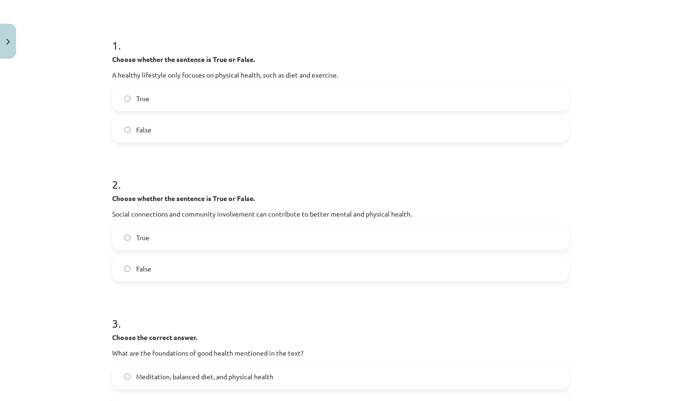
click at [241, 271] on label "False" at bounding box center [340, 269] width 455 height 24
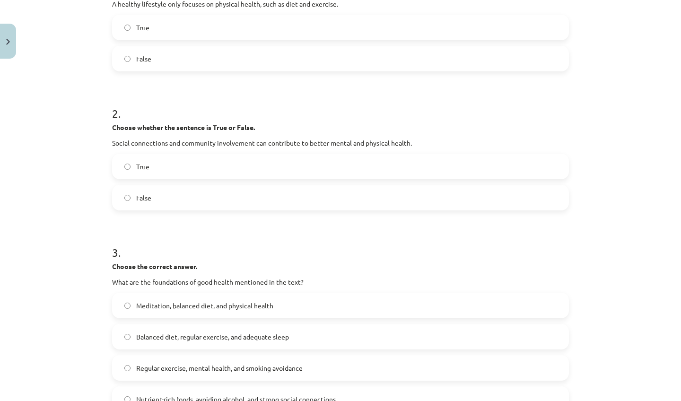
scroll to position [243, 0]
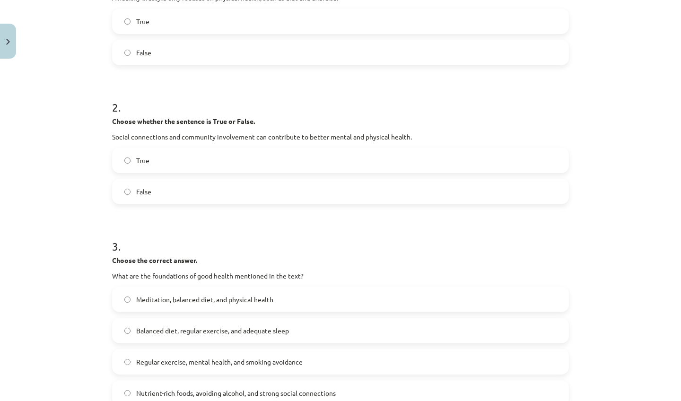
click at [276, 340] on label "Balanced diet, regular exercise, and adequate sleep" at bounding box center [340, 331] width 455 height 24
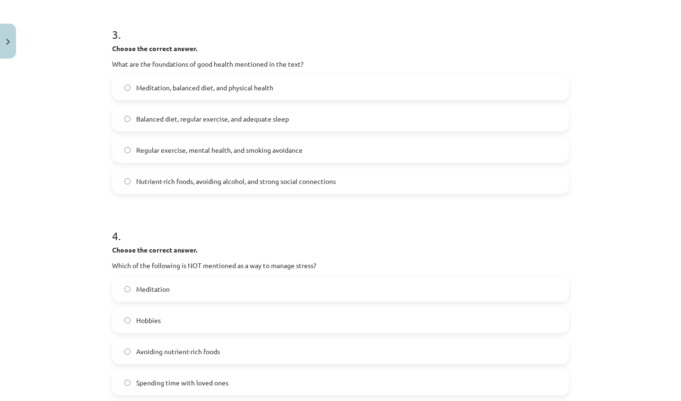
scroll to position [465, 0]
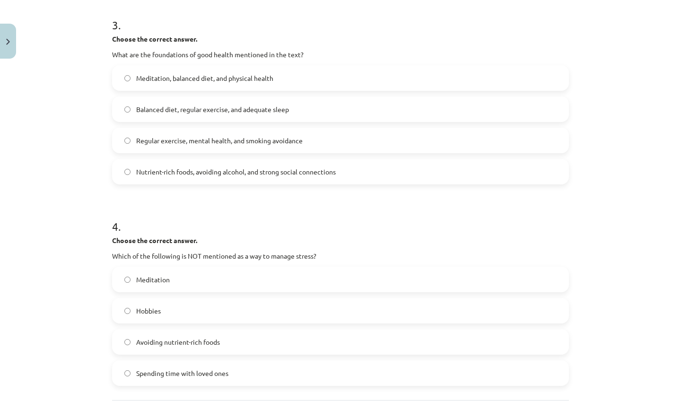
click at [253, 339] on label "Avoiding nutrient-rich foods" at bounding box center [340, 342] width 455 height 24
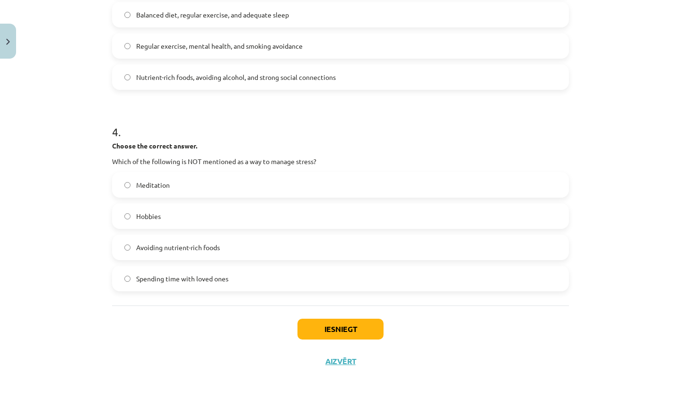
click at [346, 322] on button "Iesniegt" at bounding box center [341, 329] width 86 height 21
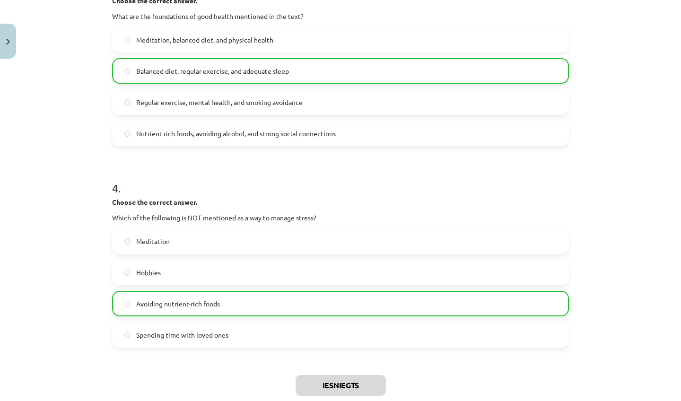
scroll to position [591, 0]
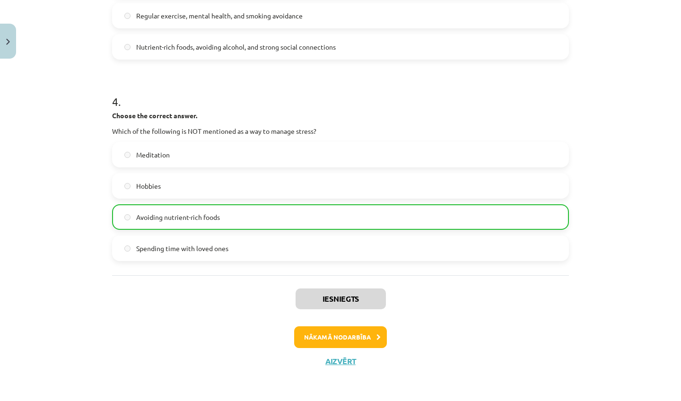
click at [356, 341] on button "Nākamā nodarbība" at bounding box center [340, 338] width 93 height 22
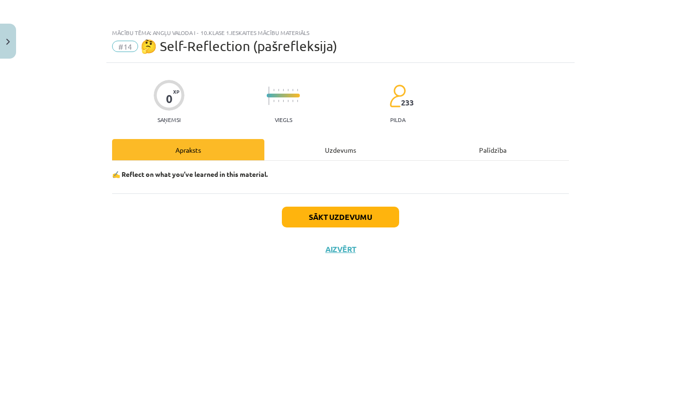
scroll to position [0, 0]
click at [341, 143] on div "Uzdevums" at bounding box center [341, 149] width 152 height 21
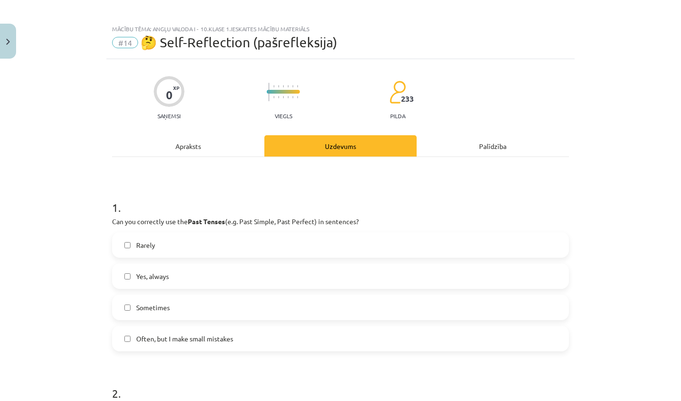
scroll to position [9, 0]
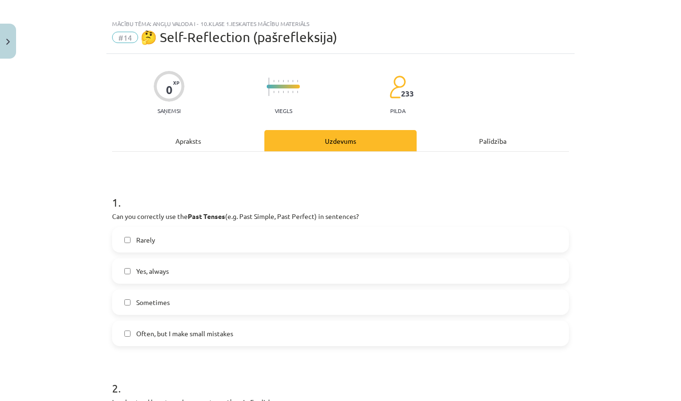
click at [151, 273] on span "Yes, always" at bounding box center [152, 271] width 33 height 10
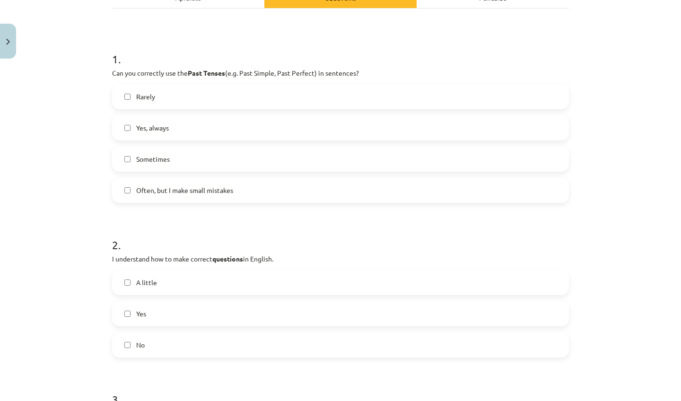
click at [177, 316] on label "Yes" at bounding box center [340, 314] width 455 height 24
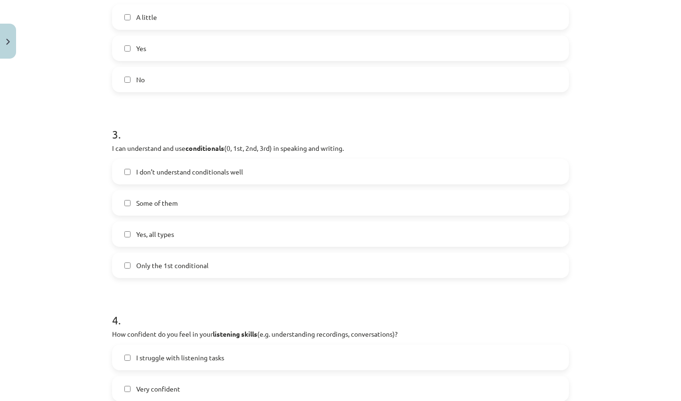
scroll to position [420, 0]
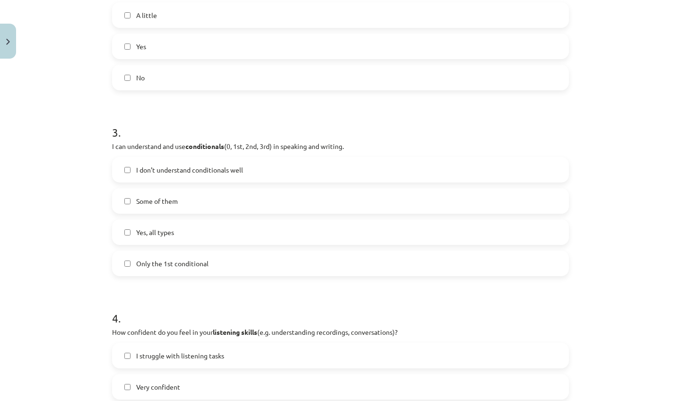
click at [174, 235] on label "Yes, all types" at bounding box center [340, 233] width 455 height 24
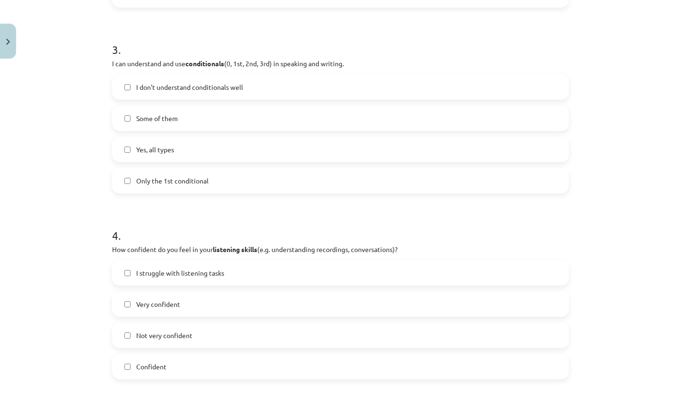
scroll to position [526, 0]
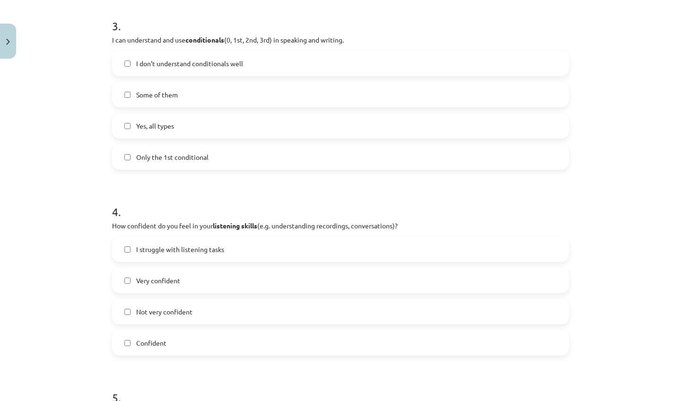
click at [230, 339] on label "Confident" at bounding box center [340, 343] width 455 height 24
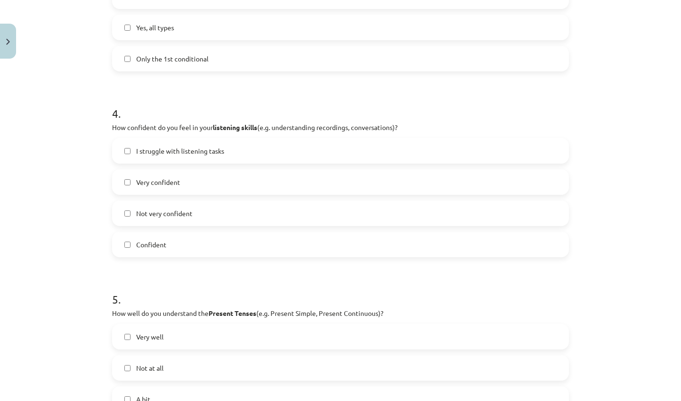
scroll to position [689, 0]
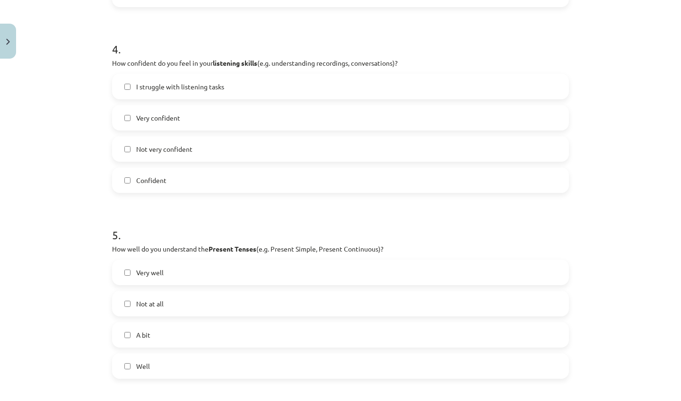
drag, startPoint x: 199, startPoint y: 365, endPoint x: 212, endPoint y: 349, distance: 21.1
click at [199, 365] on label "Well" at bounding box center [340, 366] width 455 height 24
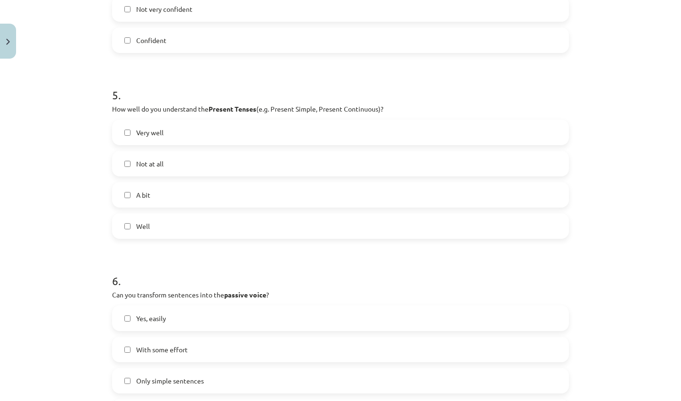
scroll to position [888, 0]
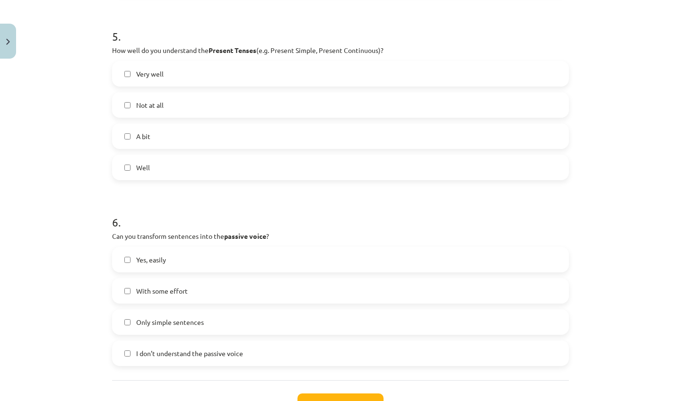
click at [169, 259] on label "Yes, easily" at bounding box center [340, 260] width 455 height 24
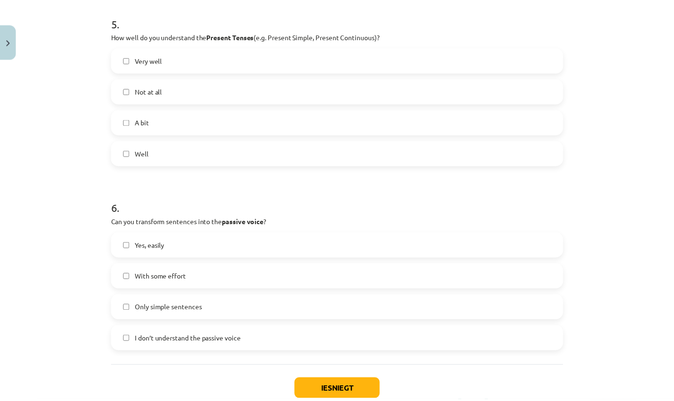
scroll to position [922, 0]
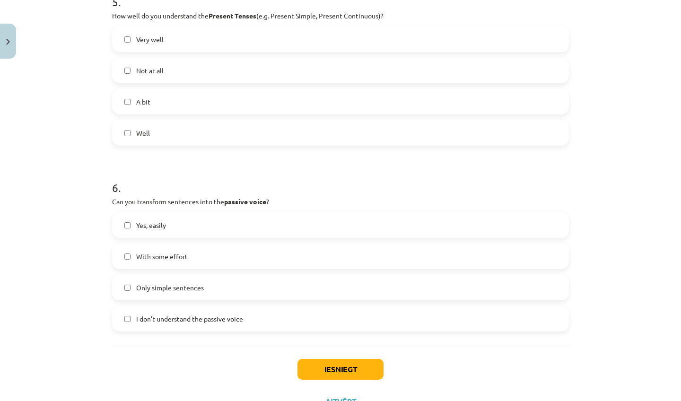
click at [334, 371] on button "Iesniegt" at bounding box center [341, 369] width 86 height 21
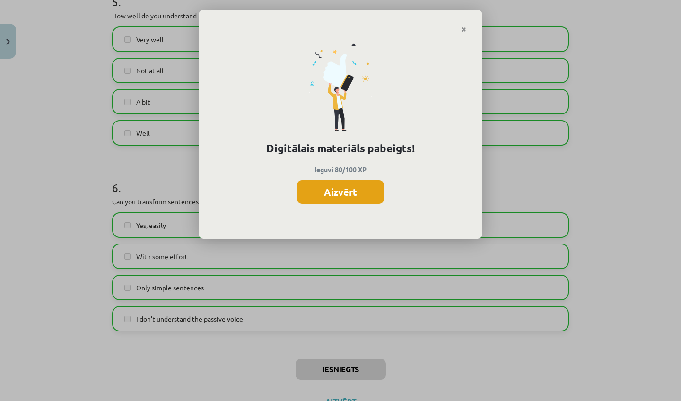
click at [338, 191] on button "Aizvērt" at bounding box center [340, 192] width 87 height 24
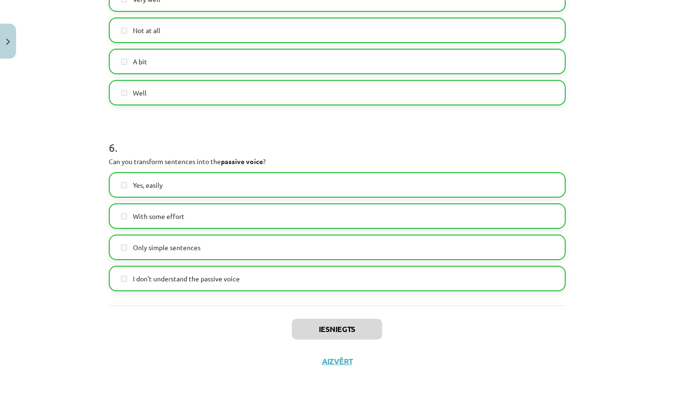
scroll to position [318, 0]
click at [338, 359] on button "Aizvērt" at bounding box center [337, 361] width 36 height 9
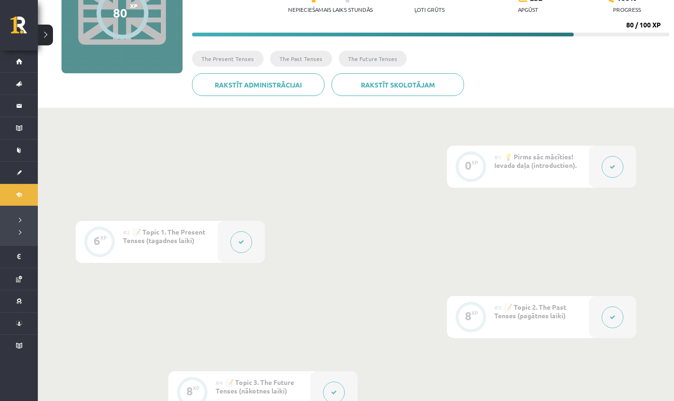
scroll to position [0, 0]
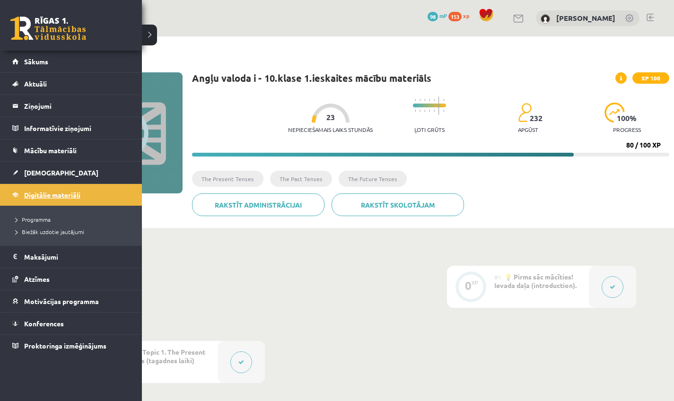
click at [51, 191] on link "Digitālie materiāli" at bounding box center [71, 195] width 118 height 22
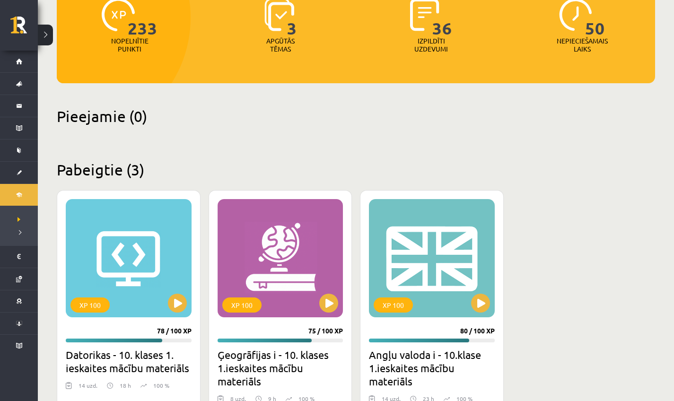
scroll to position [131, 0]
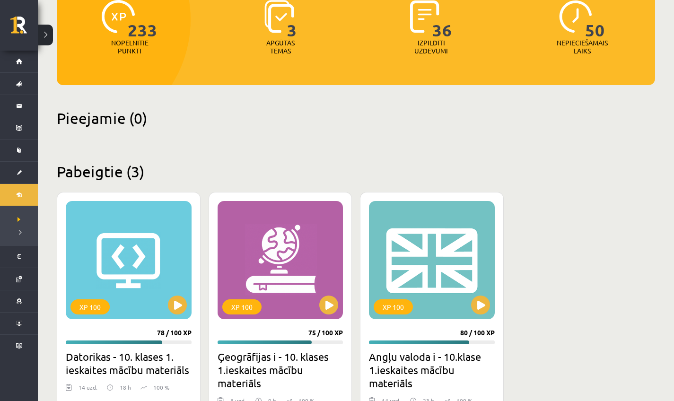
click at [283, 41] on div "233 Nopelnītie punkti 3 Apgūtās tēmas 36 Izpildīti uzdevumi 50 Nepieciešamais l…" at bounding box center [356, 26] width 599 height 118
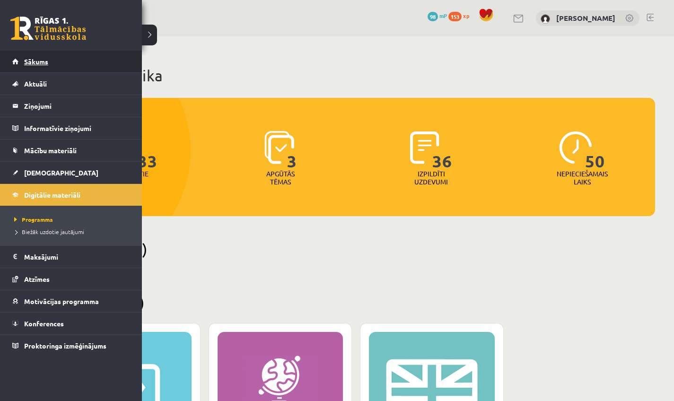
click at [26, 68] on link "Sākums" at bounding box center [71, 62] width 118 height 22
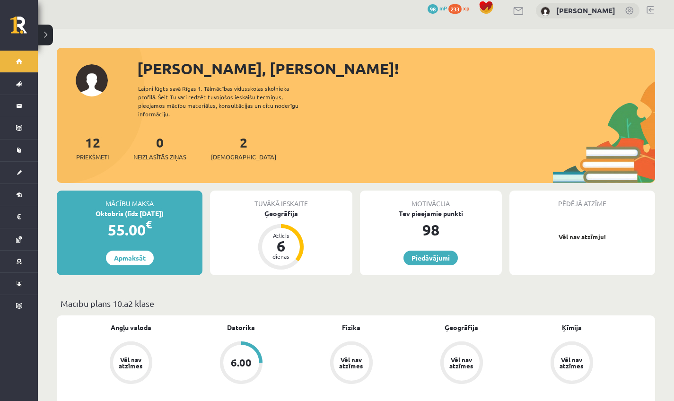
scroll to position [9, 0]
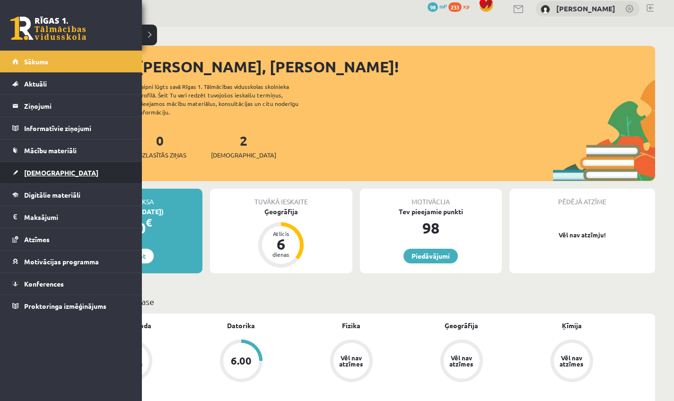
click at [32, 175] on span "[DEMOGRAPHIC_DATA]" at bounding box center [61, 172] width 74 height 9
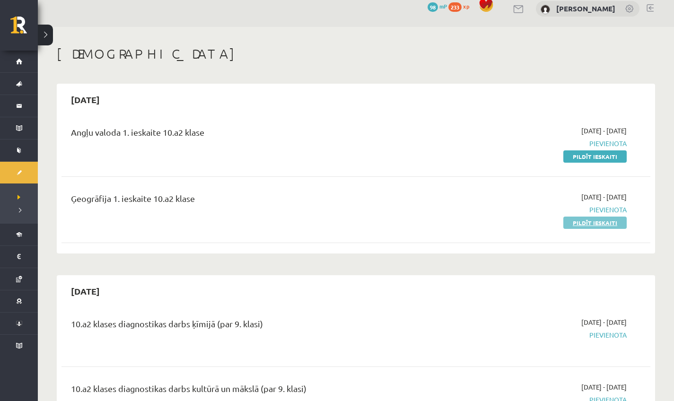
click at [595, 224] on link "Pildīt ieskaiti" at bounding box center [595, 223] width 63 height 12
click at [594, 156] on link "Pildīt ieskaiti" at bounding box center [595, 156] width 63 height 12
click at [586, 218] on link "Pildīt ieskaiti" at bounding box center [595, 223] width 63 height 12
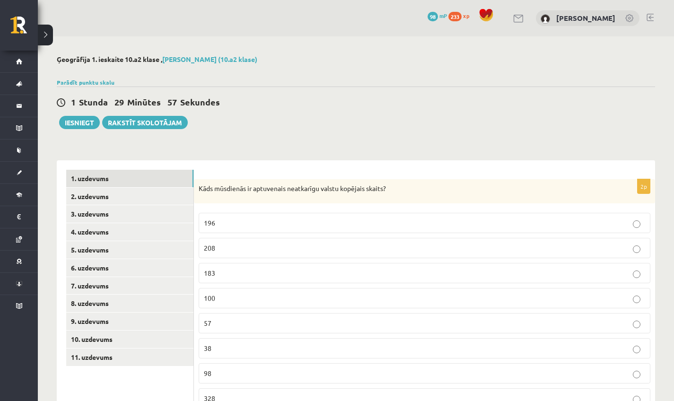
scroll to position [44, 0]
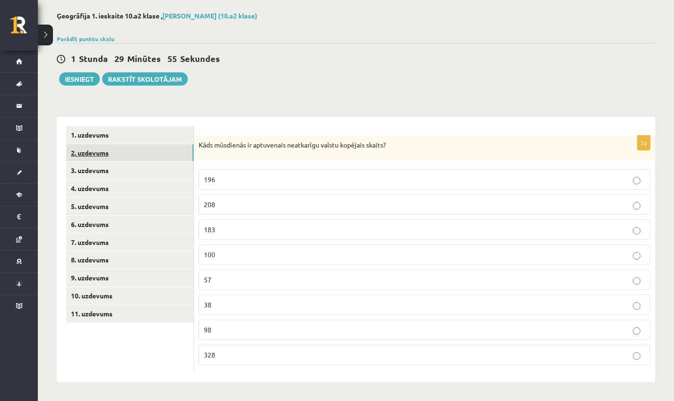
click at [126, 157] on link "2. uzdevums" at bounding box center [129, 153] width 127 height 18
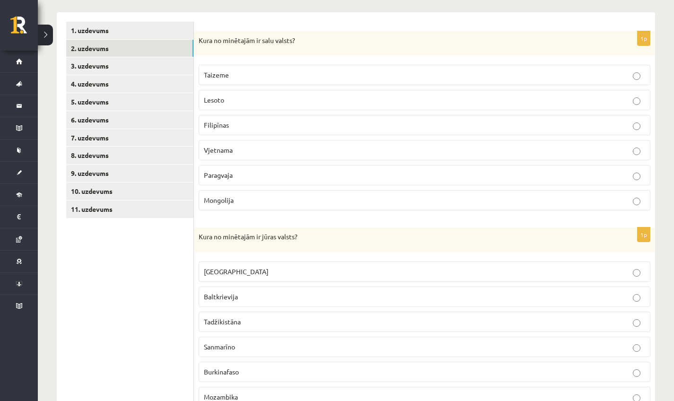
scroll to position [0, 0]
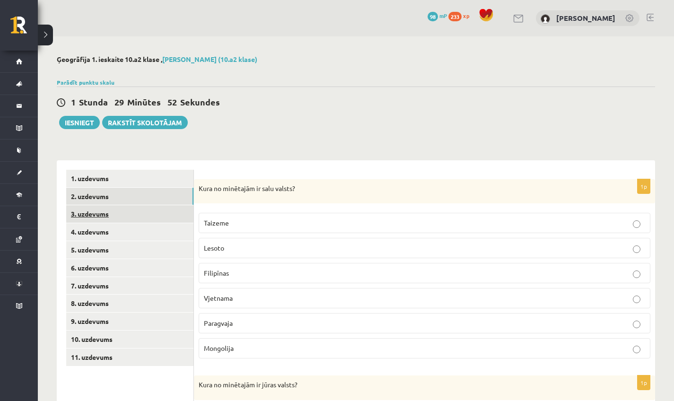
click at [123, 216] on link "3. uzdevums" at bounding box center [129, 214] width 127 height 18
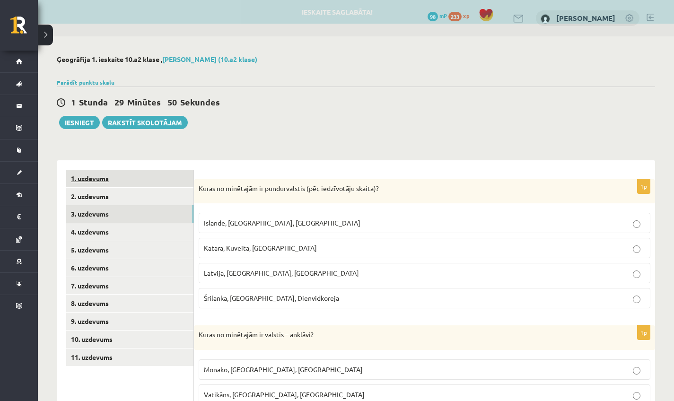
click at [115, 183] on link "1. uzdevums" at bounding box center [129, 179] width 127 height 18
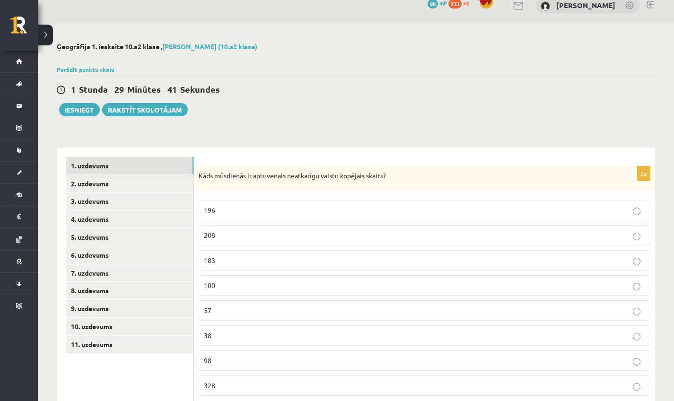
scroll to position [44, 0]
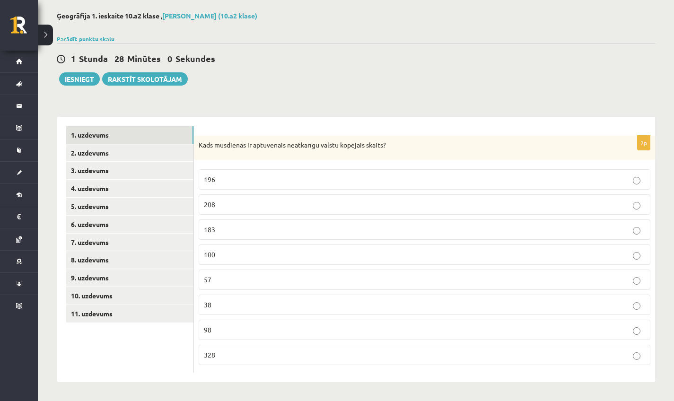
click at [447, 173] on label "196" at bounding box center [425, 179] width 452 height 20
click at [97, 152] on link "2. uzdevums" at bounding box center [129, 153] width 127 height 18
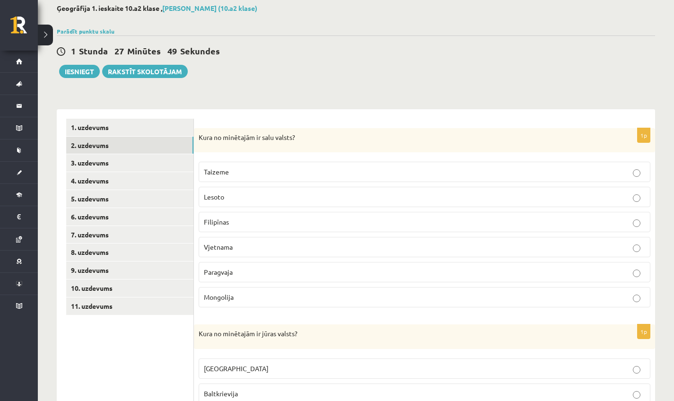
scroll to position [53, 0]
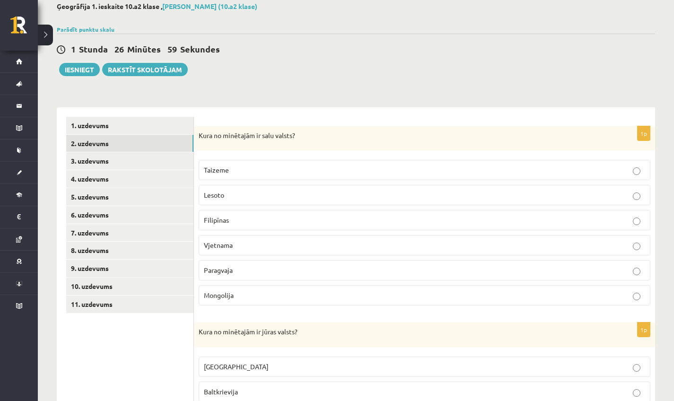
click at [230, 220] on p "Filipīnas" at bounding box center [425, 220] width 442 height 10
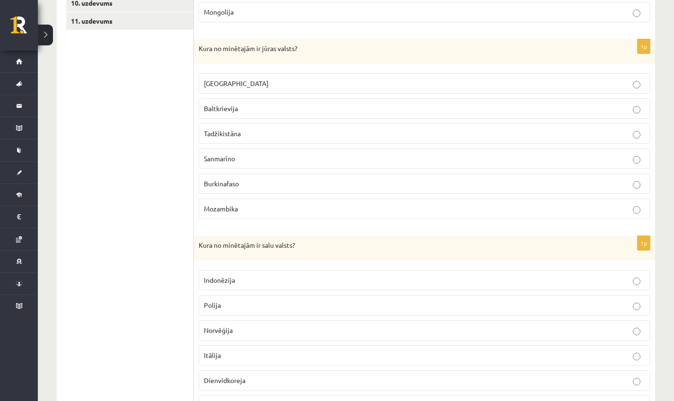
scroll to position [335, 0]
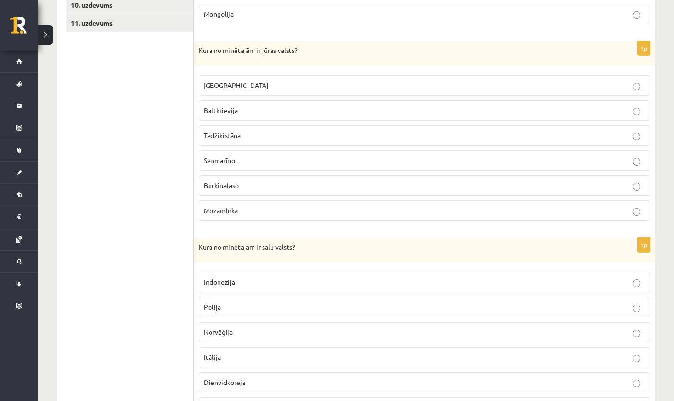
click at [251, 214] on p "Mozambika" at bounding box center [425, 211] width 442 height 10
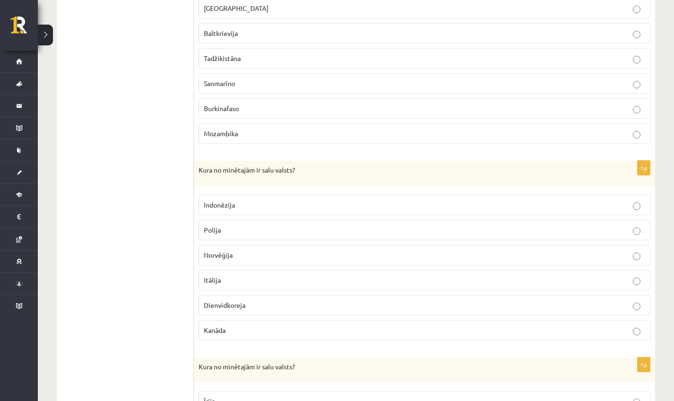
scroll to position [414, 0]
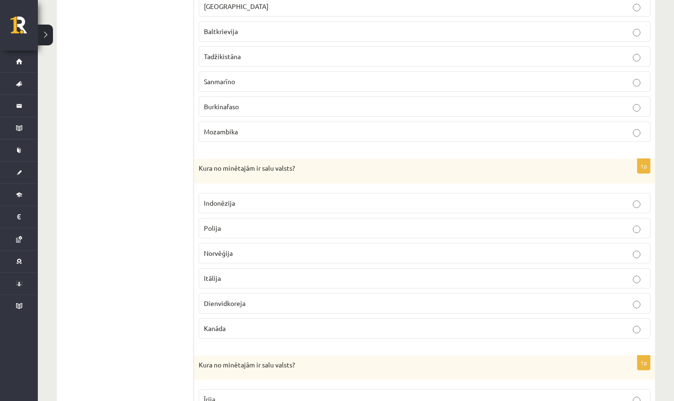
click at [265, 193] on label "Indonēzija" at bounding box center [425, 203] width 452 height 20
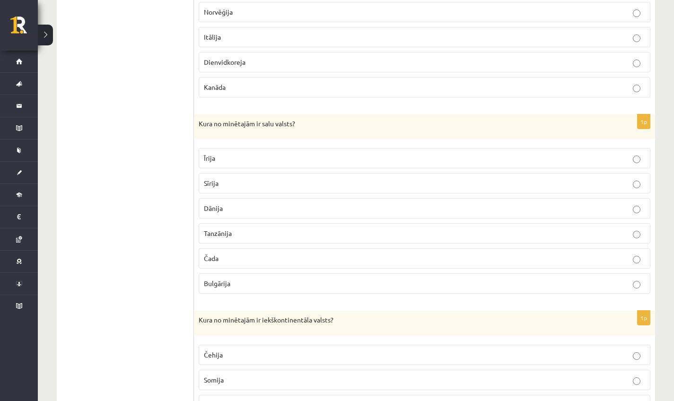
scroll to position [657, 0]
click at [288, 157] on p "Īrija" at bounding box center [425, 156] width 442 height 10
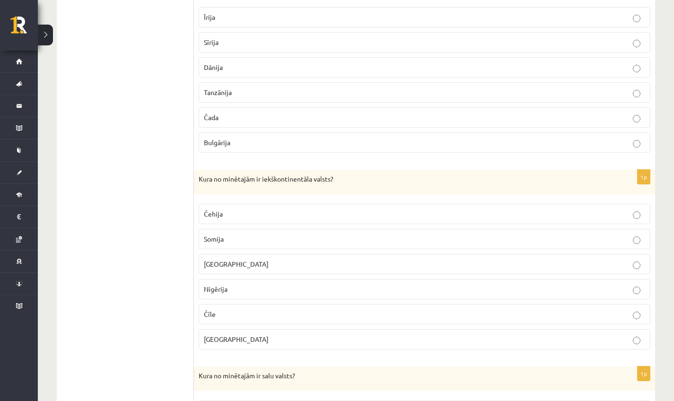
scroll to position [870, 0]
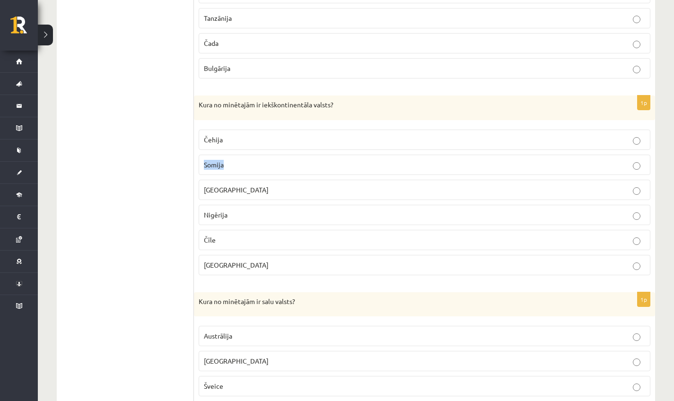
drag, startPoint x: 223, startPoint y: 161, endPoint x: 226, endPoint y: 133, distance: 27.6
click at [226, 133] on fieldset "Čehija [GEOGRAPHIC_DATA] [GEOGRAPHIC_DATA] Nigērija [GEOGRAPHIC_DATA][PERSON_NA…" at bounding box center [425, 201] width 452 height 153
click at [356, 194] on label "[GEOGRAPHIC_DATA]" at bounding box center [425, 190] width 452 height 20
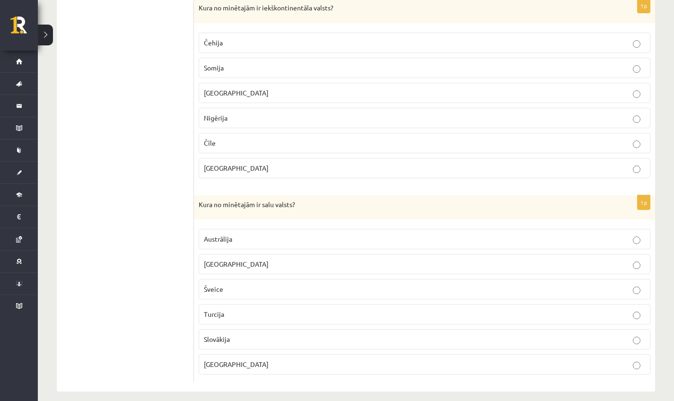
scroll to position [969, 0]
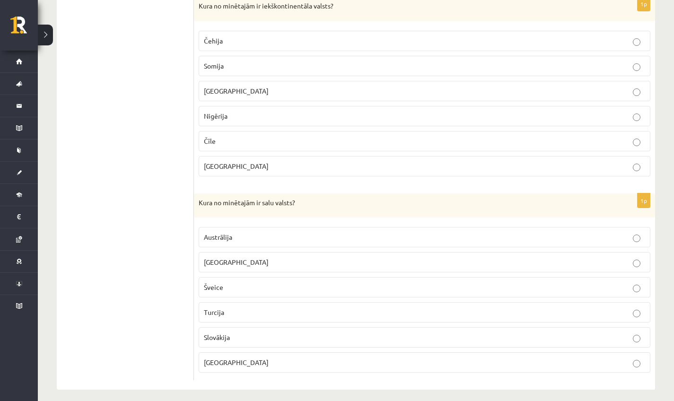
click at [254, 232] on p "Austrālija" at bounding box center [425, 237] width 442 height 10
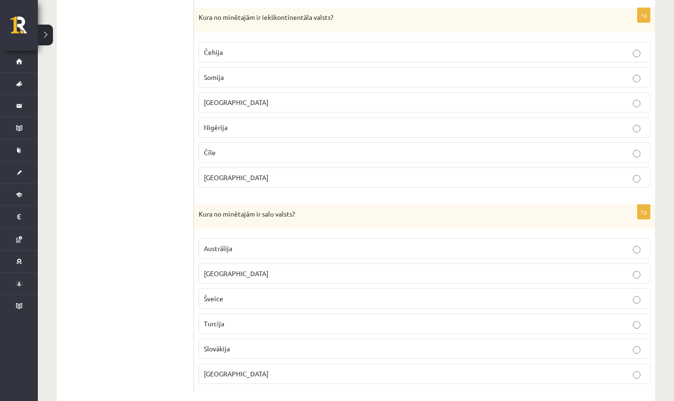
scroll to position [956, 0]
click at [246, 275] on p "[GEOGRAPHIC_DATA]" at bounding box center [425, 276] width 442 height 10
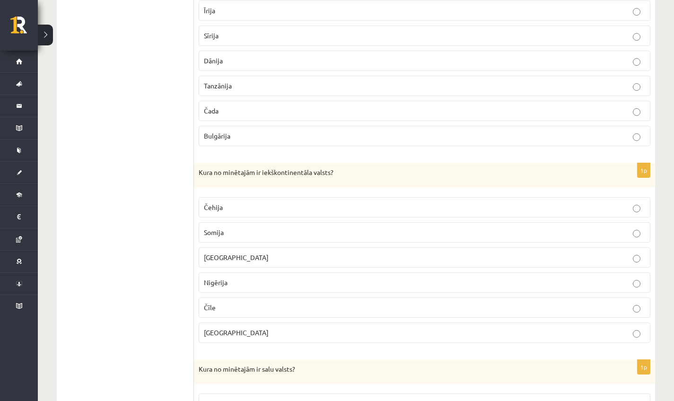
scroll to position [805, 0]
click at [237, 202] on p "Čehija" at bounding box center [425, 206] width 442 height 10
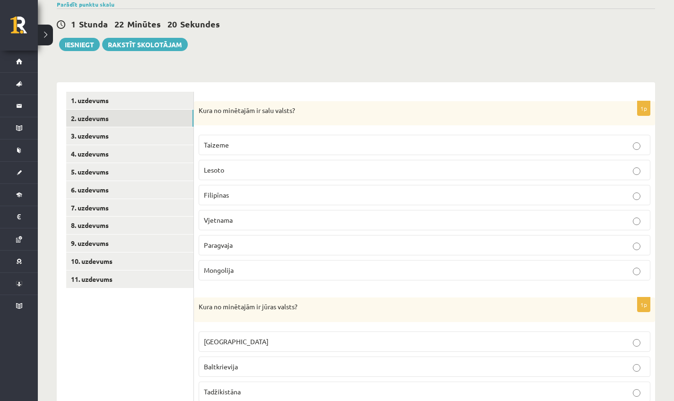
scroll to position [149, 0]
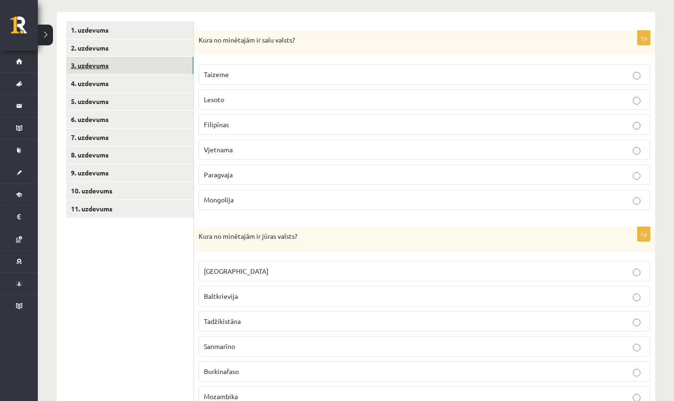
click at [173, 60] on link "3. uzdevums" at bounding box center [129, 66] width 127 height 18
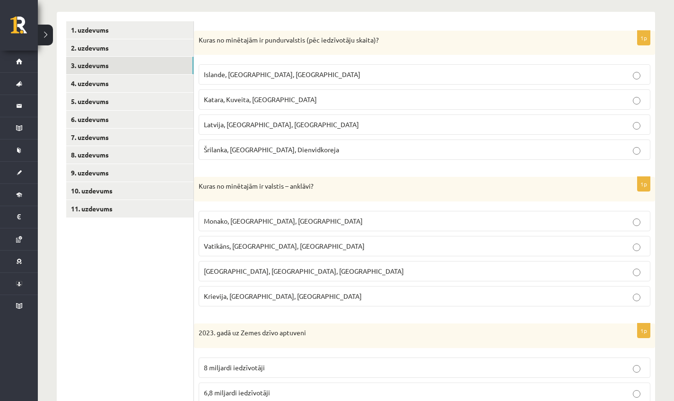
click at [296, 187] on p "Kuras no minētajām ir valstis – anklāvi?" at bounding box center [401, 186] width 405 height 9
click at [270, 101] on span "Katara, Kuveita, [GEOGRAPHIC_DATA]" at bounding box center [260, 99] width 113 height 9
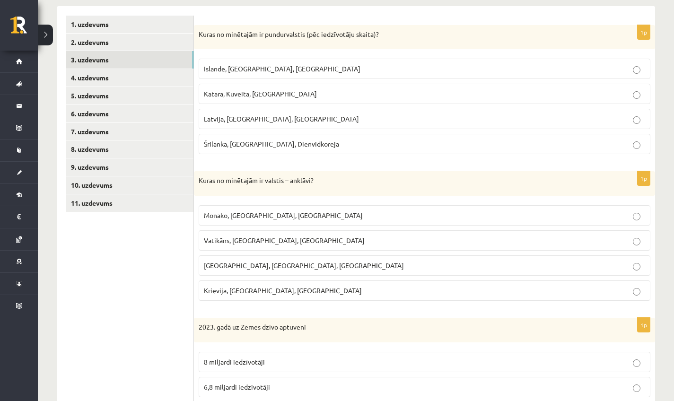
scroll to position [156, 0]
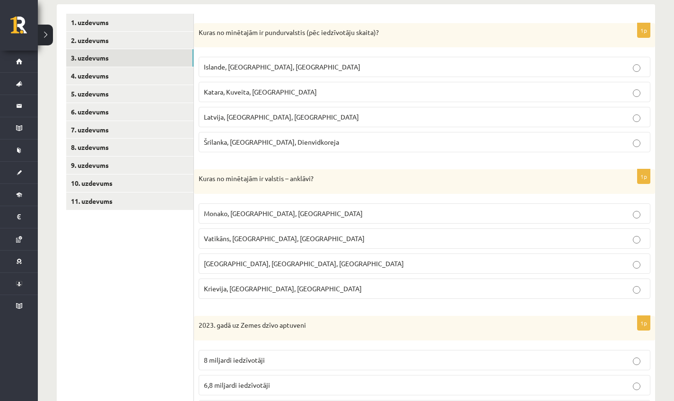
click at [312, 171] on div "Kuras no minētajām ir valstis – anklāvi?" at bounding box center [424, 181] width 461 height 25
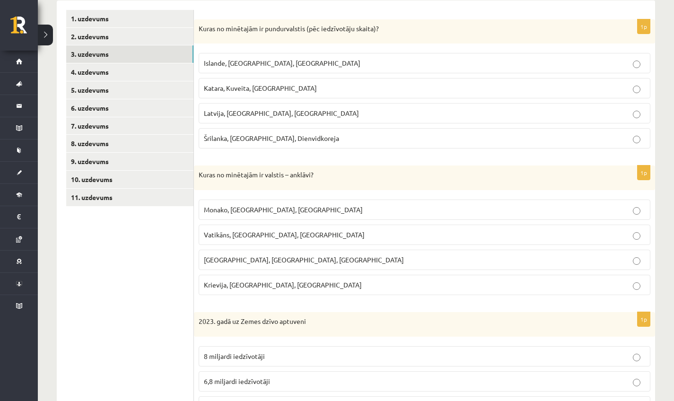
scroll to position [162, 0]
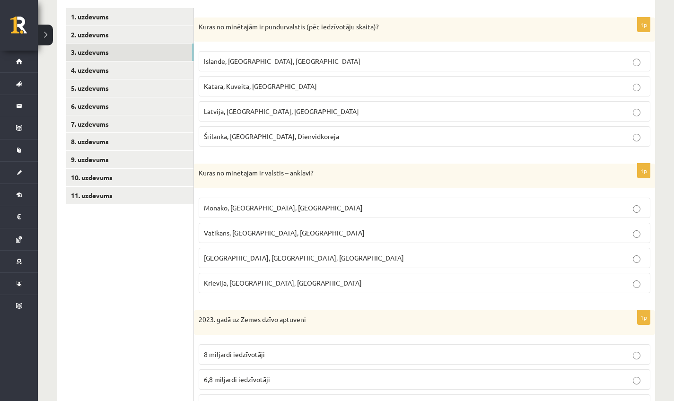
click at [217, 233] on span "Vatikāns, [GEOGRAPHIC_DATA], [GEOGRAPHIC_DATA]" at bounding box center [284, 233] width 161 height 9
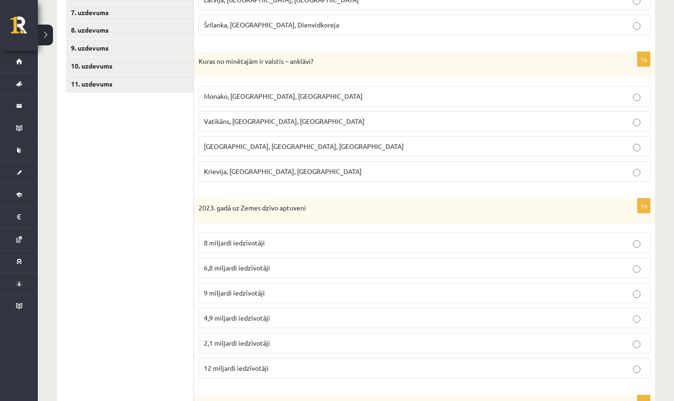
scroll to position [288, 0]
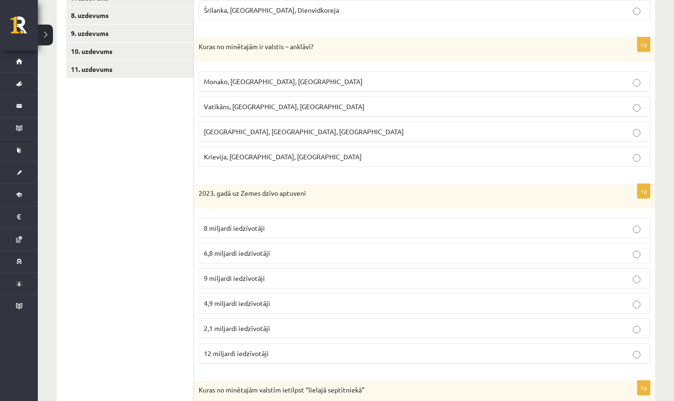
click at [233, 224] on span "8 miljardi iedzīvotāji" at bounding box center [234, 228] width 61 height 9
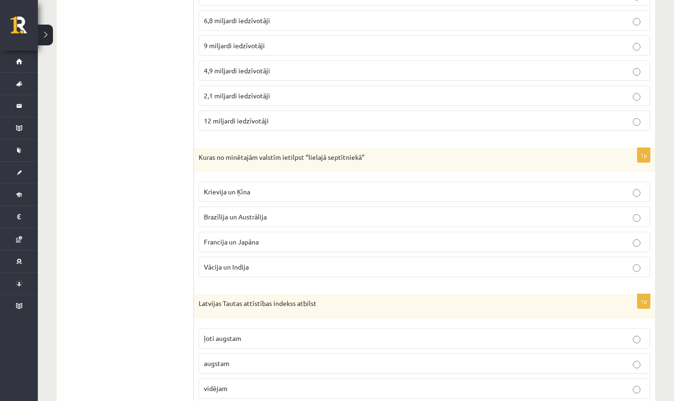
scroll to position [523, 0]
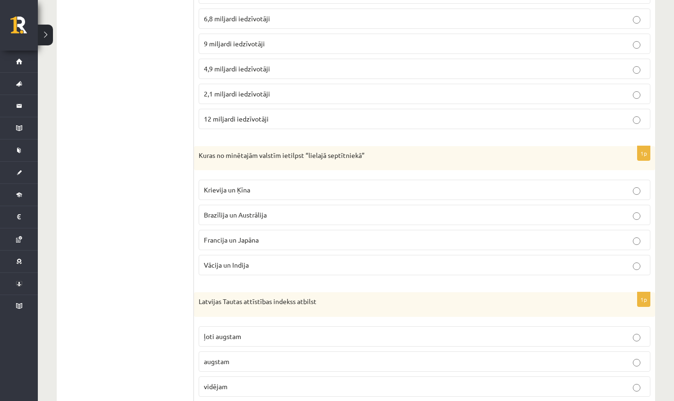
click at [276, 191] on p "Krievija un Ķīna" at bounding box center [425, 190] width 442 height 10
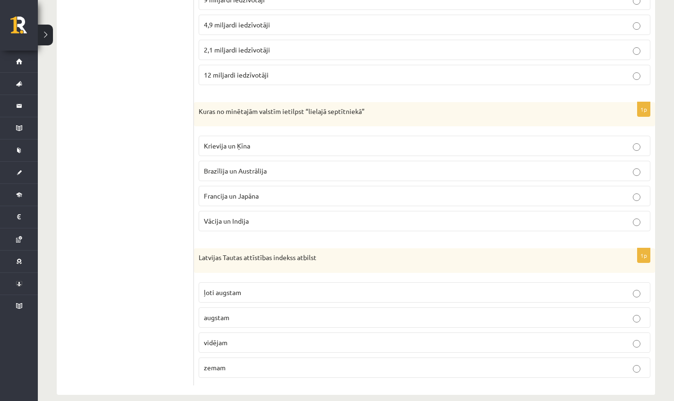
scroll to position [569, 0]
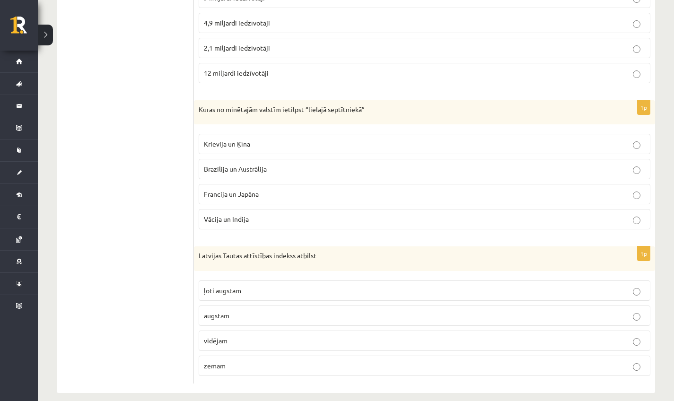
click at [225, 290] on span "ļoti augstam" at bounding box center [222, 290] width 37 height 9
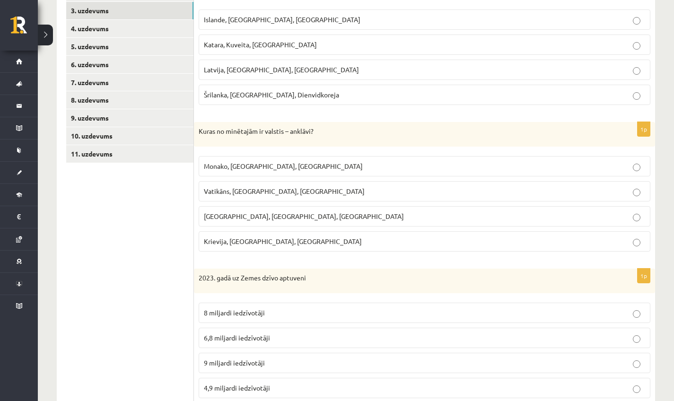
scroll to position [0, 0]
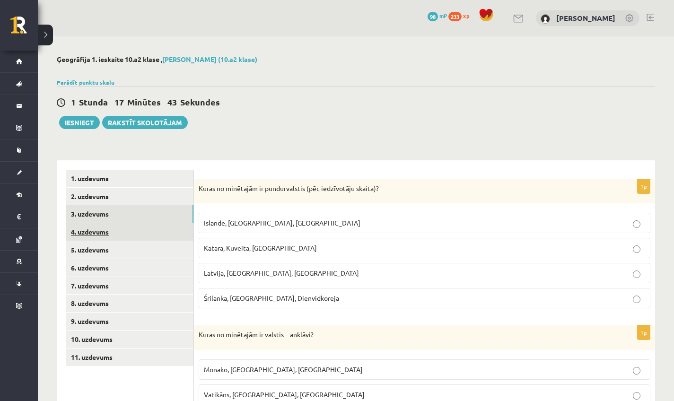
click at [117, 233] on link "4. uzdevums" at bounding box center [129, 232] width 127 height 18
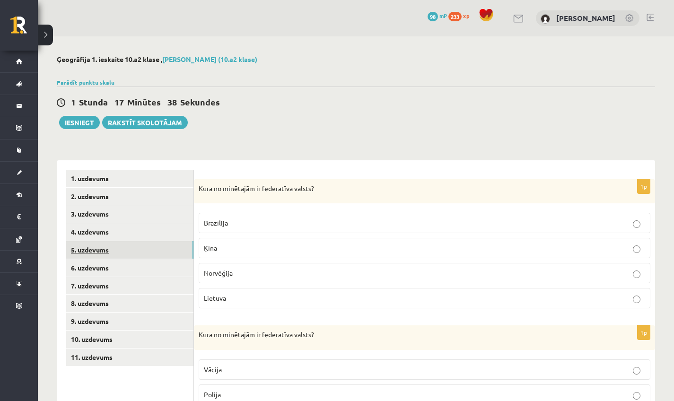
click at [137, 242] on link "5. uzdevums" at bounding box center [129, 250] width 127 height 18
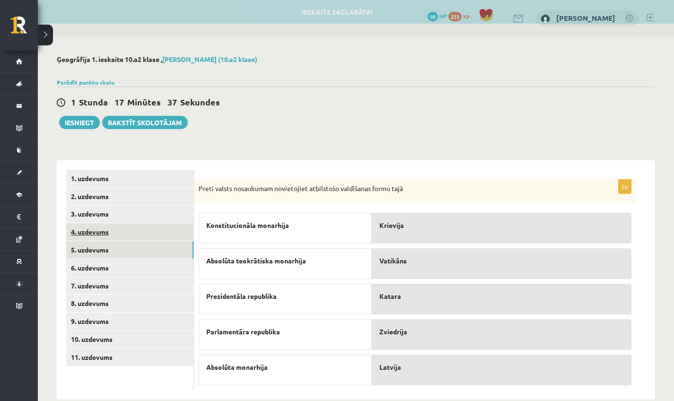
click at [112, 232] on link "4. uzdevums" at bounding box center [129, 232] width 127 height 18
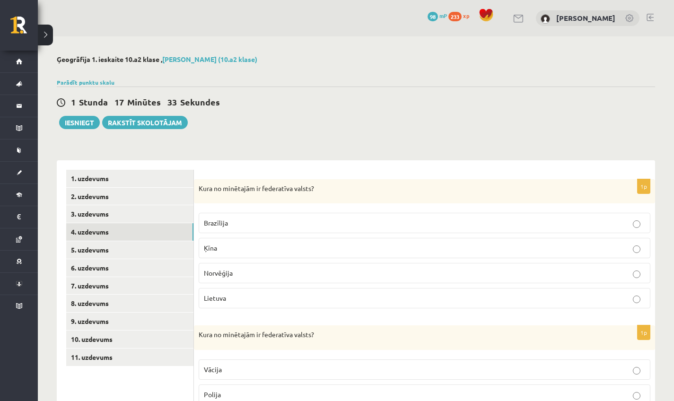
scroll to position [2, 0]
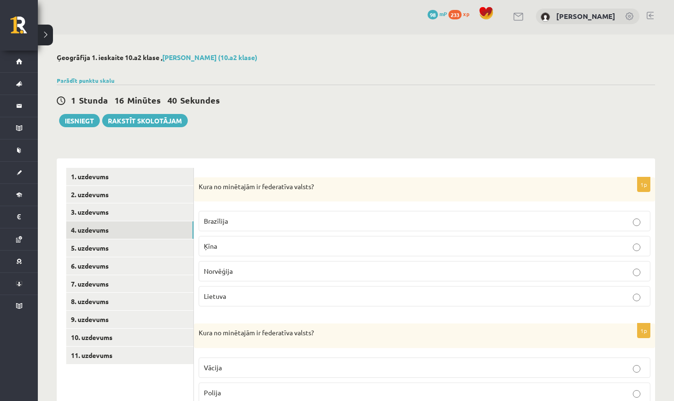
click at [291, 215] on label "Brazīlija" at bounding box center [425, 221] width 452 height 20
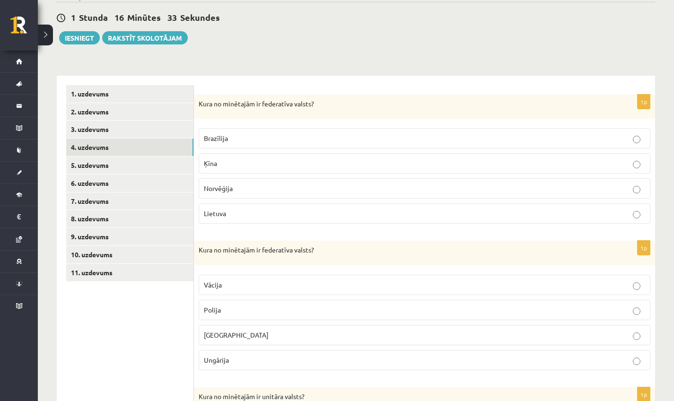
scroll to position [87, 0]
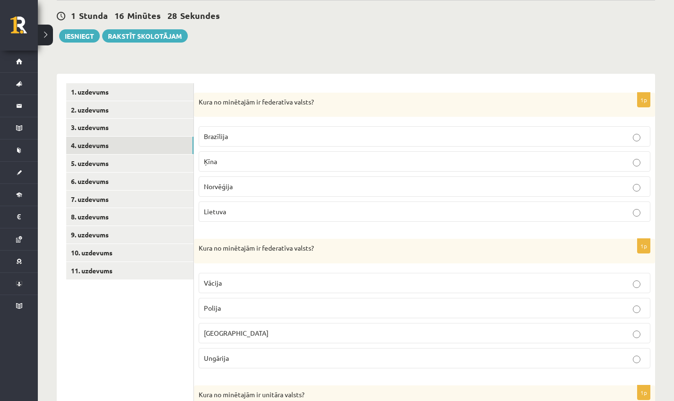
click at [231, 286] on p "Vācija" at bounding box center [425, 283] width 442 height 10
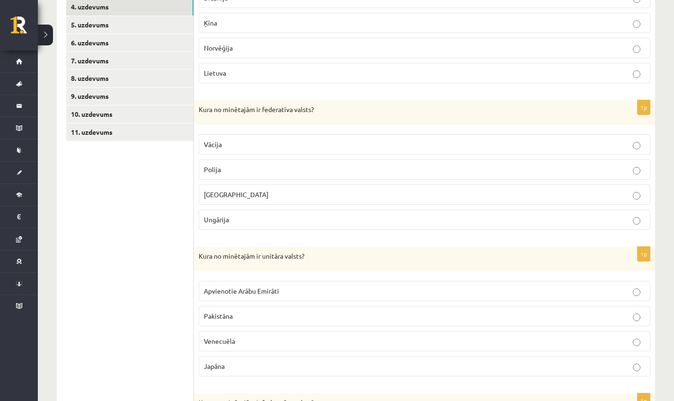
scroll to position [237, 0]
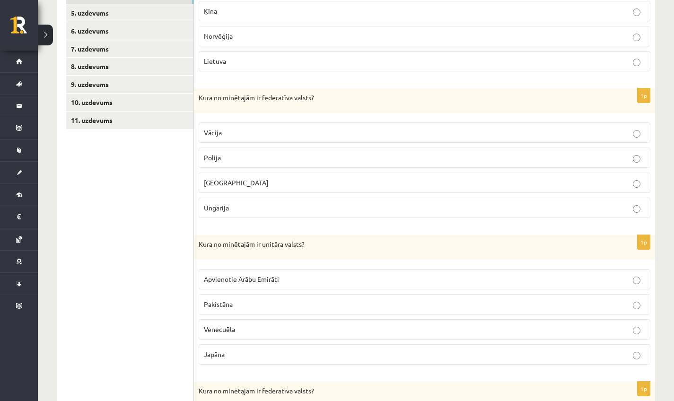
click at [243, 275] on span "Apvienotie Arābu Emirāti" at bounding box center [241, 279] width 75 height 9
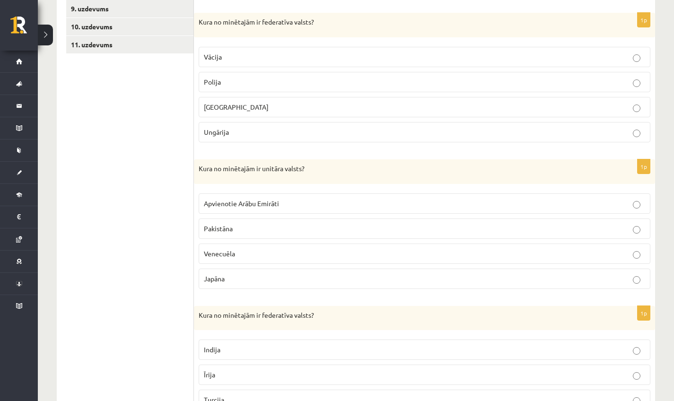
scroll to position [382, 0]
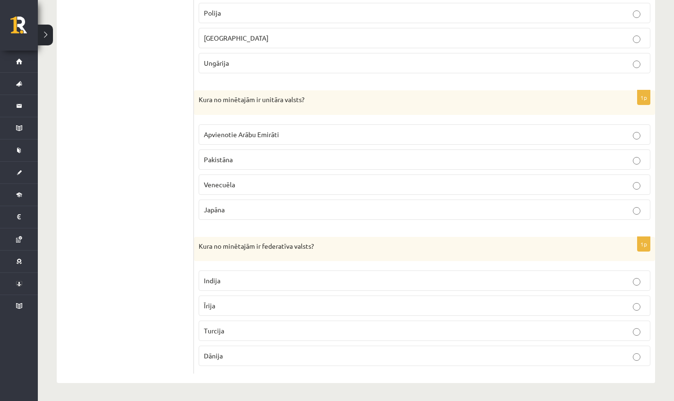
click at [218, 213] on p "Japāna" at bounding box center [425, 210] width 442 height 10
click at [310, 281] on p "Indija" at bounding box center [425, 281] width 442 height 10
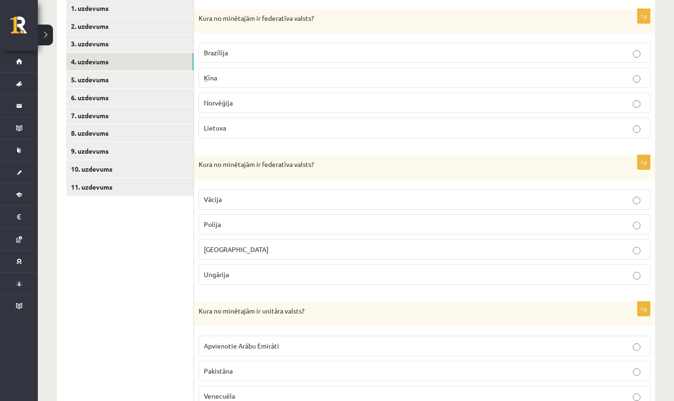
scroll to position [0, 0]
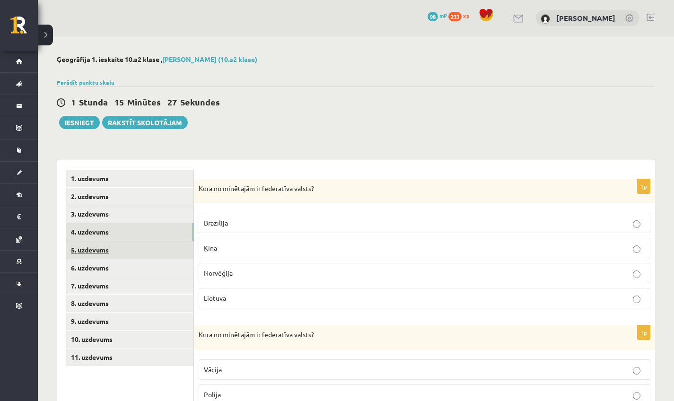
click at [86, 255] on link "5. uzdevums" at bounding box center [129, 250] width 127 height 18
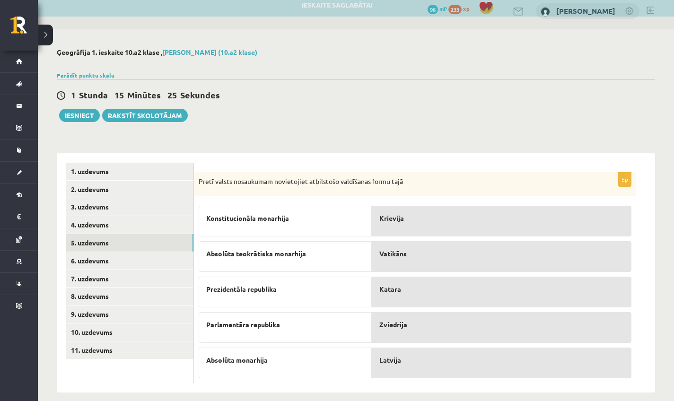
scroll to position [18, 0]
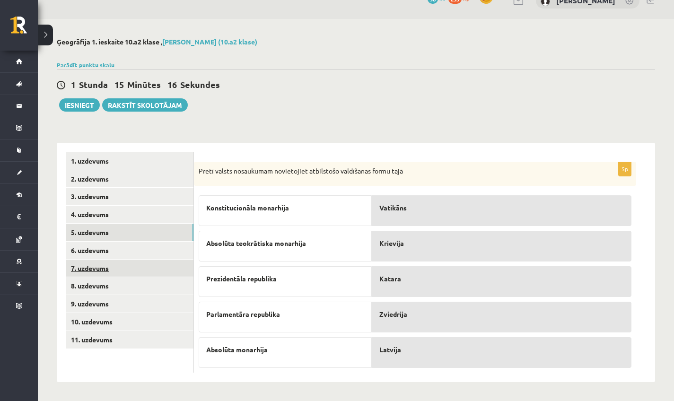
click at [150, 257] on ul "1. uzdevums 2. uzdevums 3. uzdevums 4. uzdevums 5. uzdevums 6. uzdevums 7. uzde…" at bounding box center [130, 262] width 128 height 221
click at [138, 247] on link "6. uzdevums" at bounding box center [129, 251] width 127 height 18
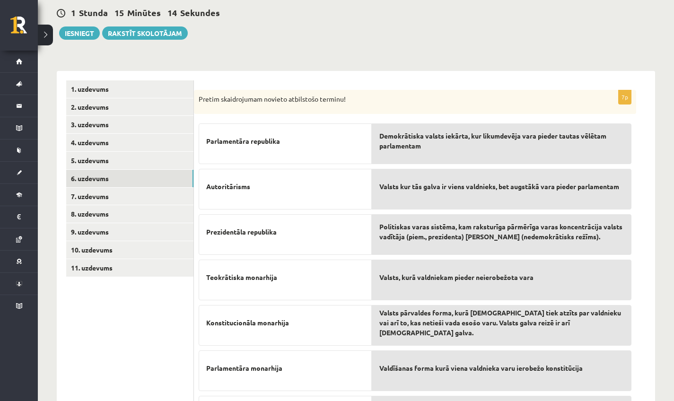
scroll to position [158, 0]
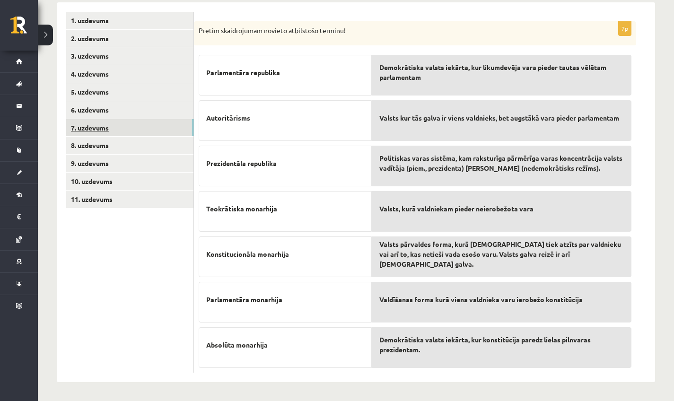
click at [97, 126] on link "7. uzdevums" at bounding box center [129, 128] width 127 height 18
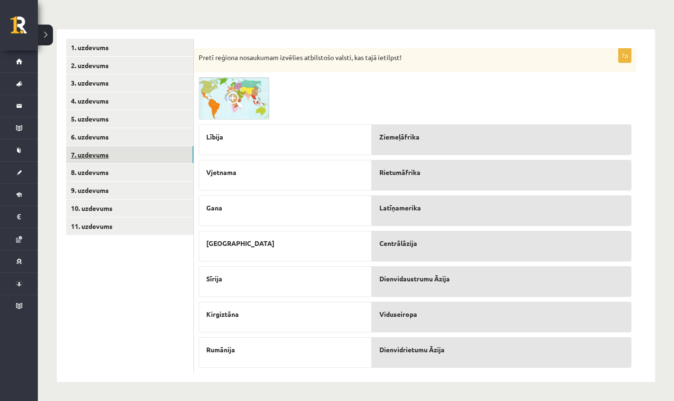
scroll to position [98, 0]
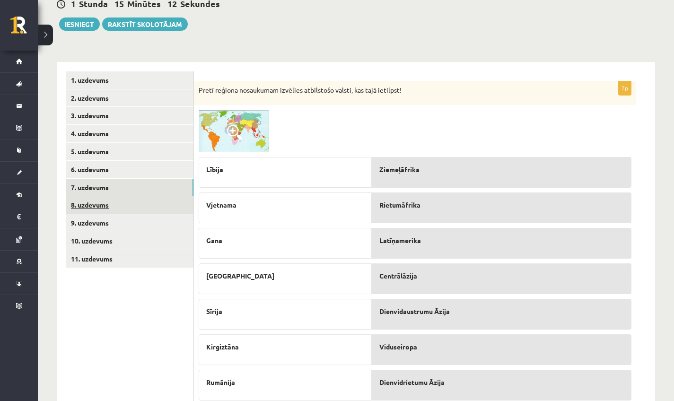
click at [97, 200] on link "8. uzdevums" at bounding box center [129, 205] width 127 height 18
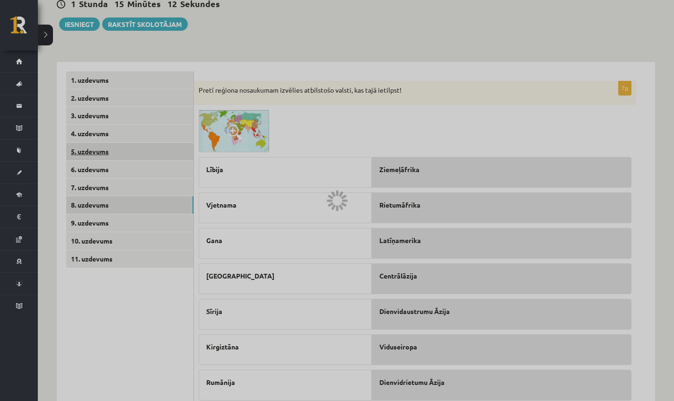
scroll to position [45, 0]
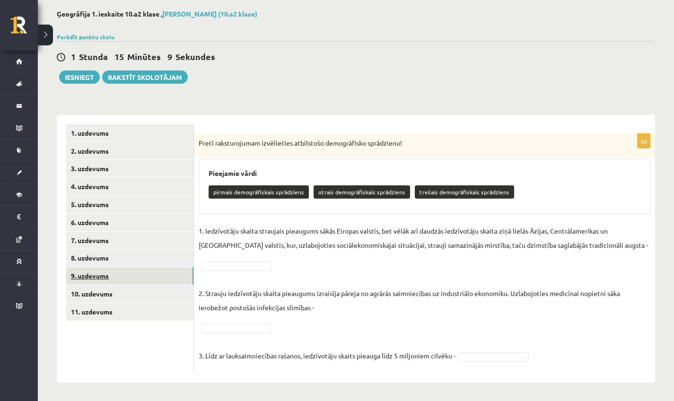
click at [107, 281] on link "9. uzdevums" at bounding box center [129, 276] width 127 height 18
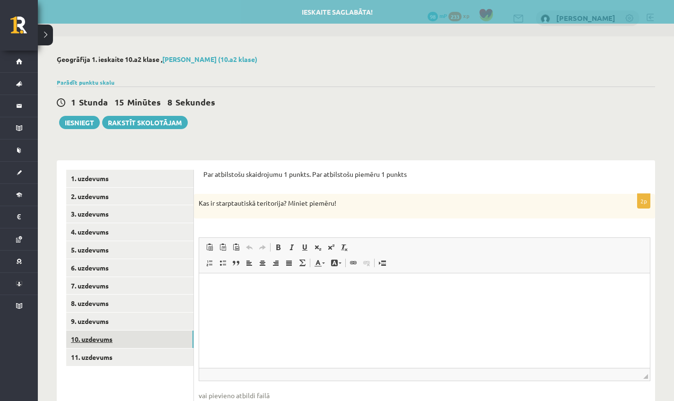
scroll to position [0, 0]
click at [75, 332] on link "10. uzdevums" at bounding box center [129, 340] width 127 height 18
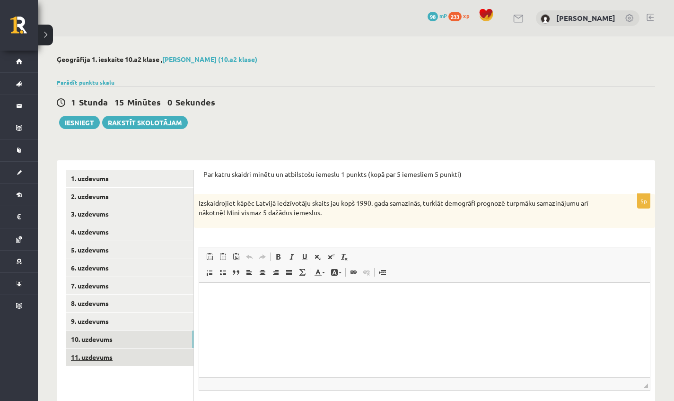
click at [115, 361] on link "11. uzdevums" at bounding box center [129, 358] width 127 height 18
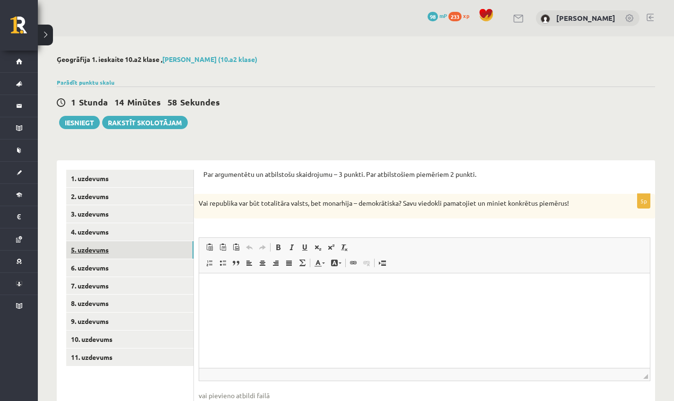
click at [101, 255] on link "5. uzdevums" at bounding box center [129, 250] width 127 height 18
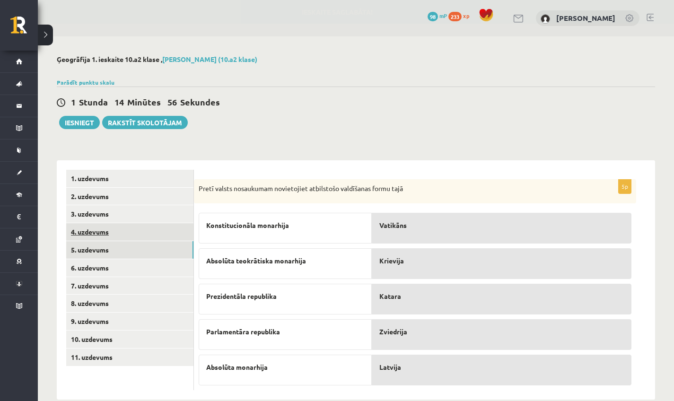
click at [120, 231] on link "4. uzdevums" at bounding box center [129, 232] width 127 height 18
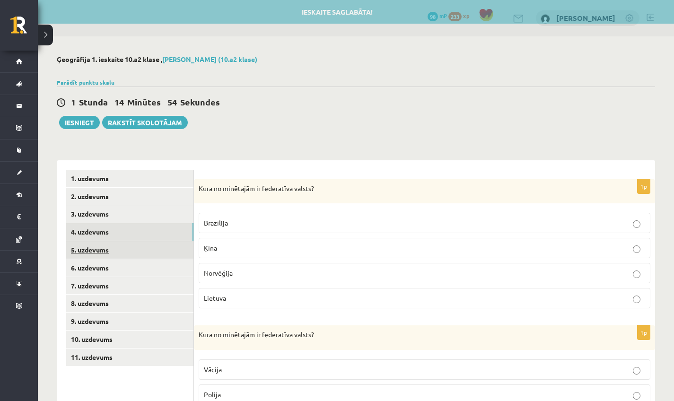
click at [109, 251] on link "5. uzdevums" at bounding box center [129, 250] width 127 height 18
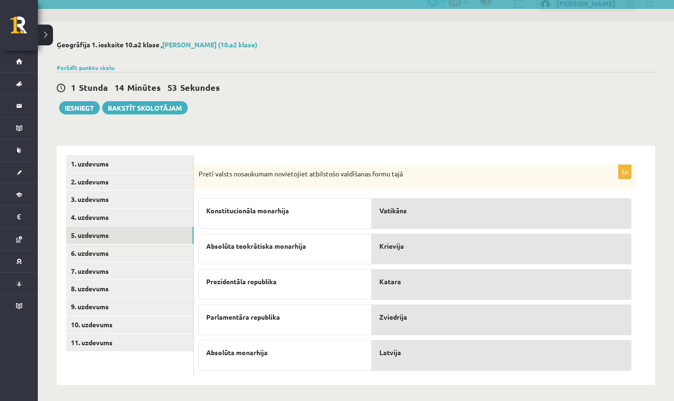
scroll to position [18, 0]
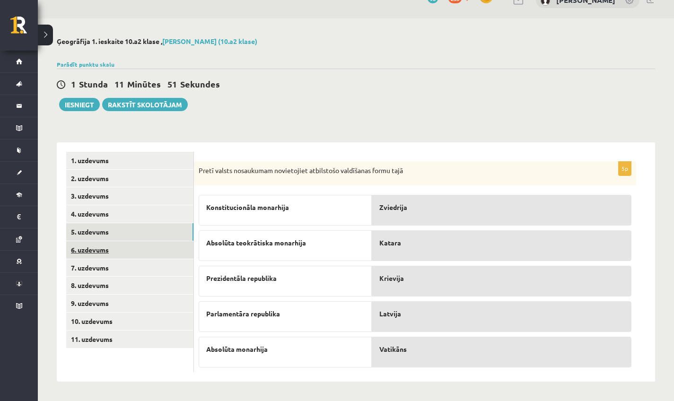
click at [110, 246] on link "6. uzdevums" at bounding box center [129, 250] width 127 height 18
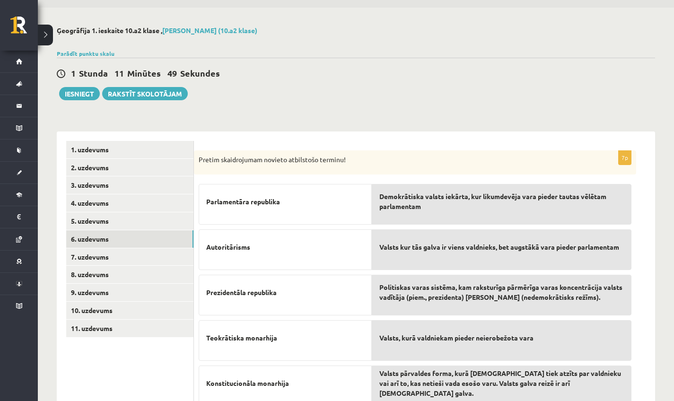
scroll to position [0, 0]
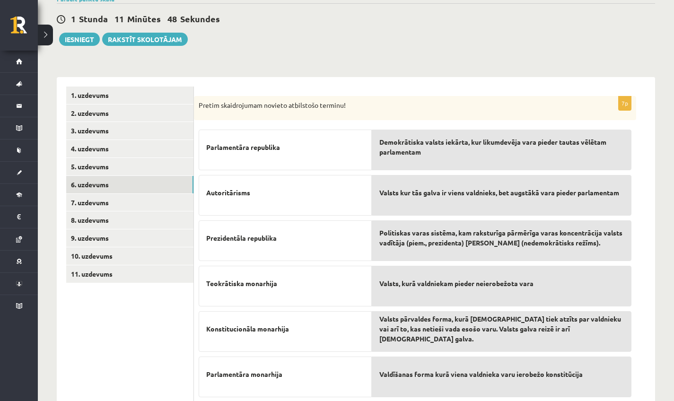
click at [364, 204] on div "Parlamentāra republika Autoritārisms Prezidentāla republika Teokrātiska monarhi…" at bounding box center [285, 284] width 173 height 318
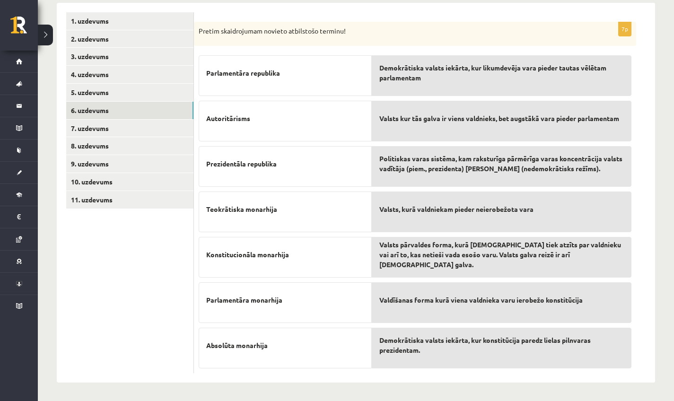
scroll to position [159, 0]
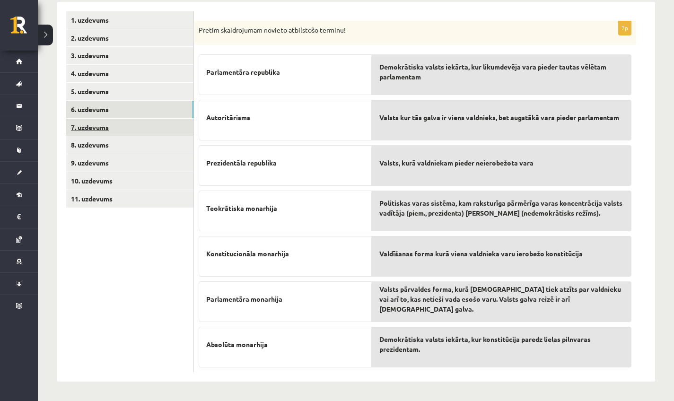
click at [82, 123] on link "7. uzdevums" at bounding box center [129, 128] width 127 height 18
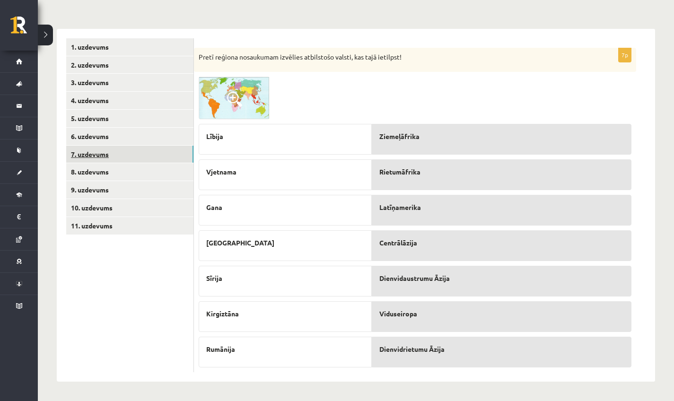
scroll to position [132, 0]
click at [106, 152] on link "7. uzdevums" at bounding box center [129, 155] width 127 height 18
click at [106, 175] on link "8. uzdevums" at bounding box center [129, 172] width 127 height 18
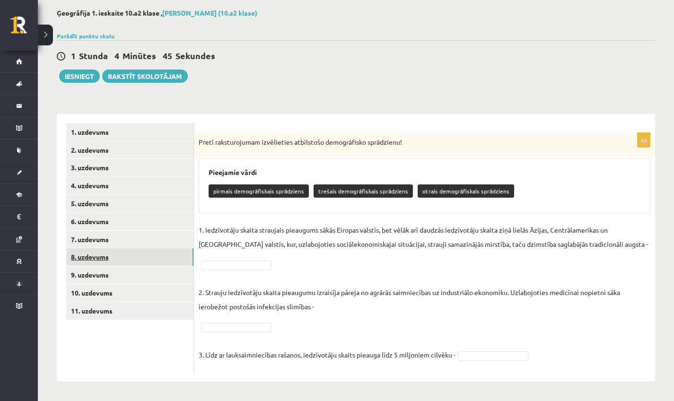
scroll to position [46, 0]
drag, startPoint x: 297, startPoint y: 192, endPoint x: 305, endPoint y: 216, distance: 25.6
click at [295, 212] on div "Pieejamie vārdi pirmais demogrāfiskais sprādziens trešais demogrāfiskais sprādz…" at bounding box center [425, 186] width 452 height 55
click at [354, 236] on p "1. Iedzīvotāju skaita straujais pieaugums sākās Eiropas valstīs, bet vēlāk arī …" at bounding box center [425, 237] width 452 height 28
click at [95, 269] on link "9. uzdevums" at bounding box center [129, 276] width 127 height 18
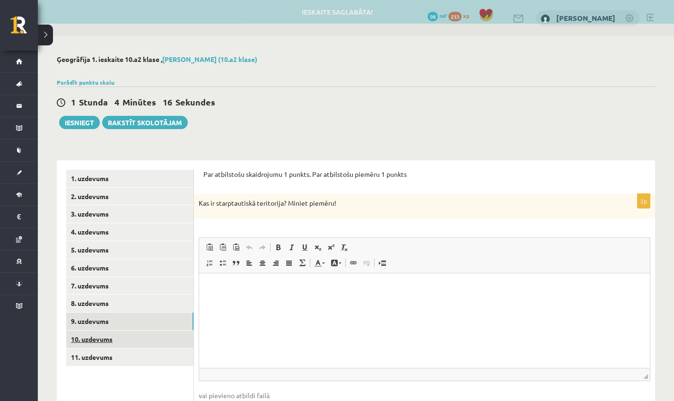
scroll to position [0, 0]
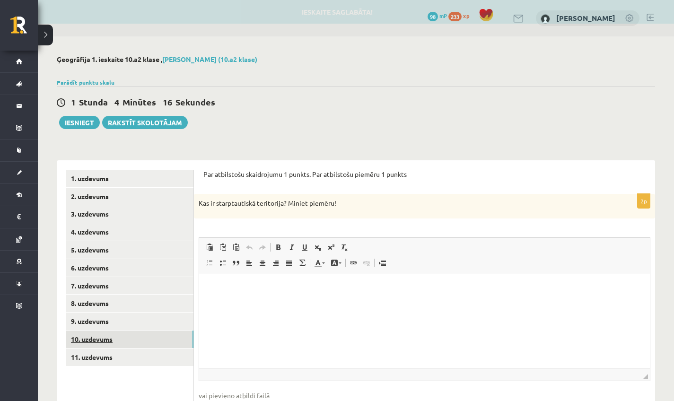
click at [109, 333] on link "10. uzdevums" at bounding box center [129, 340] width 127 height 18
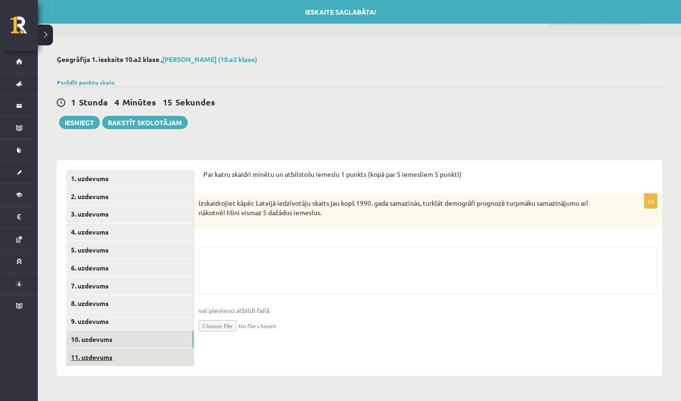
click at [107, 357] on link "11. uzdevums" at bounding box center [129, 358] width 127 height 18
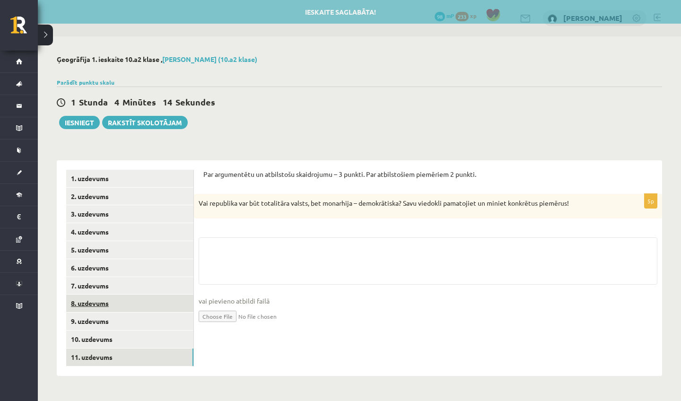
click at [83, 305] on link "8. uzdevums" at bounding box center [129, 304] width 127 height 18
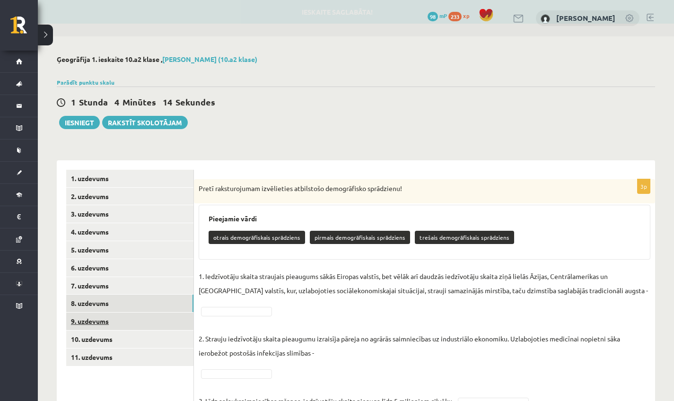
click at [87, 317] on link "9. uzdevums" at bounding box center [129, 322] width 127 height 18
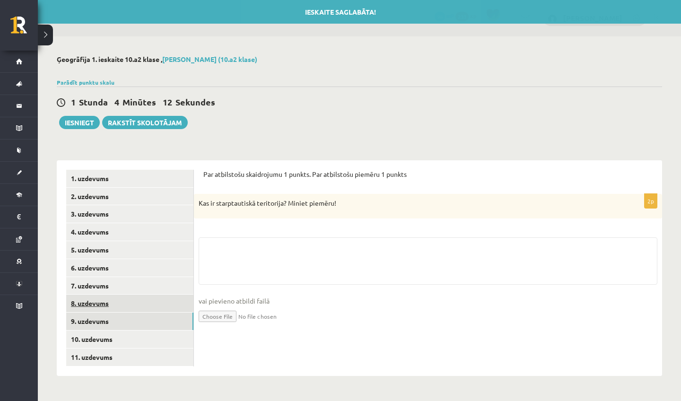
click at [88, 297] on link "8. uzdevums" at bounding box center [129, 304] width 127 height 18
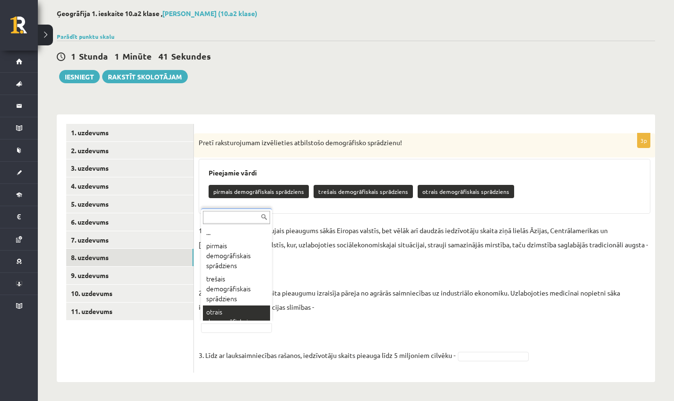
scroll to position [18, 0]
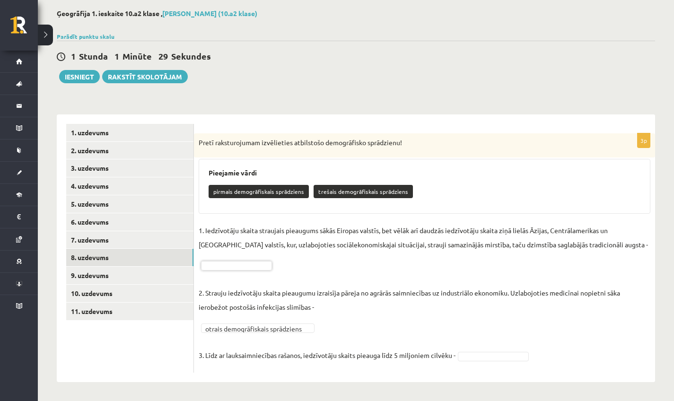
click at [475, 361] on fieldset "**********" at bounding box center [425, 295] width 452 height 145
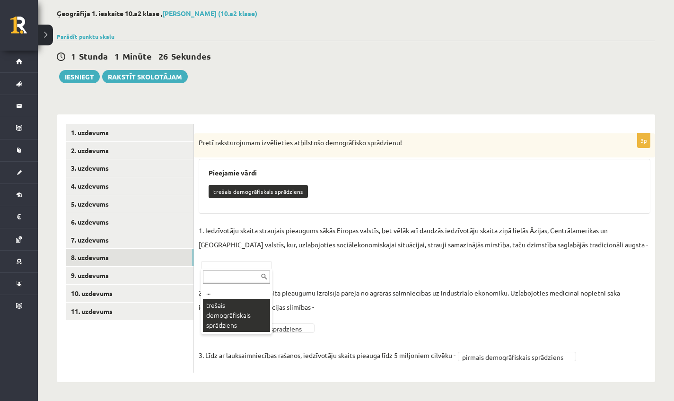
scroll to position [24, 0]
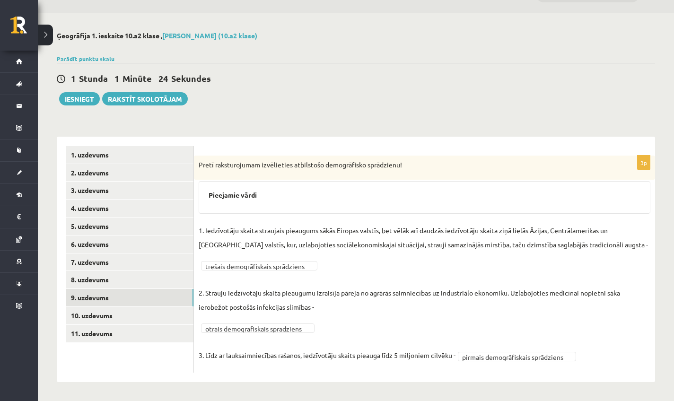
click at [136, 296] on link "9. uzdevums" at bounding box center [129, 298] width 127 height 18
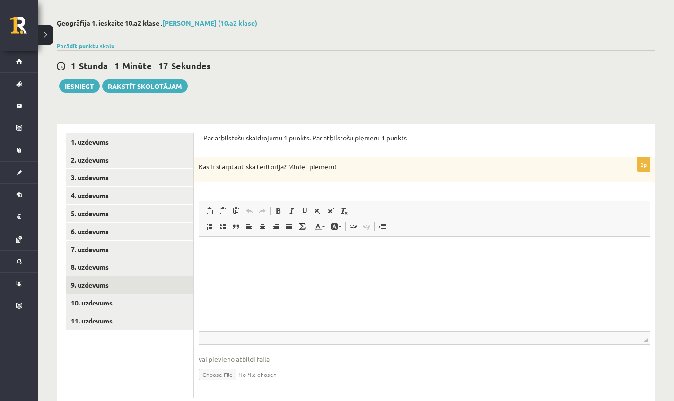
scroll to position [38, 0]
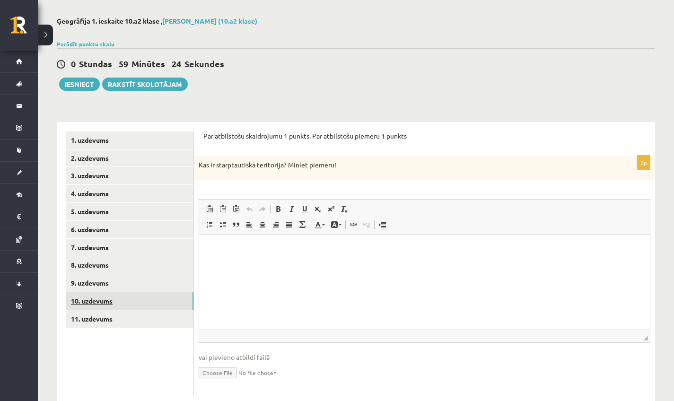
click at [115, 304] on link "10. uzdevums" at bounding box center [129, 301] width 127 height 18
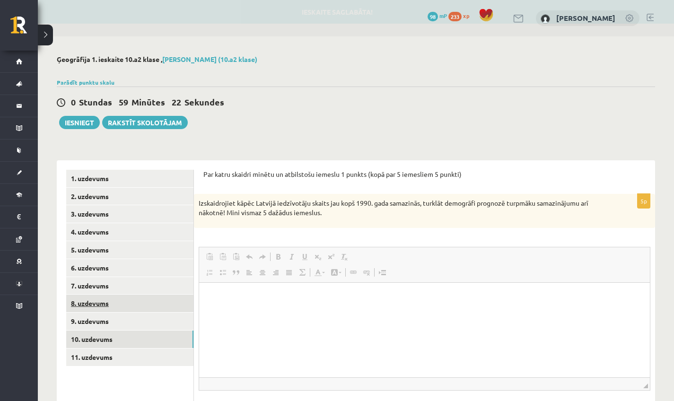
scroll to position [0, 0]
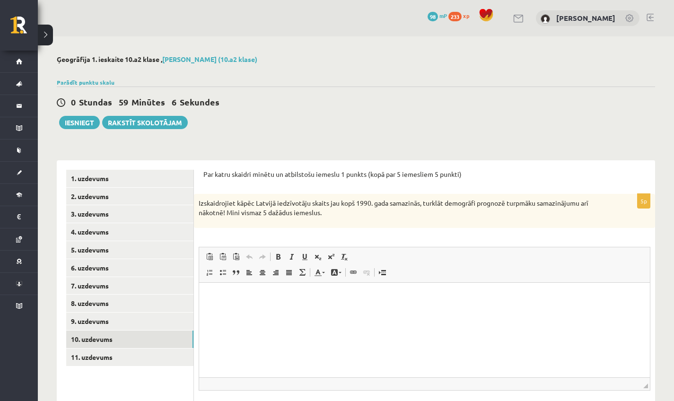
click at [244, 311] on html at bounding box center [424, 297] width 451 height 29
drag, startPoint x: 282, startPoint y: 313, endPoint x: 216, endPoint y: 315, distance: 66.3
click at [216, 315] on p "**********" at bounding box center [425, 312] width 432 height 9
click at [108, 342] on link "10. uzdevums" at bounding box center [129, 340] width 127 height 18
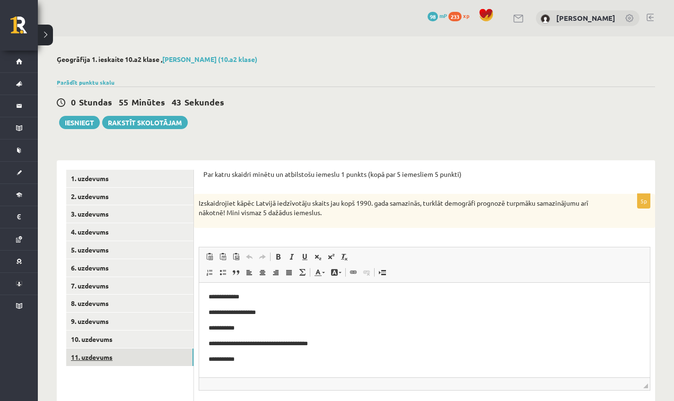
click at [135, 361] on link "11. uzdevums" at bounding box center [129, 358] width 127 height 18
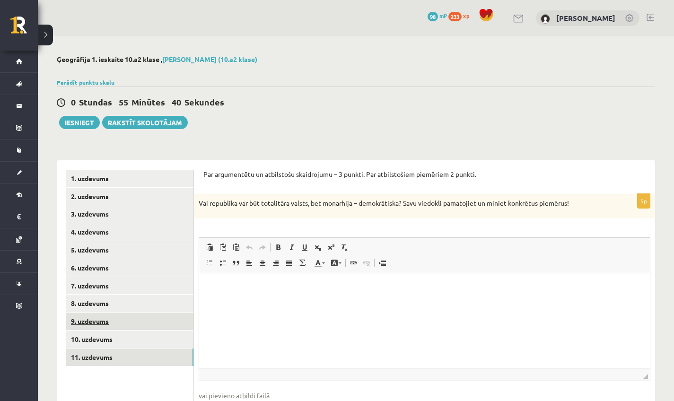
click at [115, 313] on link "9. uzdevums" at bounding box center [129, 322] width 127 height 18
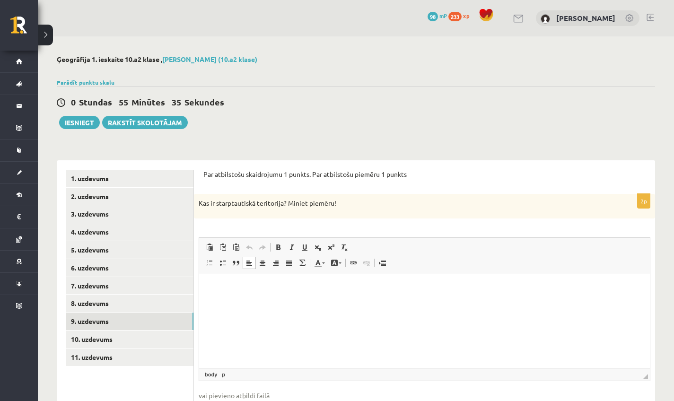
click at [290, 294] on html at bounding box center [424, 287] width 451 height 29
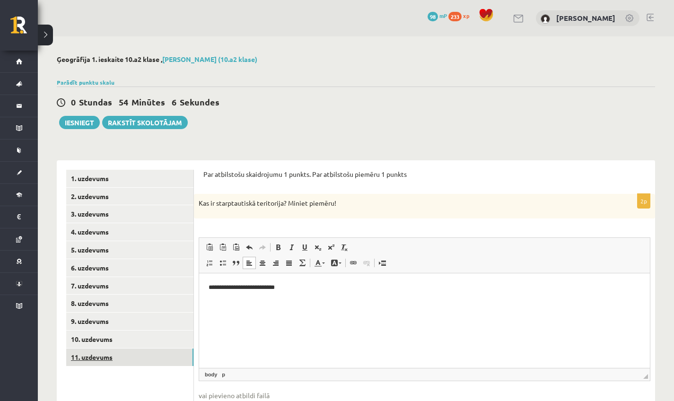
click at [115, 351] on link "11. uzdevums" at bounding box center [129, 358] width 127 height 18
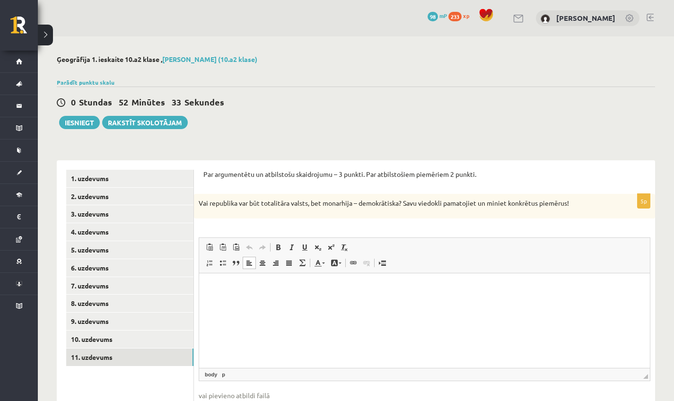
click at [215, 285] on p "Bagātinātā teksta redaktors, wiswyg-editor-user-answer-47024801571660" at bounding box center [425, 288] width 432 height 10
click at [221, 302] on p "******" at bounding box center [425, 302] width 432 height 9
click at [230, 307] on p "*******" at bounding box center [425, 302] width 432 height 9
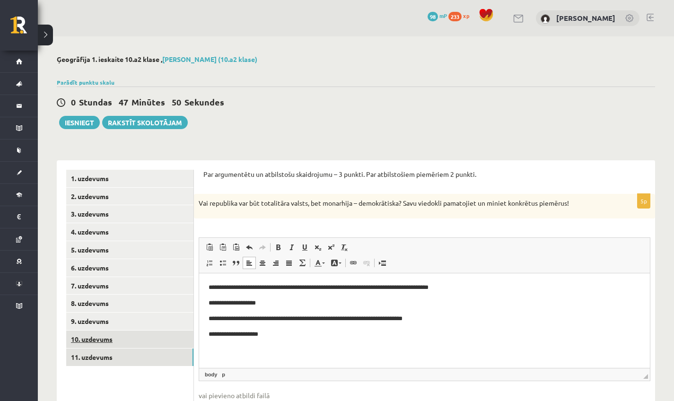
click at [108, 341] on link "10. uzdevums" at bounding box center [129, 340] width 127 height 18
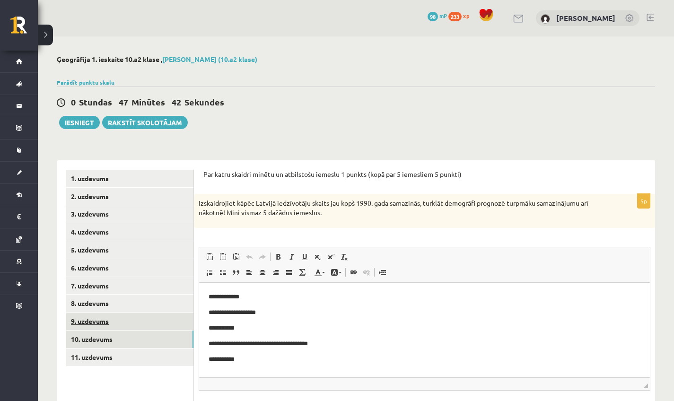
click at [92, 316] on link "9. uzdevums" at bounding box center [129, 322] width 127 height 18
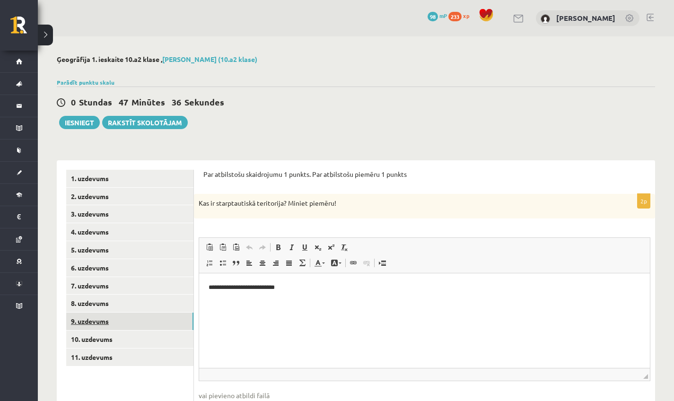
click at [84, 321] on link "9. uzdevums" at bounding box center [129, 322] width 127 height 18
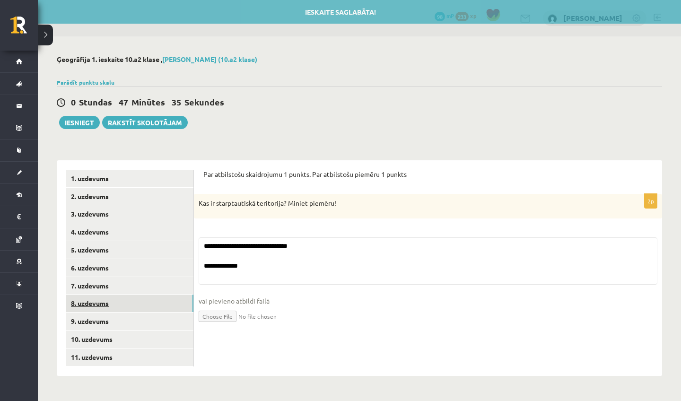
click at [87, 300] on link "8. uzdevums" at bounding box center [129, 304] width 127 height 18
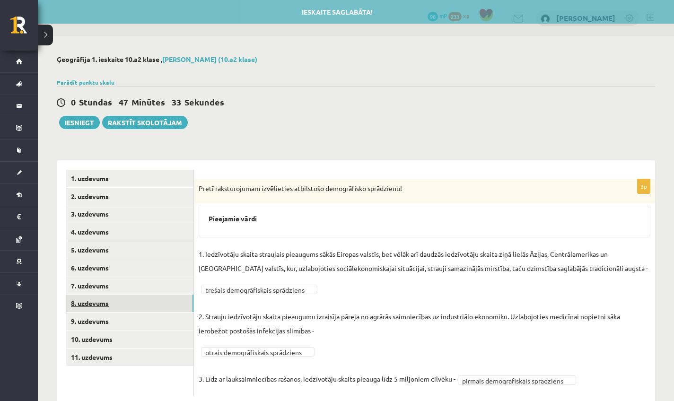
click at [85, 300] on link "8. uzdevums" at bounding box center [129, 304] width 127 height 18
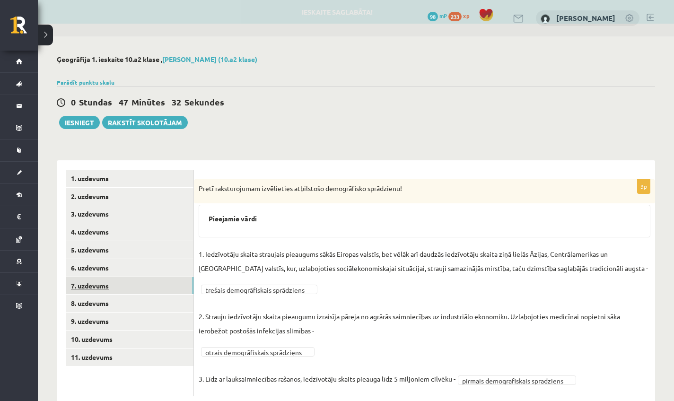
click at [89, 287] on link "7. uzdevums" at bounding box center [129, 286] width 127 height 18
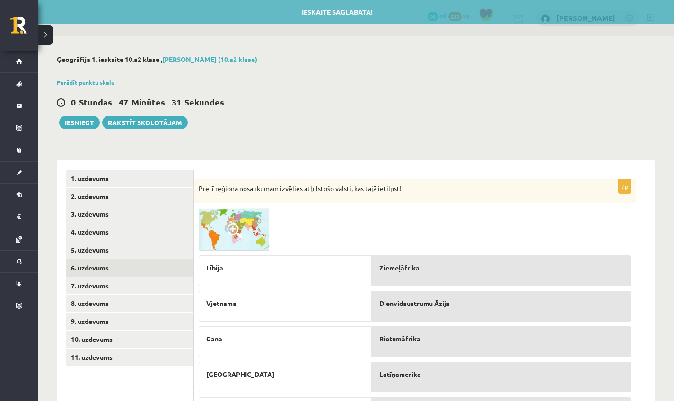
click at [87, 270] on link "6. uzdevums" at bounding box center [129, 268] width 127 height 18
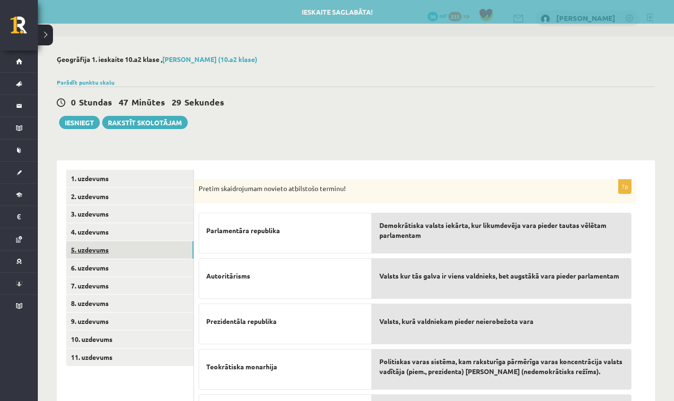
click at [87, 247] on link "5. uzdevums" at bounding box center [129, 250] width 127 height 18
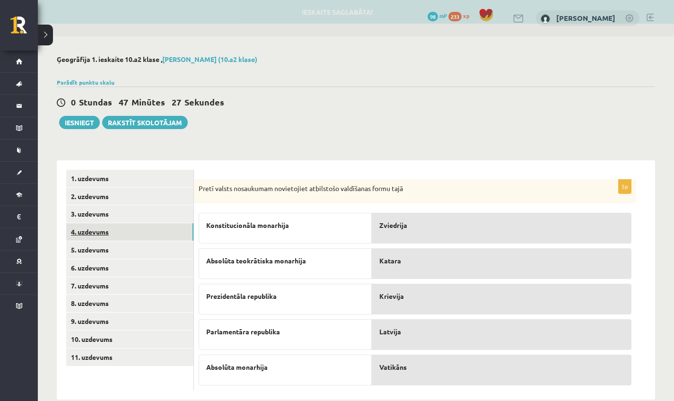
click at [87, 234] on link "4. uzdevums" at bounding box center [129, 232] width 127 height 18
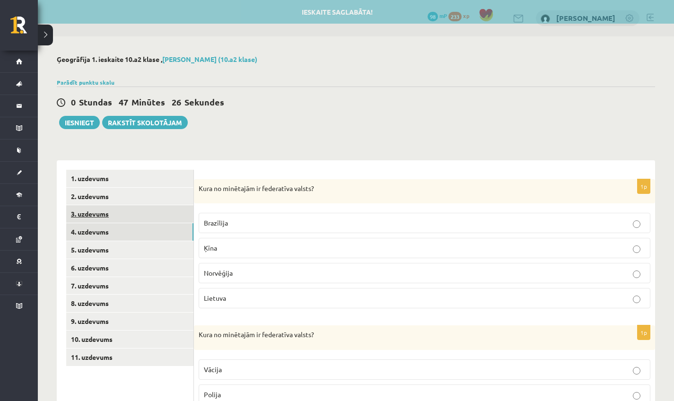
click at [88, 221] on link "3. uzdevums" at bounding box center [129, 214] width 127 height 18
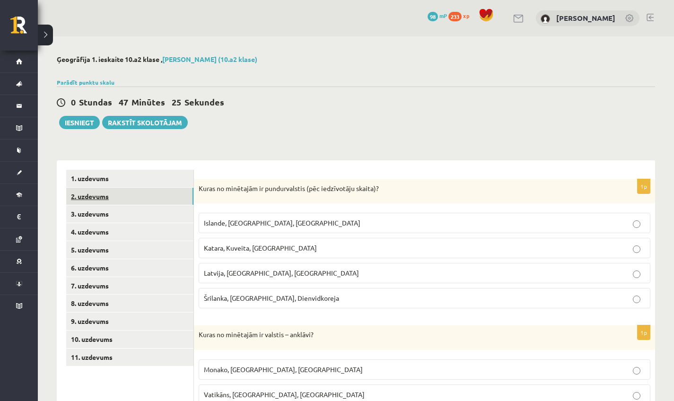
click at [88, 202] on link "2. uzdevums" at bounding box center [129, 197] width 127 height 18
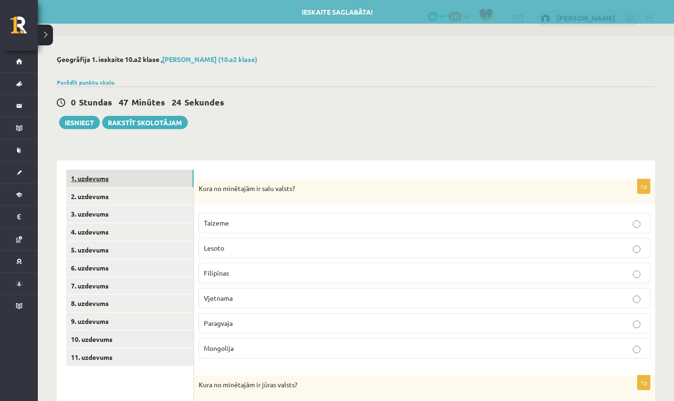
click at [88, 186] on link "1. uzdevums" at bounding box center [129, 179] width 127 height 18
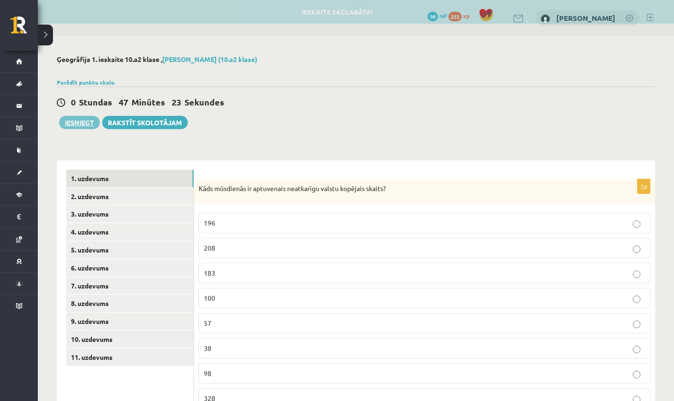
click at [83, 127] on button "Iesniegt" at bounding box center [79, 122] width 41 height 13
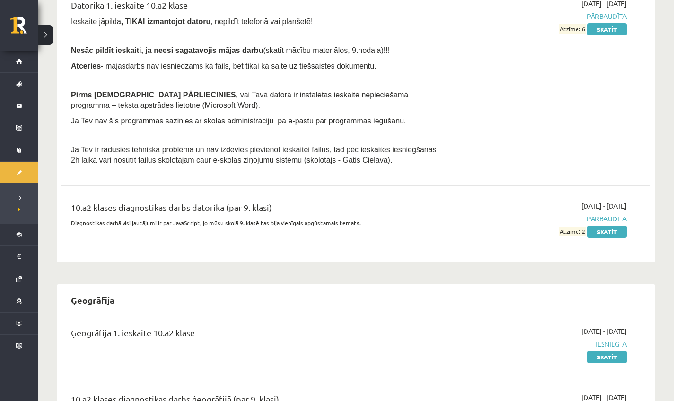
scroll to position [334, 0]
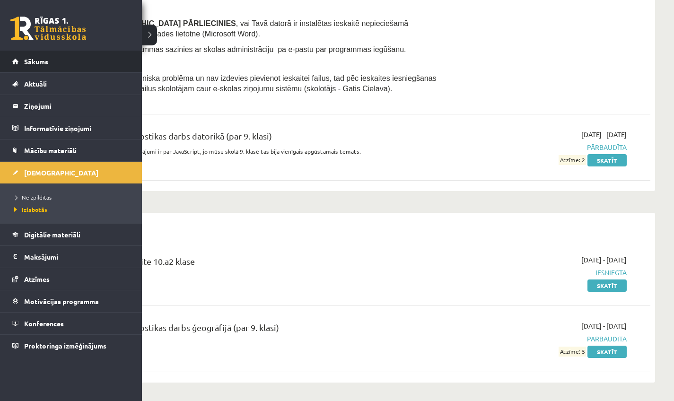
click at [45, 62] on span "Sākums" at bounding box center [36, 61] width 24 height 9
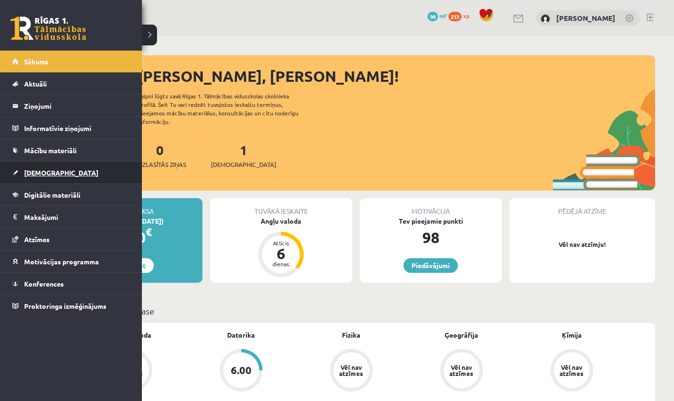
click at [22, 177] on link "[DEMOGRAPHIC_DATA]" at bounding box center [71, 173] width 118 height 22
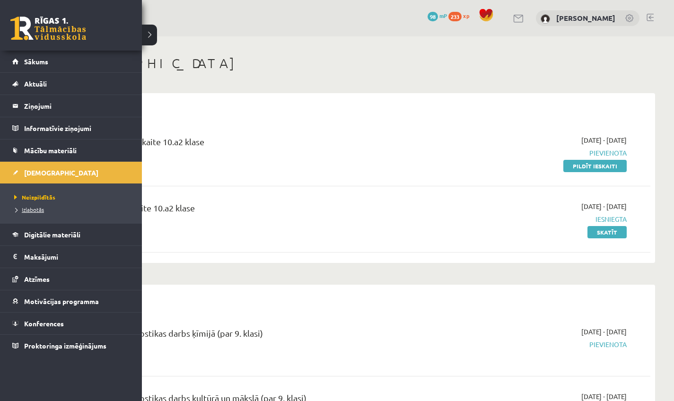
click at [39, 208] on span "Izlabotās" at bounding box center [28, 210] width 32 height 8
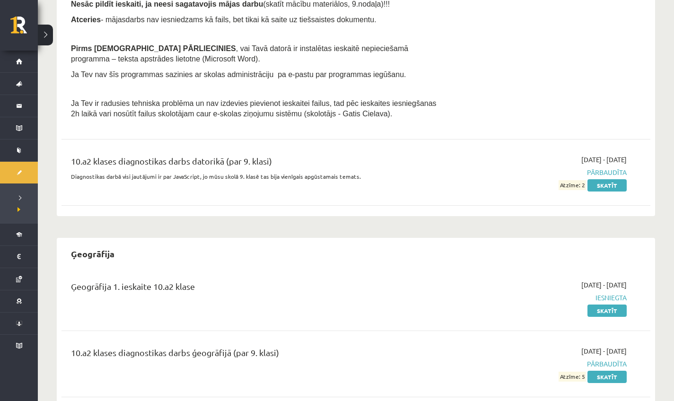
scroll to position [334, 0]
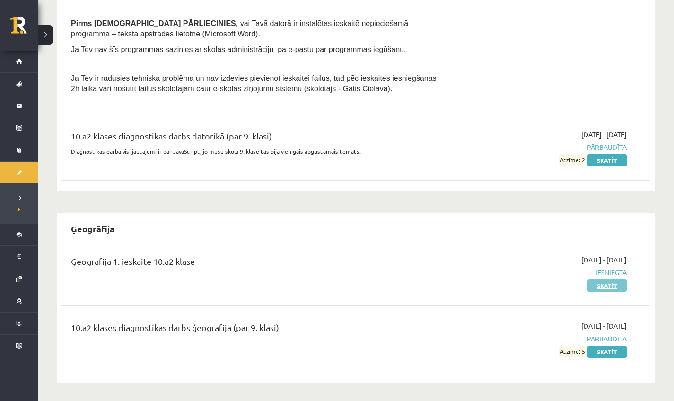
click at [604, 288] on link "Skatīt" at bounding box center [607, 286] width 39 height 12
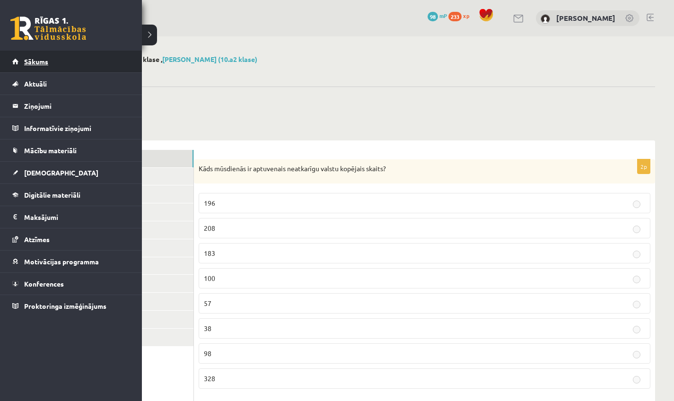
click at [27, 60] on span "Sākums" at bounding box center [36, 61] width 24 height 9
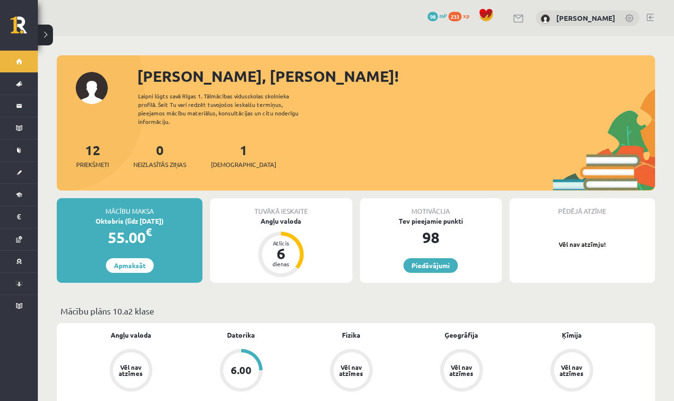
drag, startPoint x: 652, startPoint y: 22, endPoint x: 646, endPoint y: 10, distance: 13.4
click at [652, 19] on div at bounding box center [650, 18] width 7 height 9
click at [646, 10] on div "0 Dāvanas 98 mP 233 xp [PERSON_NAME]" at bounding box center [356, 18] width 637 height 36
click at [656, 21] on div "0 Dāvanas 98 mP 233 xp [PERSON_NAME]" at bounding box center [356, 18] width 637 height 36
click at [653, 18] on link at bounding box center [650, 18] width 7 height 8
